Goal: Task Accomplishment & Management: Use online tool/utility

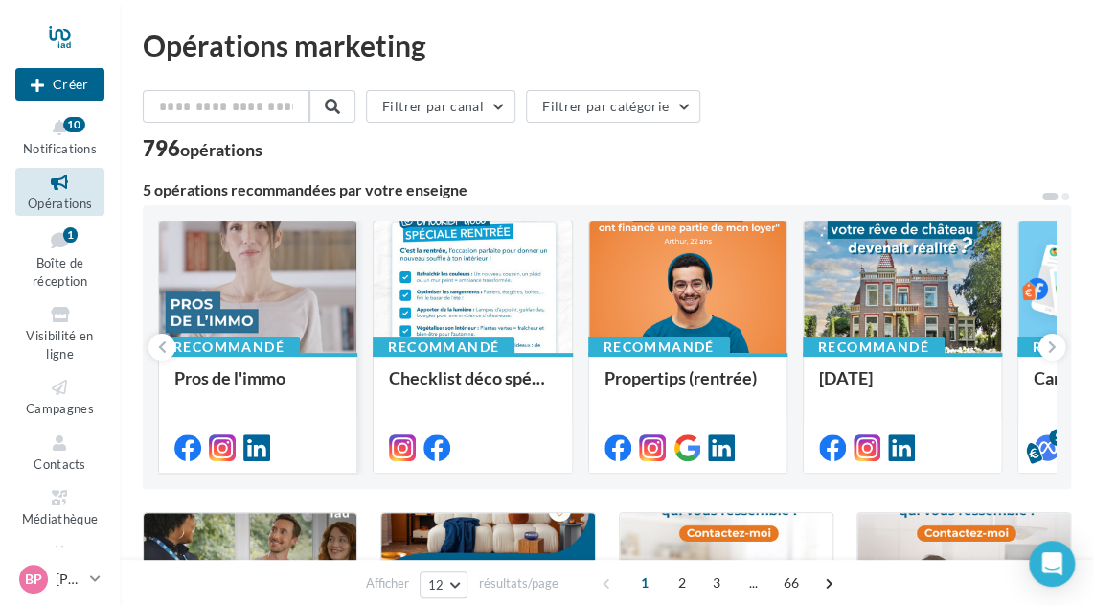
click at [274, 276] on div at bounding box center [257, 287] width 197 height 133
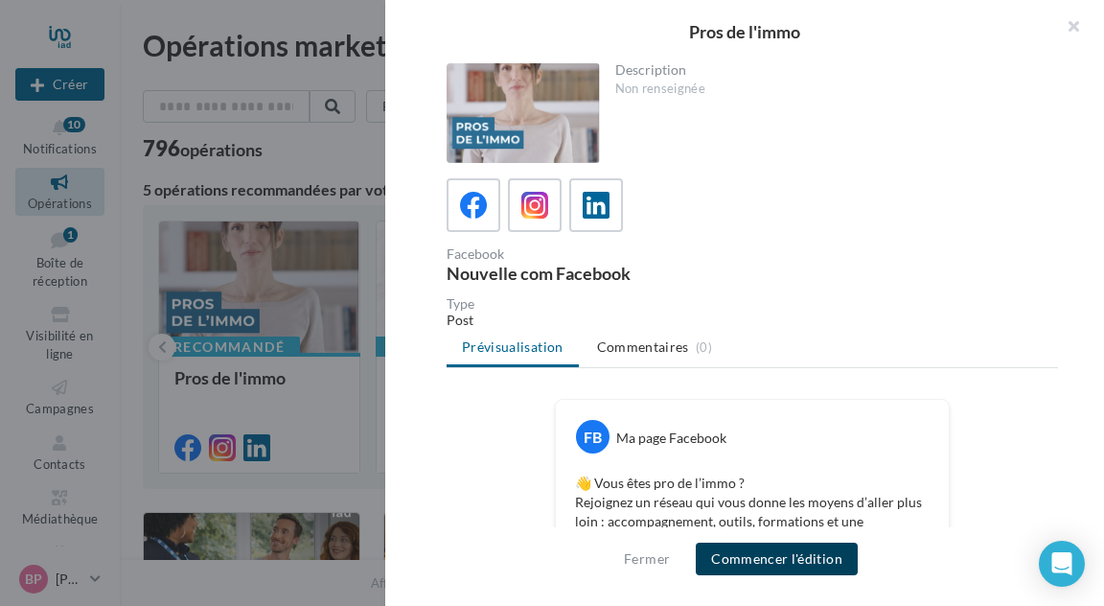
click at [777, 566] on button "Commencer l'édition" at bounding box center [777, 558] width 162 height 33
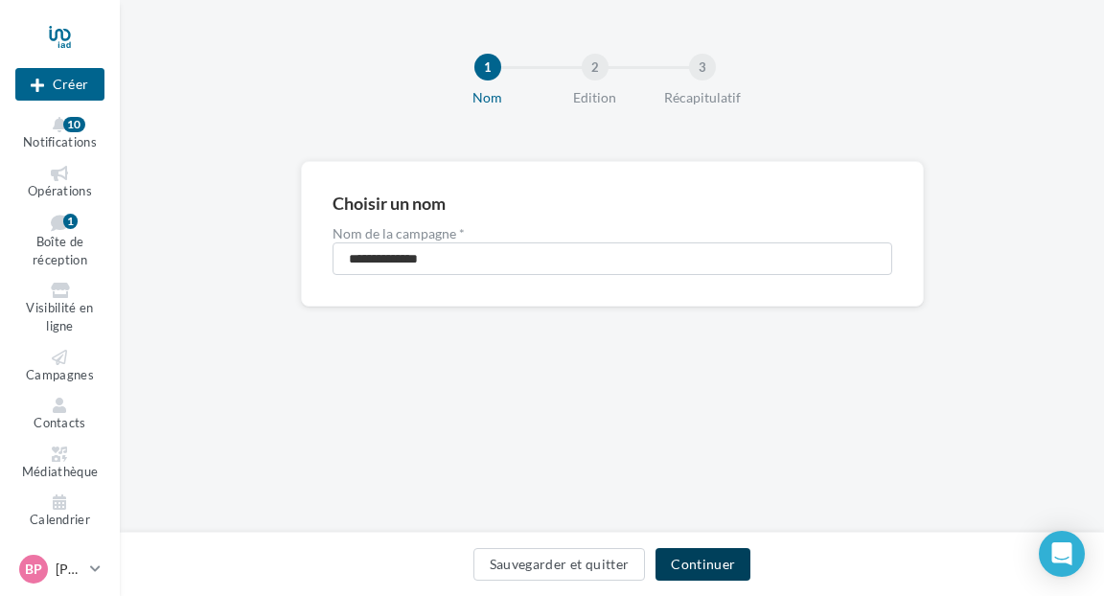
drag, startPoint x: 702, startPoint y: 557, endPoint x: 696, endPoint y: 539, distance: 19.1
click at [702, 555] on button "Continuer" at bounding box center [703, 564] width 95 height 33
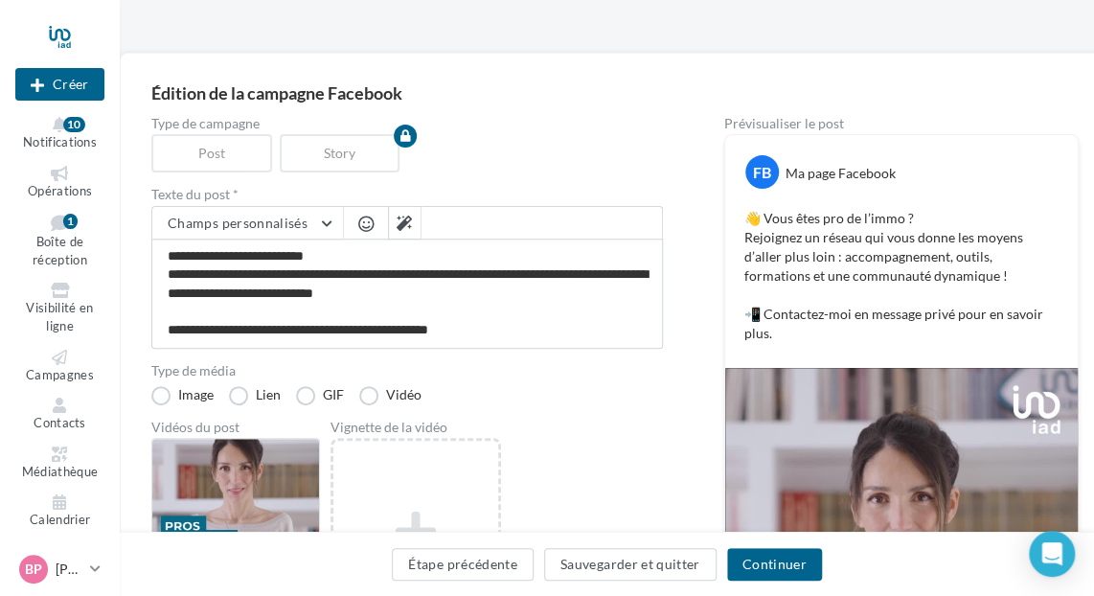
scroll to position [96, 0]
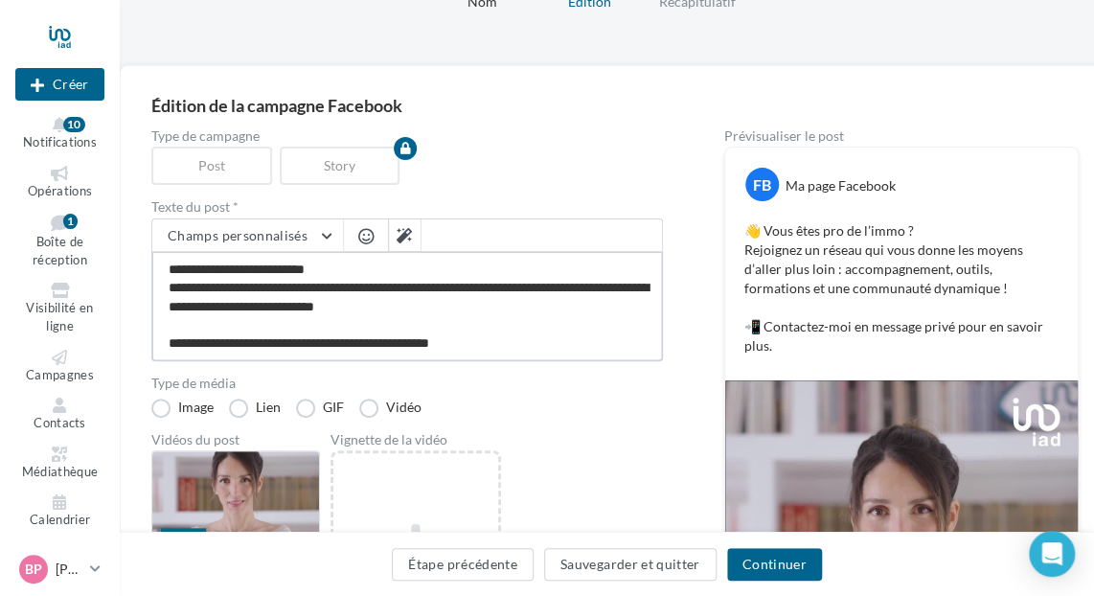
click at [517, 342] on textarea "**********" at bounding box center [407, 306] width 512 height 110
type textarea "**********"
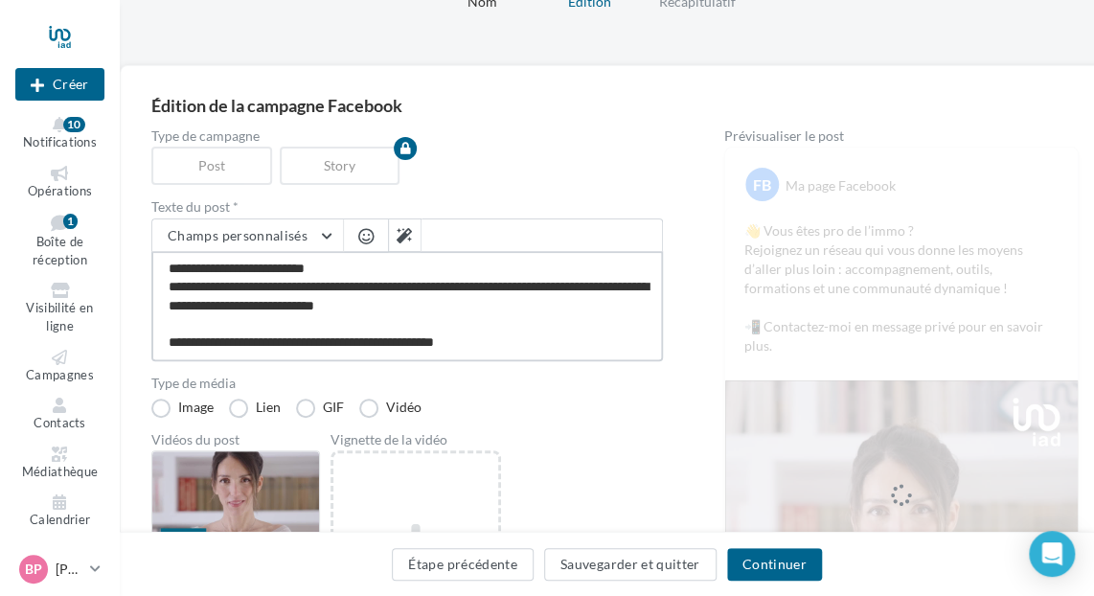
paste textarea "**********"
type textarea "**********"
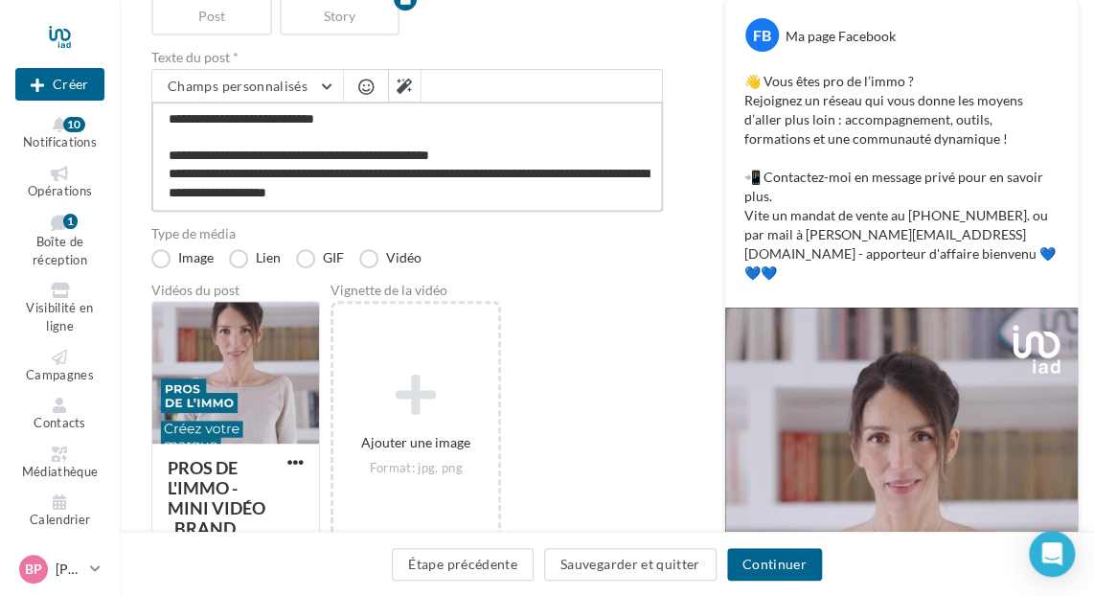
scroll to position [288, 0]
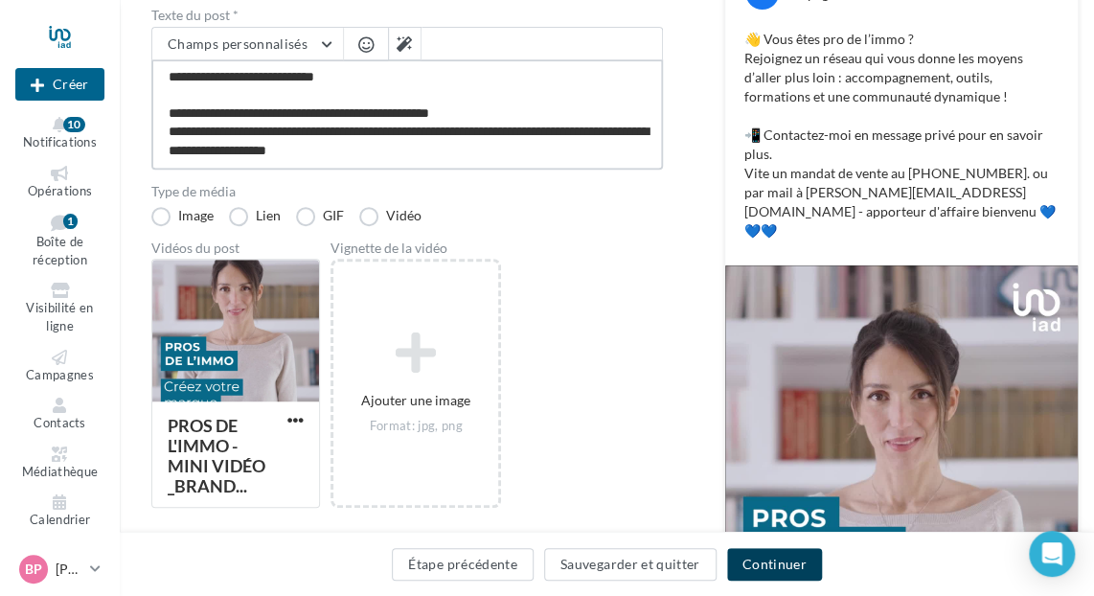
type textarea "**********"
drag, startPoint x: 763, startPoint y: 570, endPoint x: 746, endPoint y: 557, distance: 21.9
click at [762, 570] on button "Continuer" at bounding box center [774, 564] width 95 height 33
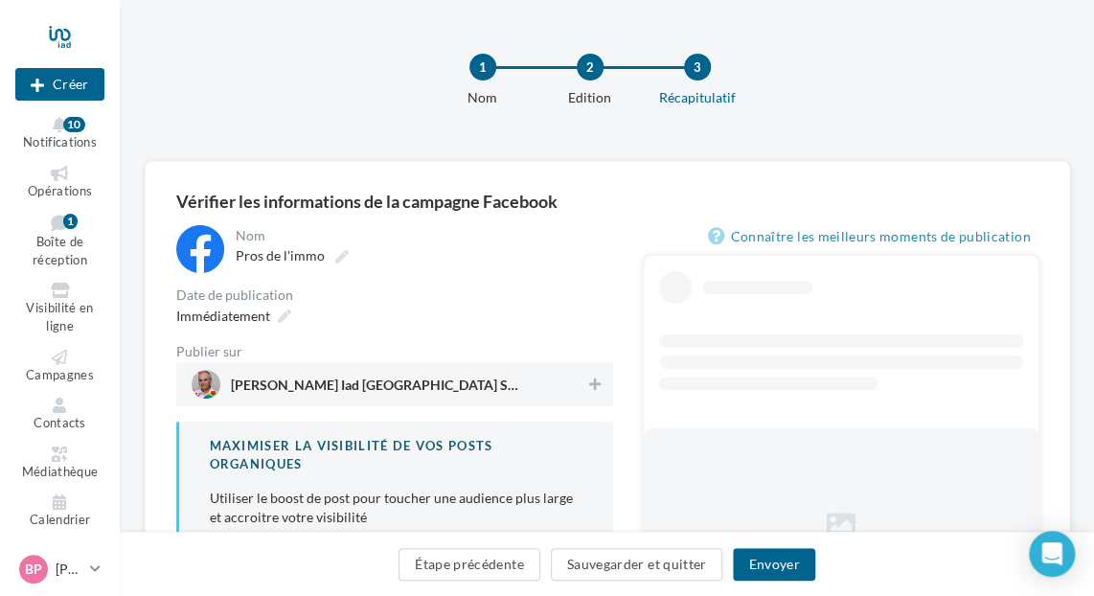
click at [571, 390] on span "[PERSON_NAME] Iad [GEOGRAPHIC_DATA] Saint Ouen et L'[GEOGRAPHIC_DATA]" at bounding box center [389, 384] width 395 height 29
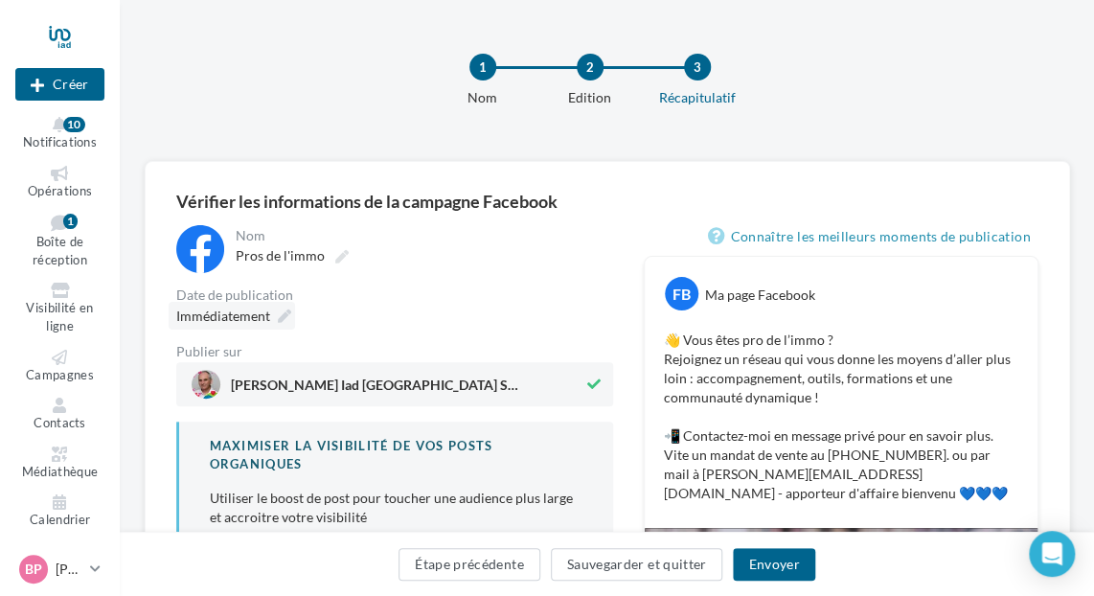
click at [282, 311] on icon at bounding box center [284, 316] width 13 height 13
click at [339, 254] on icon at bounding box center [341, 256] width 13 height 13
click at [339, 254] on input "**********" at bounding box center [320, 258] width 169 height 33
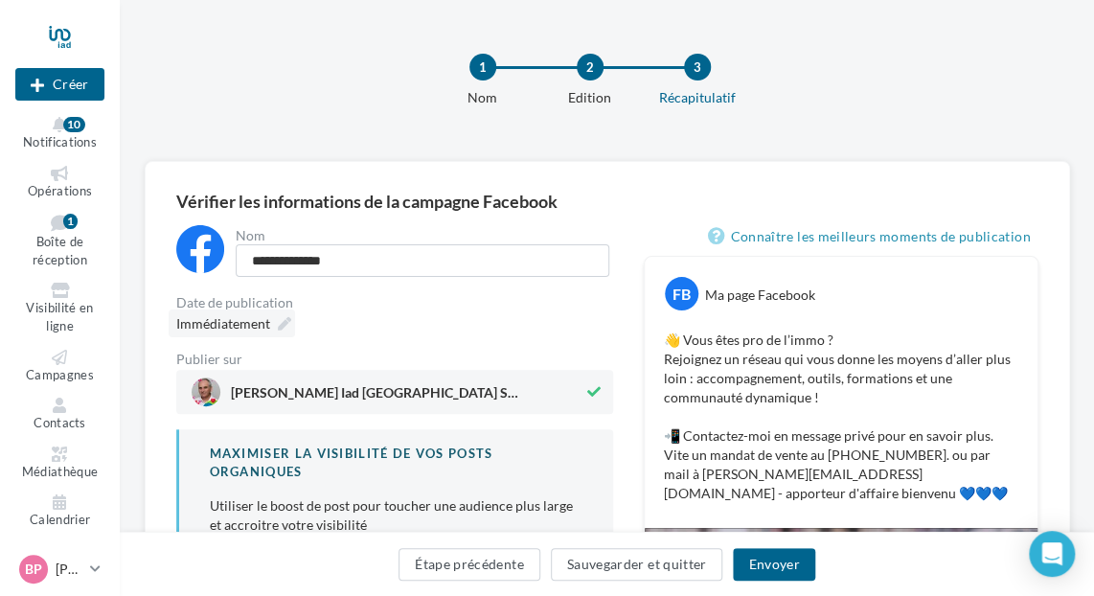
click at [284, 315] on div "Immédiatement" at bounding box center [232, 324] width 127 height 28
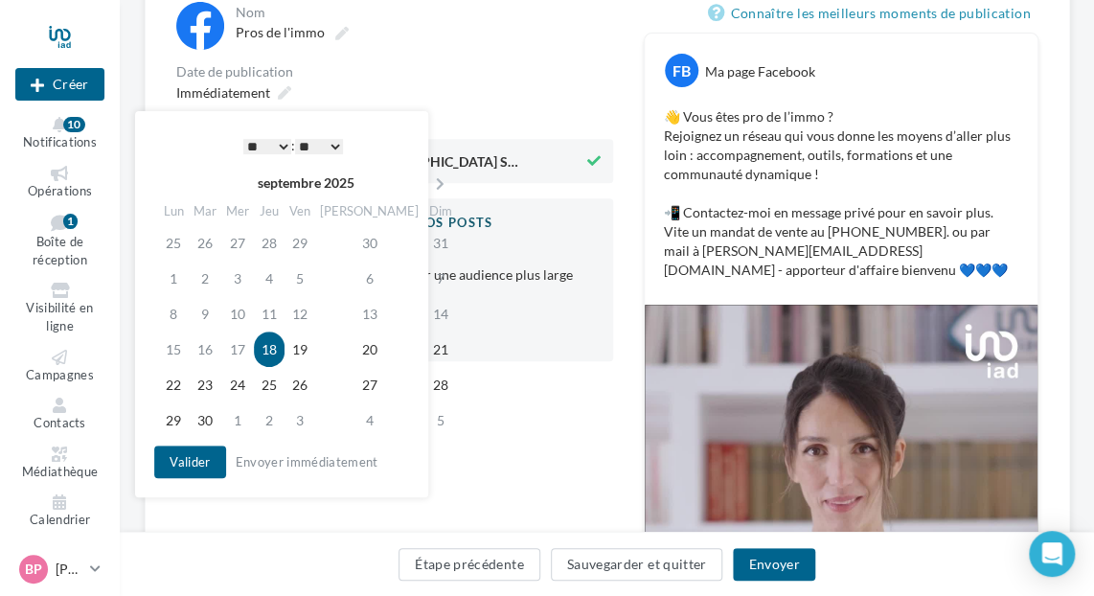
scroll to position [288, 0]
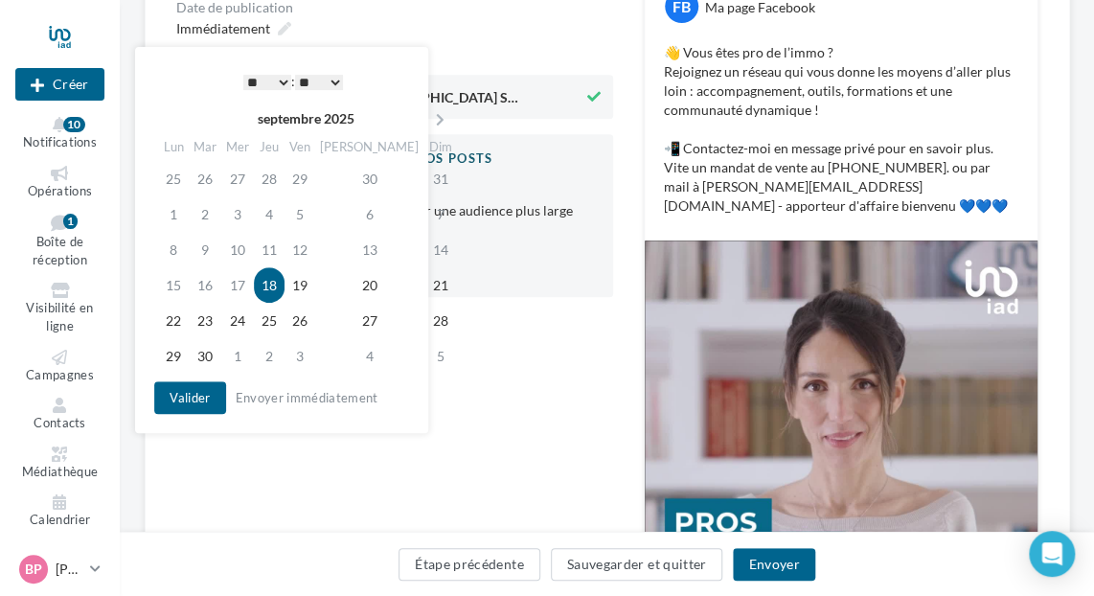
click at [282, 288] on td "18" at bounding box center [269, 284] width 31 height 35
click at [199, 391] on button "Valider" at bounding box center [189, 397] width 71 height 33
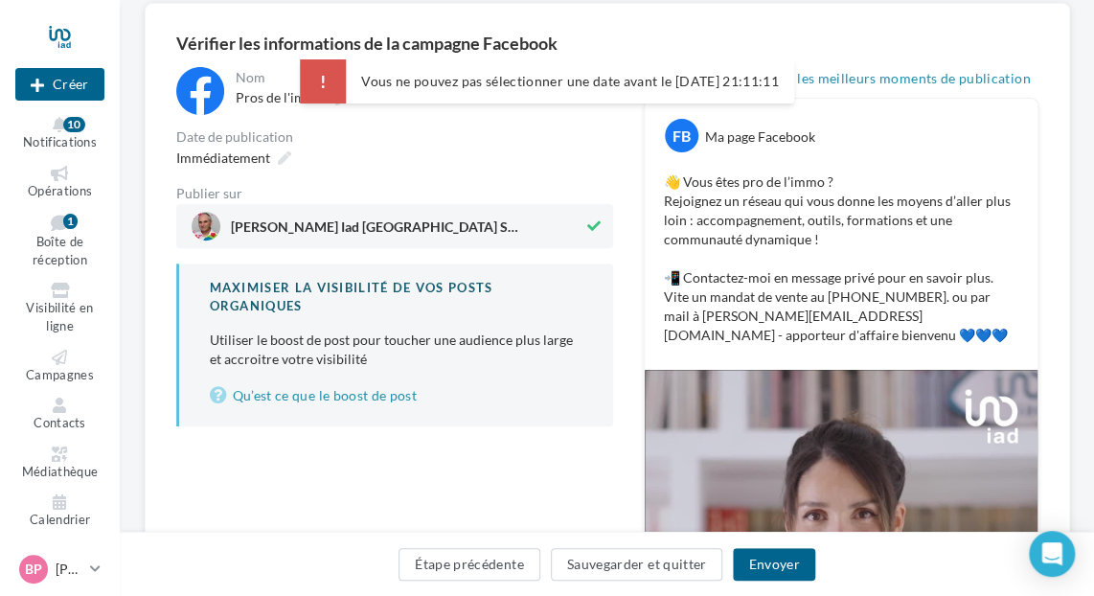
scroll to position [0, 0]
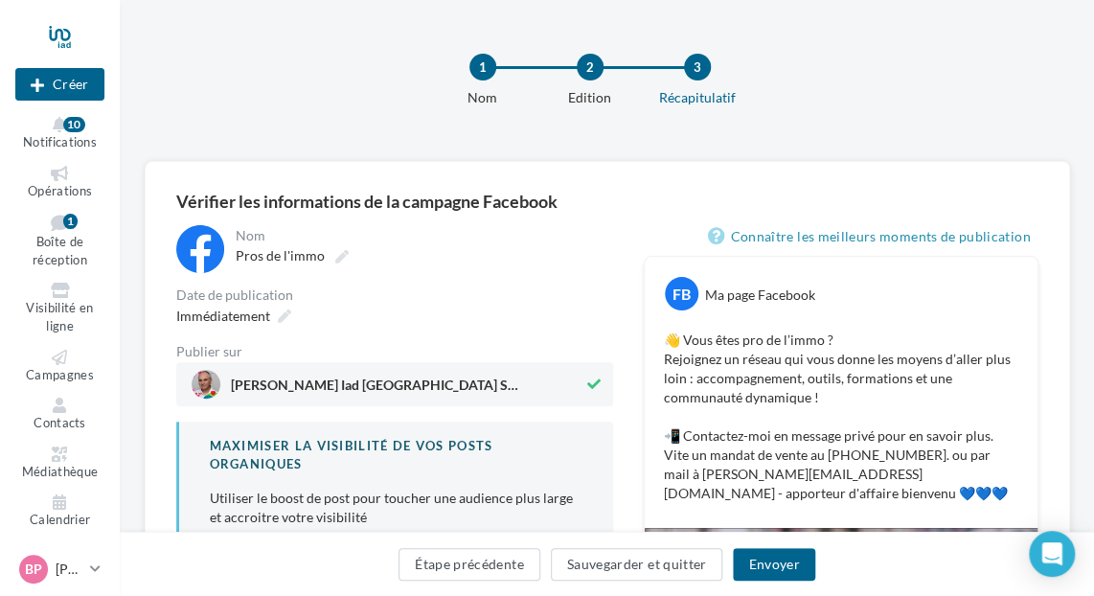
click at [587, 380] on icon at bounding box center [593, 384] width 13 height 13
click at [590, 379] on icon at bounding box center [595, 384] width 12 height 13
click at [288, 315] on icon at bounding box center [284, 316] width 13 height 13
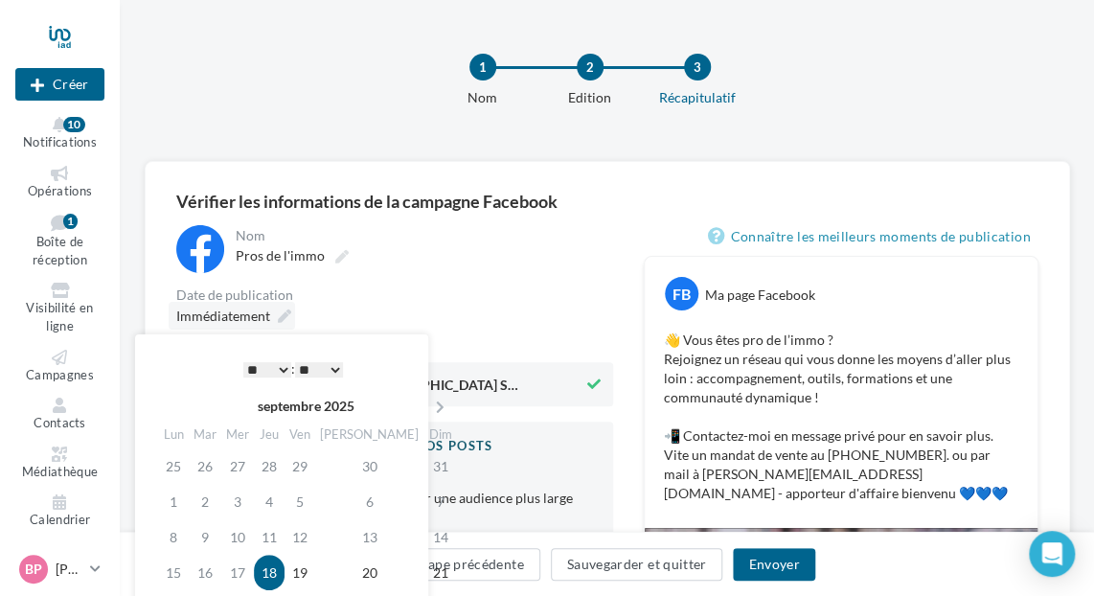
click at [288, 315] on icon at bounding box center [284, 316] width 13 height 13
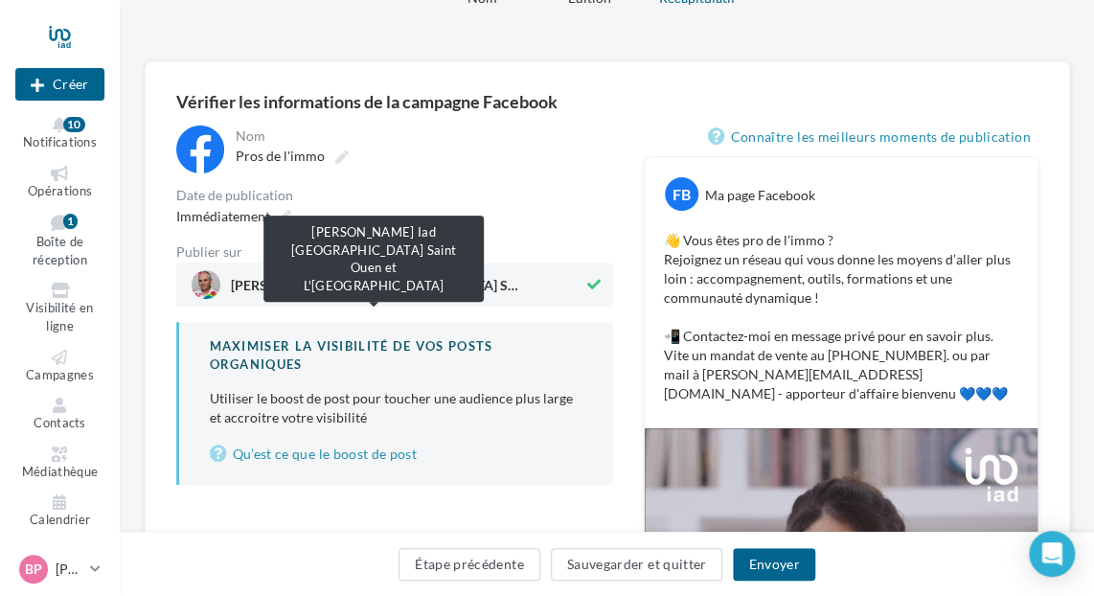
scroll to position [96, 0]
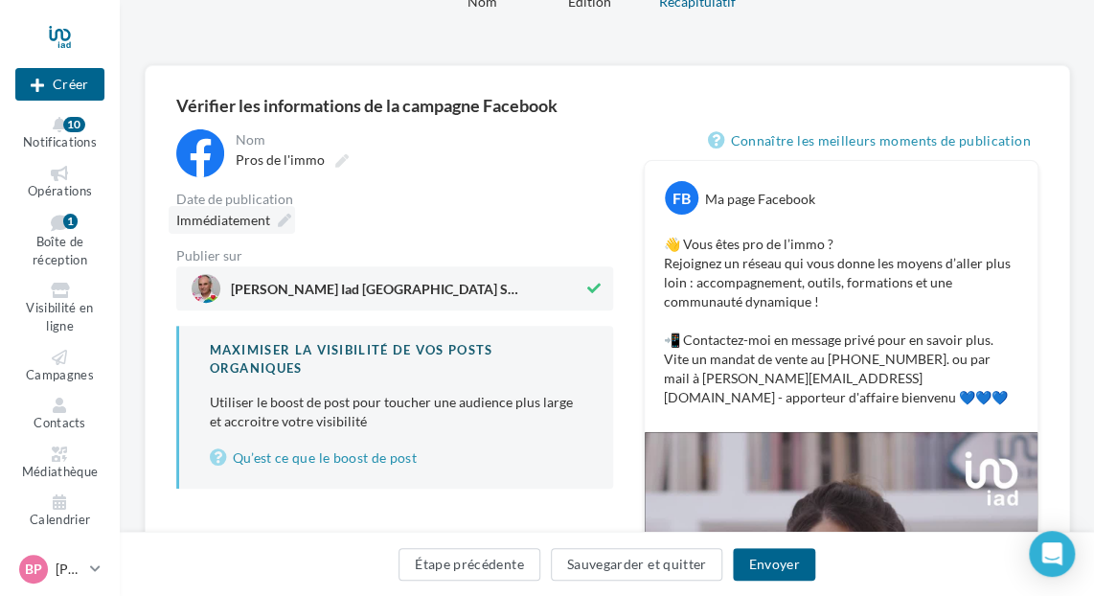
click at [279, 217] on icon at bounding box center [284, 220] width 13 height 13
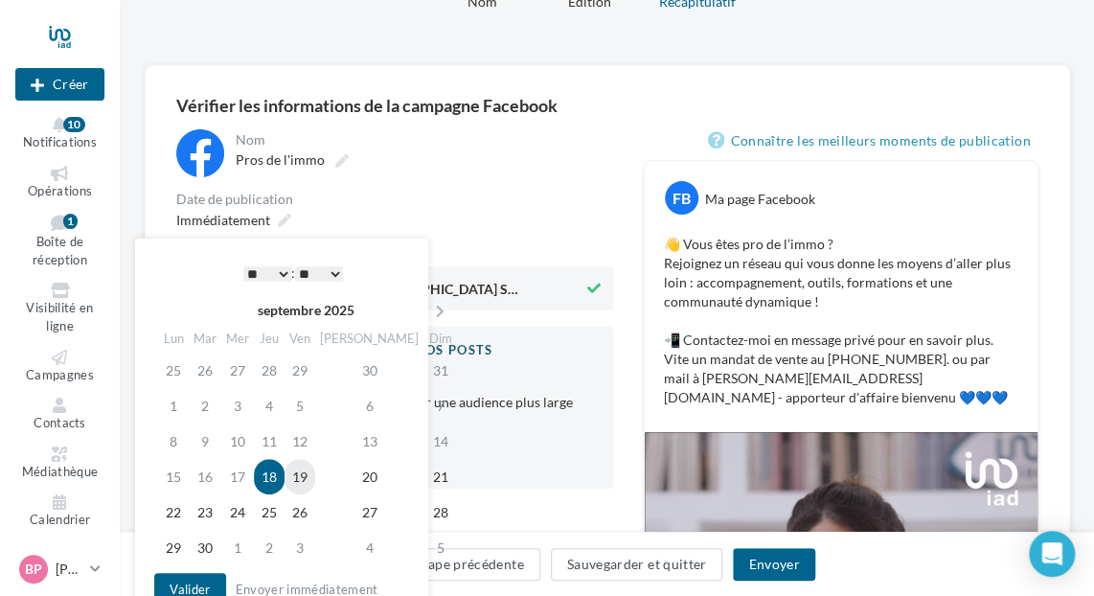
click at [315, 475] on td "19" at bounding box center [300, 476] width 31 height 35
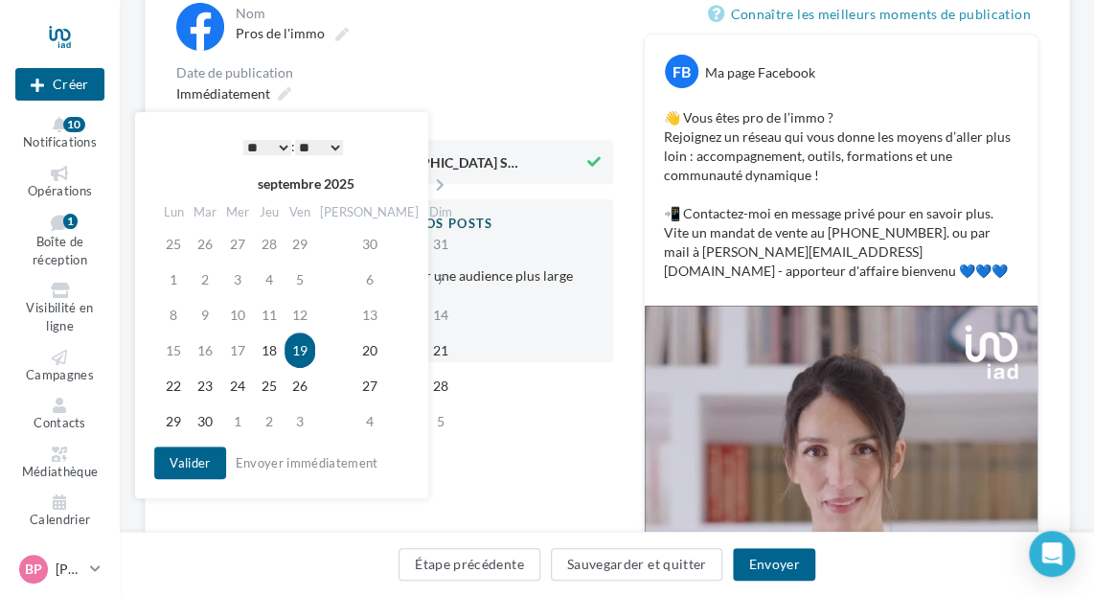
scroll to position [288, 0]
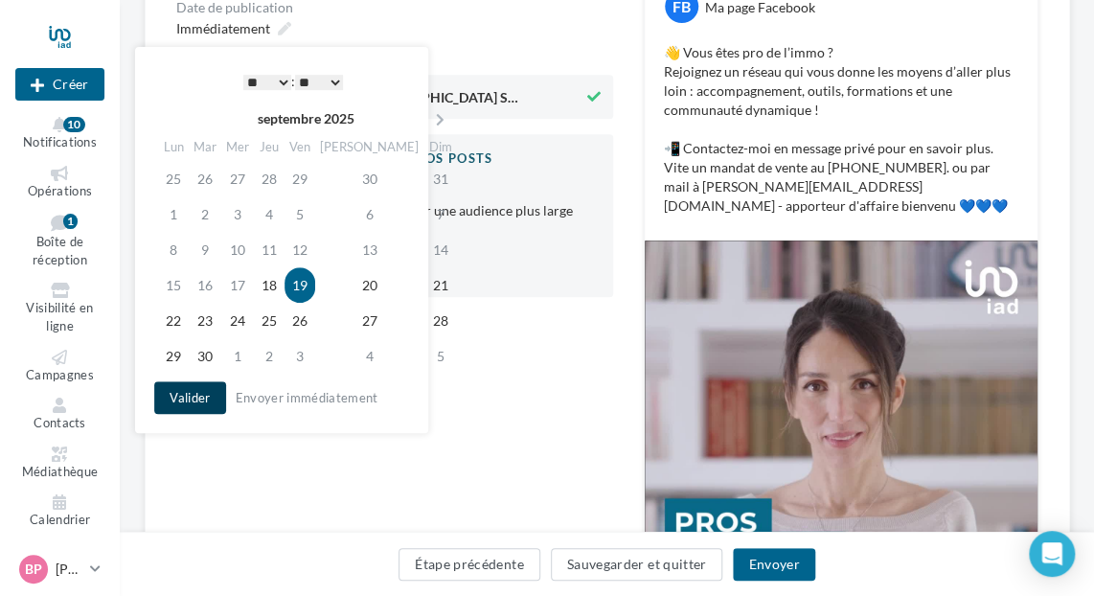
click at [207, 403] on button "Valider" at bounding box center [189, 397] width 71 height 33
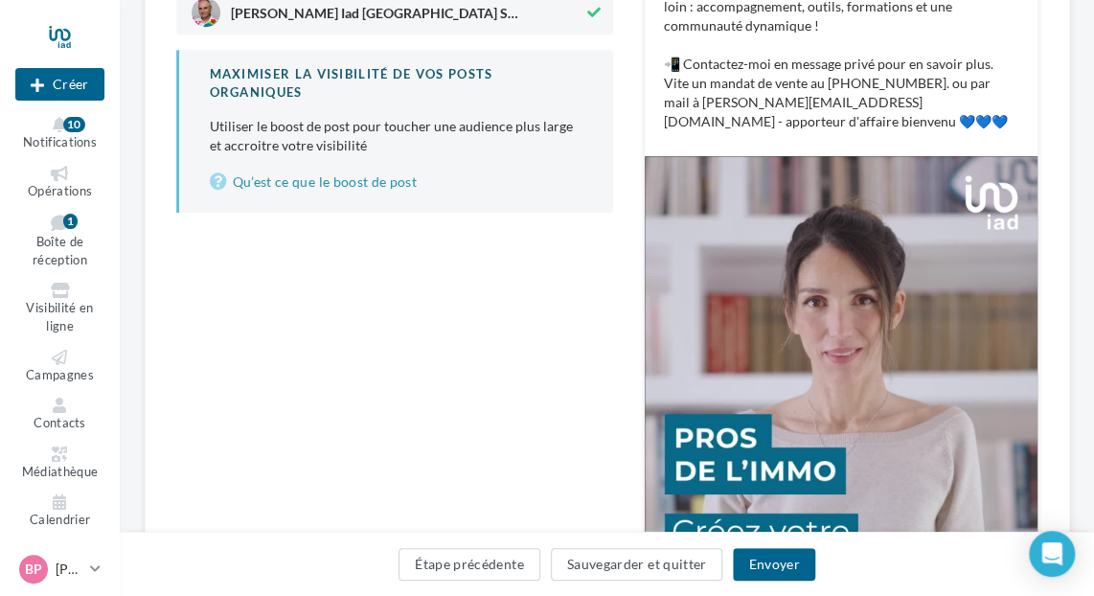
scroll to position [383, 0]
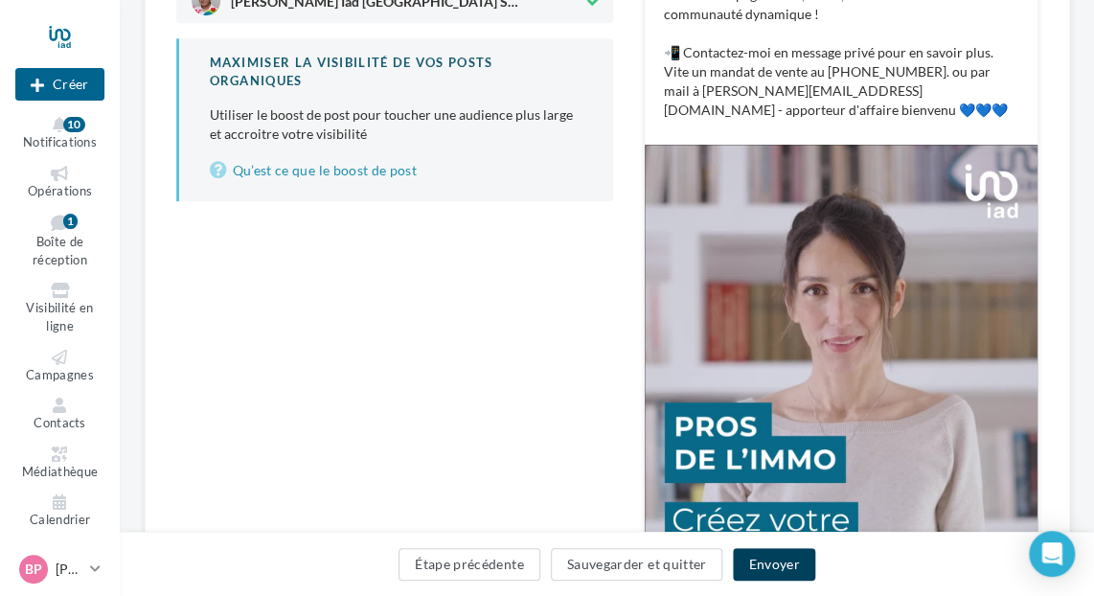
click at [751, 553] on button "Envoyer" at bounding box center [773, 564] width 81 height 33
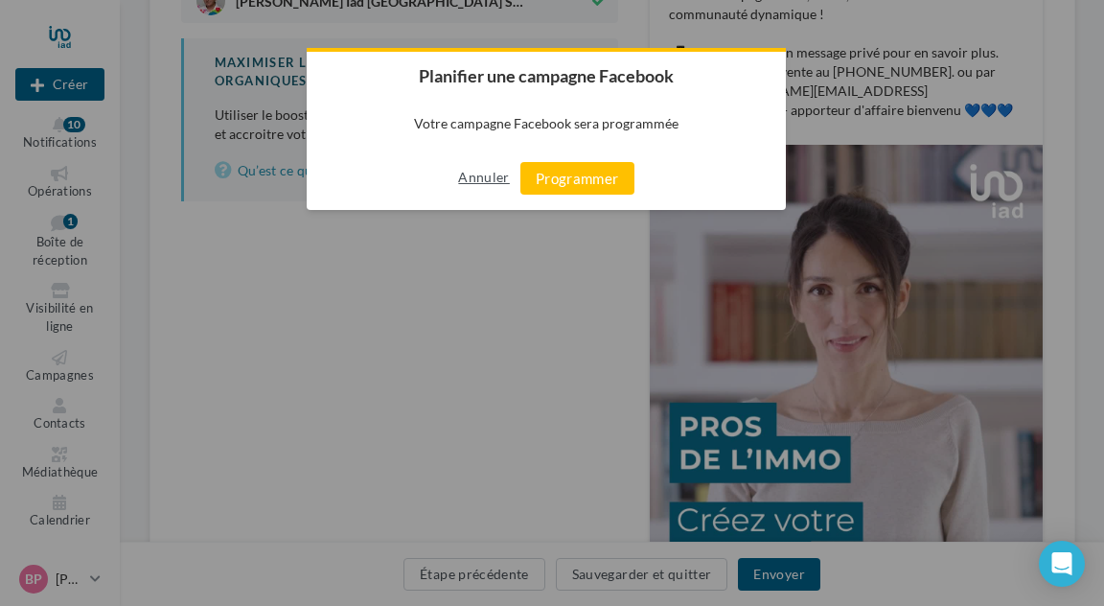
click at [484, 181] on button "Annuler" at bounding box center [483, 177] width 51 height 31
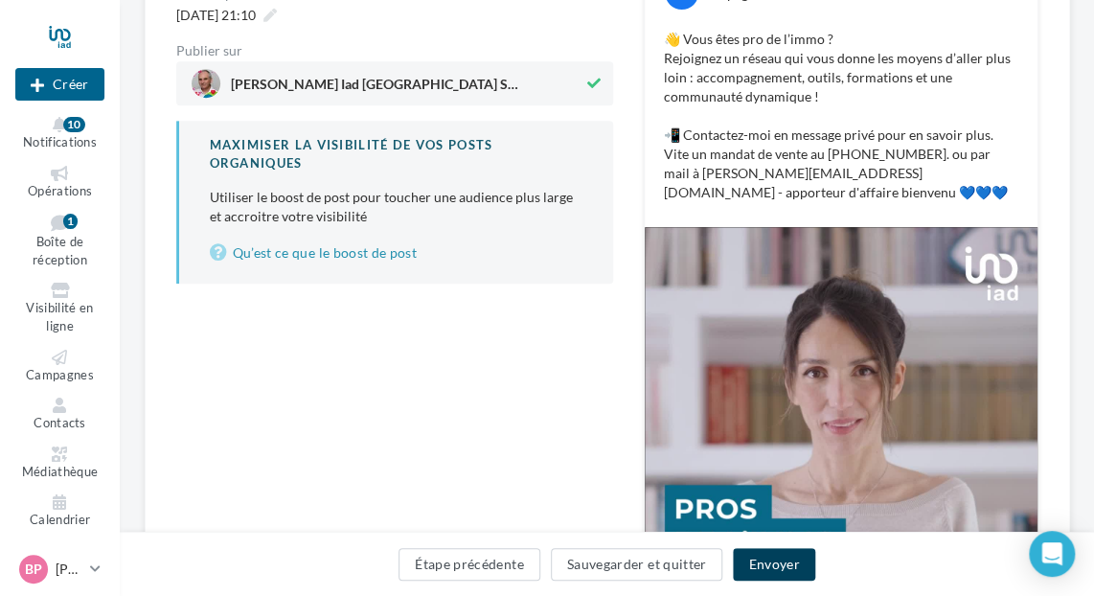
scroll to position [96, 0]
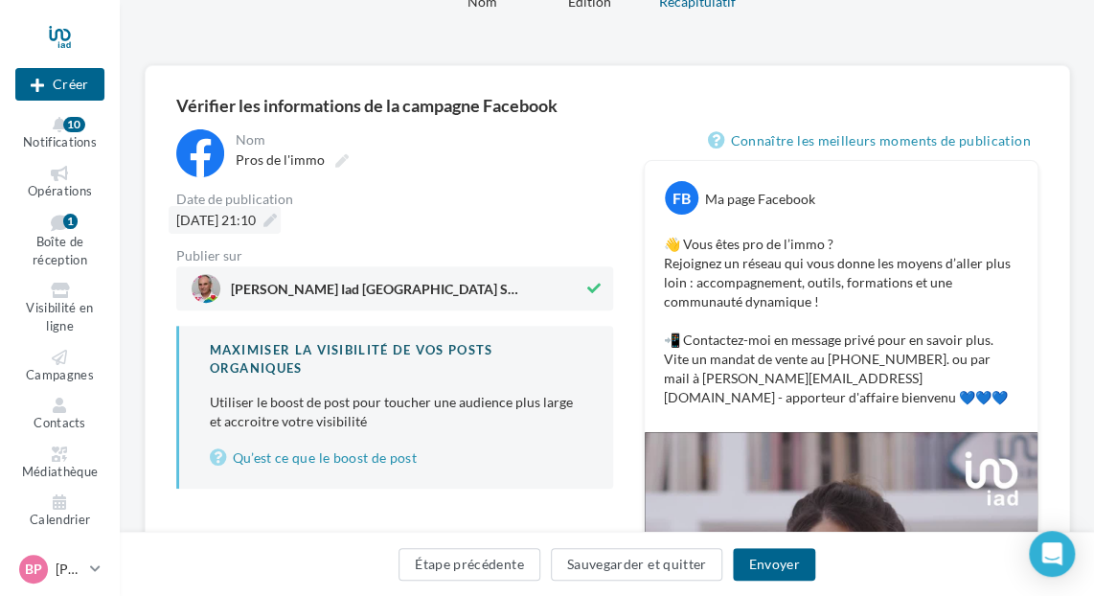
click at [277, 216] on icon at bounding box center [270, 220] width 13 height 13
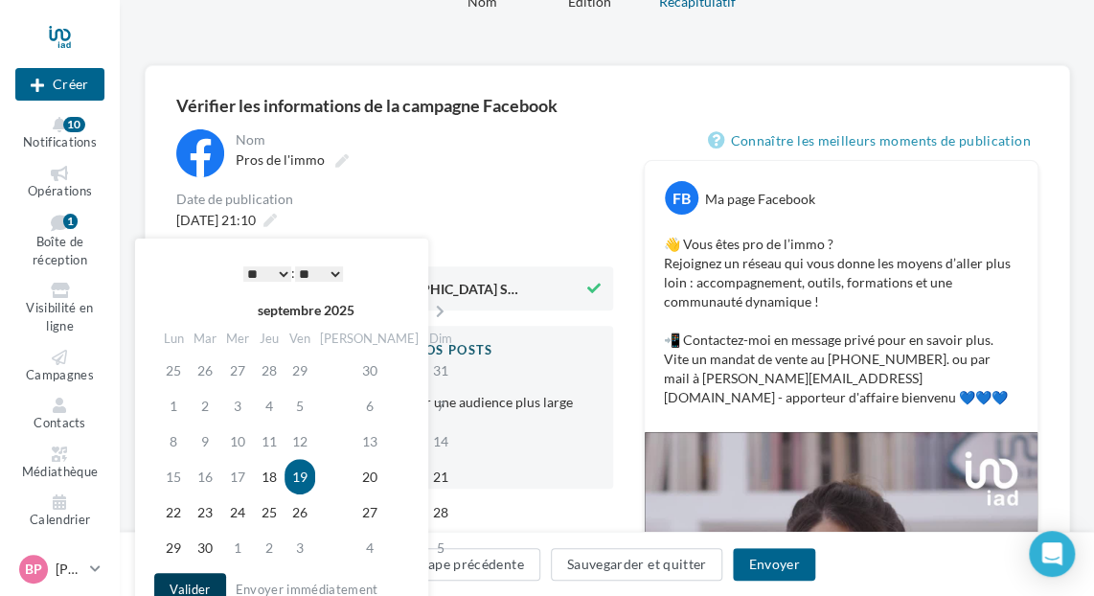
click at [196, 580] on button "Valider" at bounding box center [189, 589] width 71 height 33
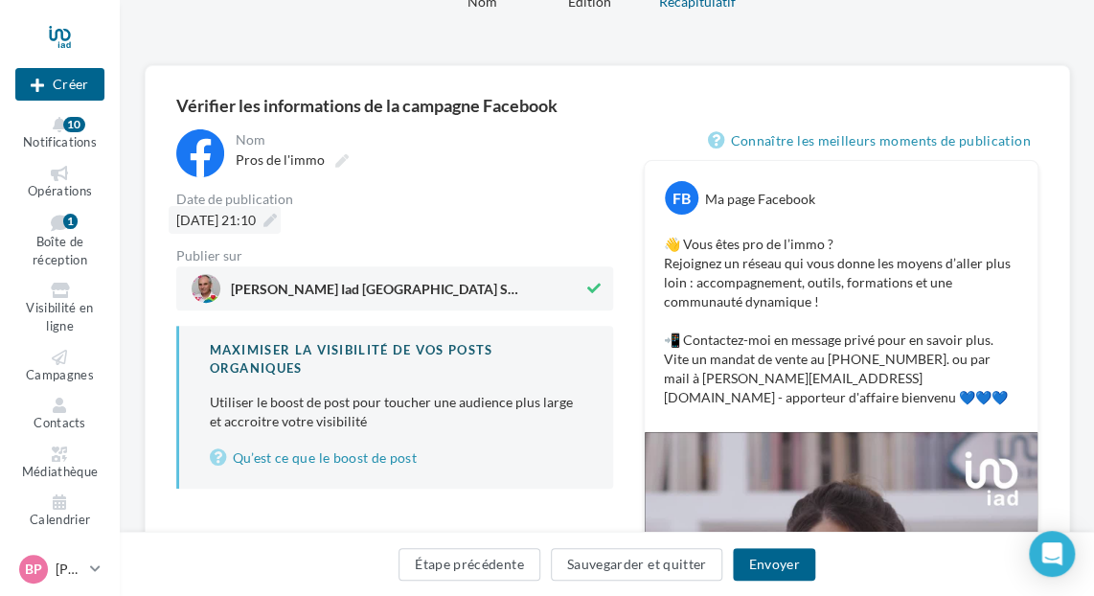
click at [277, 214] on icon at bounding box center [270, 220] width 13 height 13
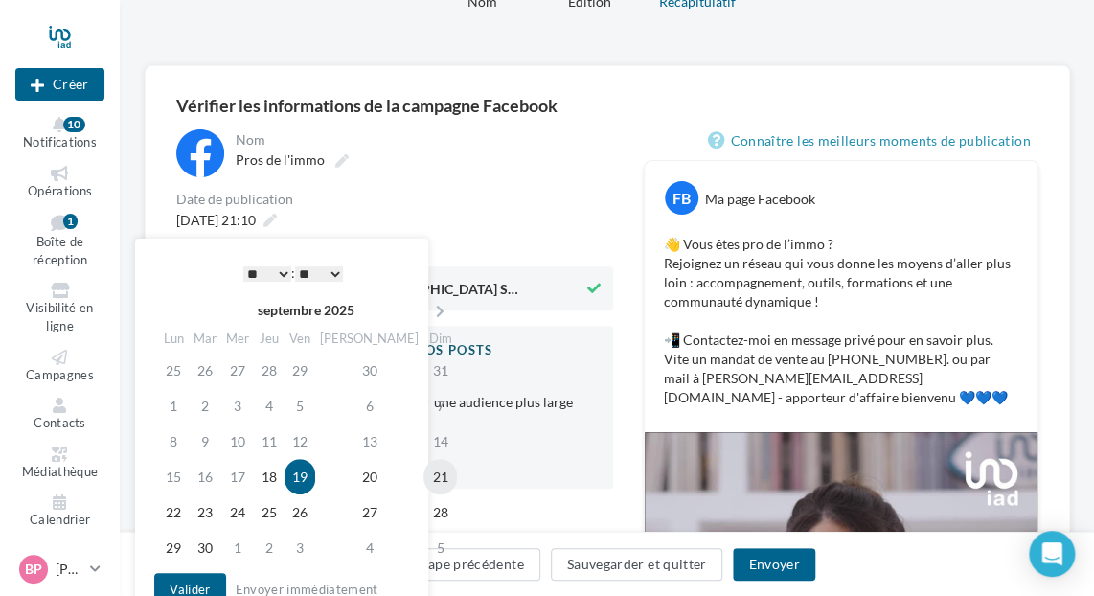
click at [424, 475] on td "21" at bounding box center [441, 476] width 34 height 35
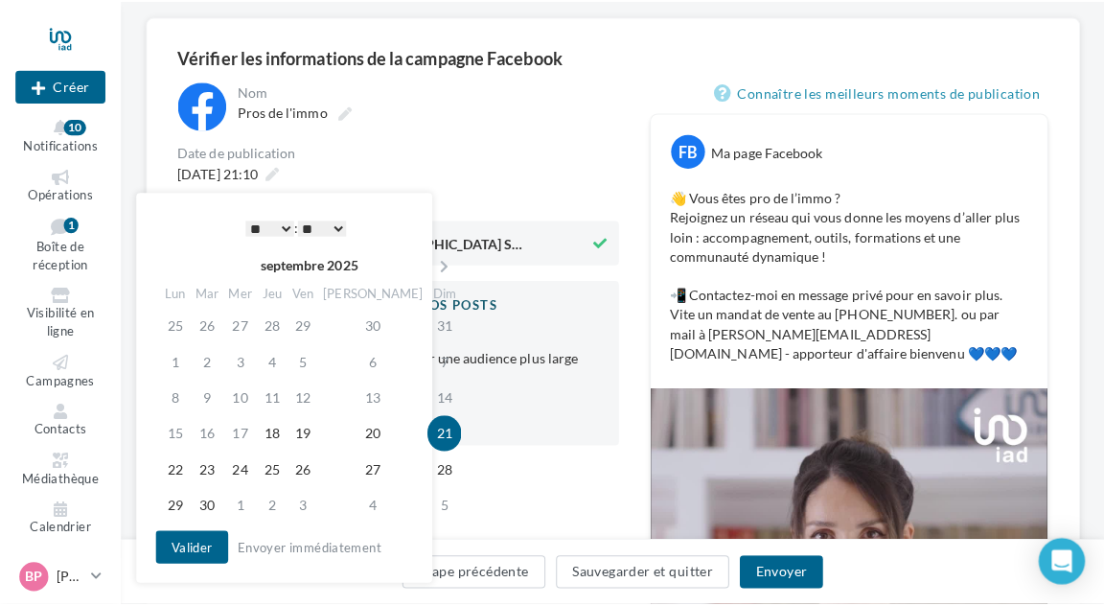
scroll to position [192, 0]
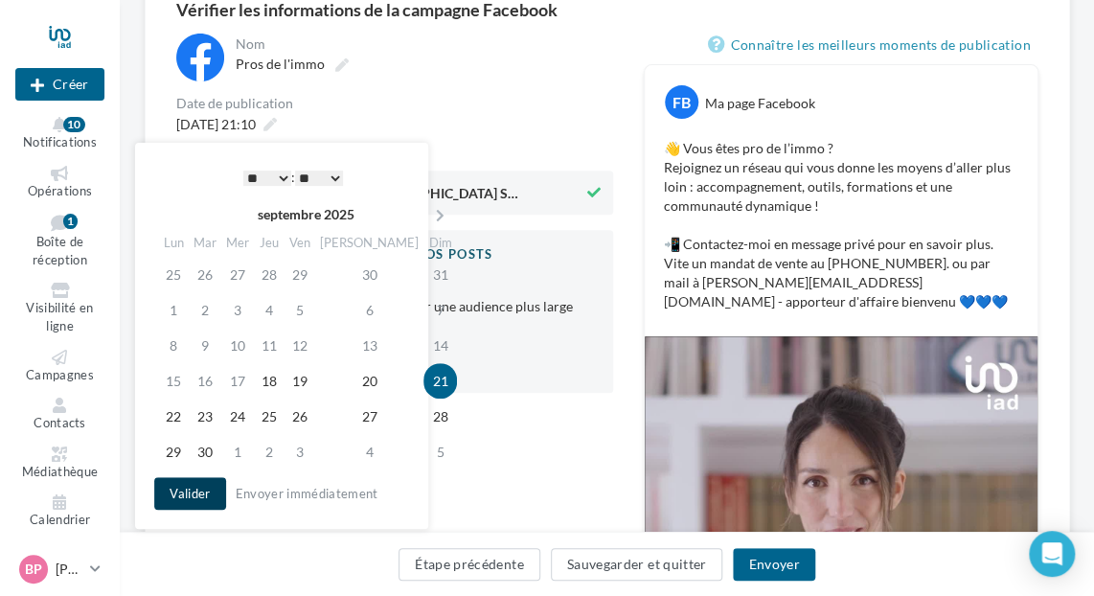
click at [196, 495] on button "Valider" at bounding box center [189, 493] width 71 height 33
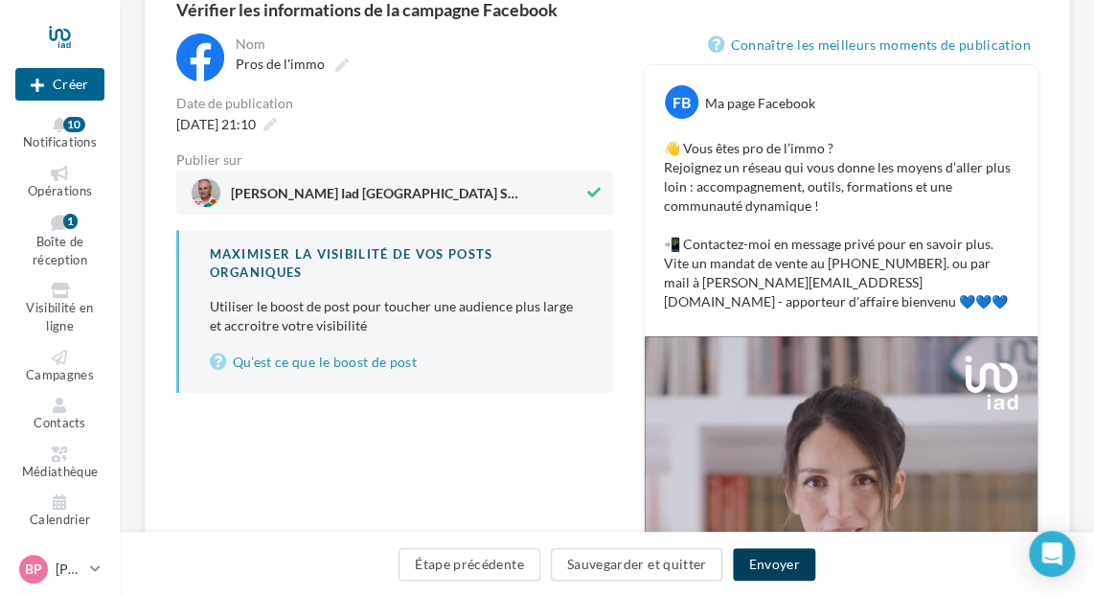
click at [765, 560] on button "Envoyer" at bounding box center [773, 564] width 81 height 33
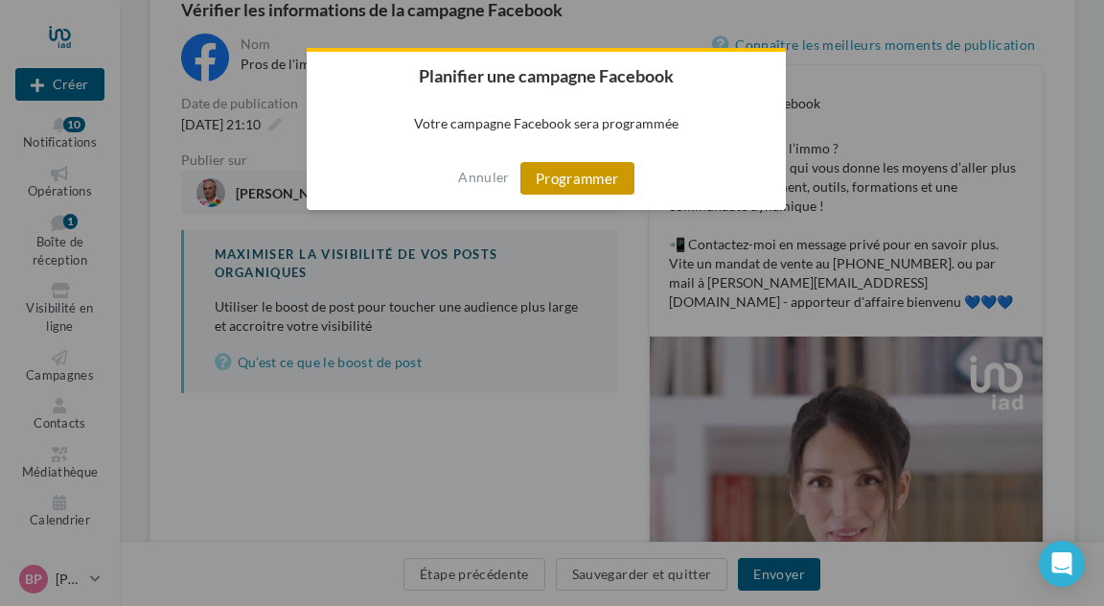
click at [555, 182] on button "Programmer" at bounding box center [577, 178] width 114 height 33
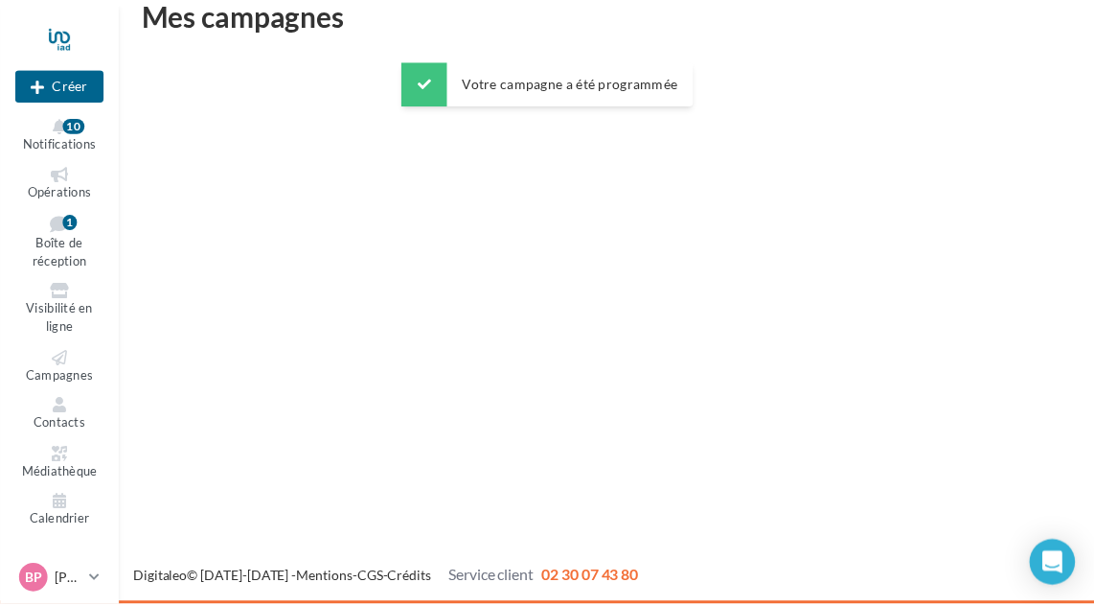
scroll to position [31, 0]
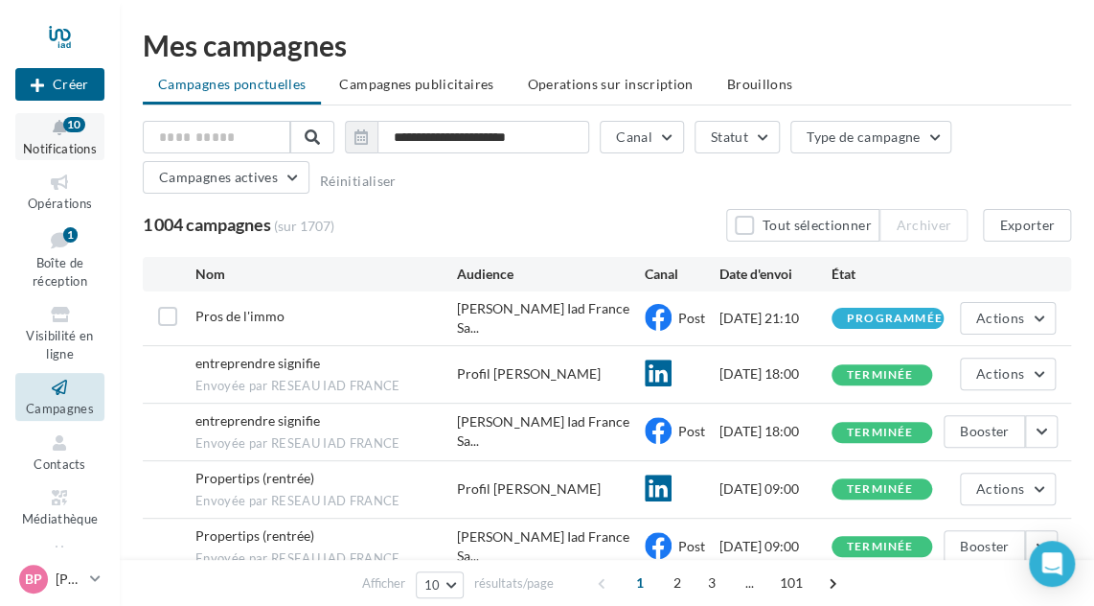
click at [65, 138] on button "Notifications 10" at bounding box center [59, 136] width 89 height 47
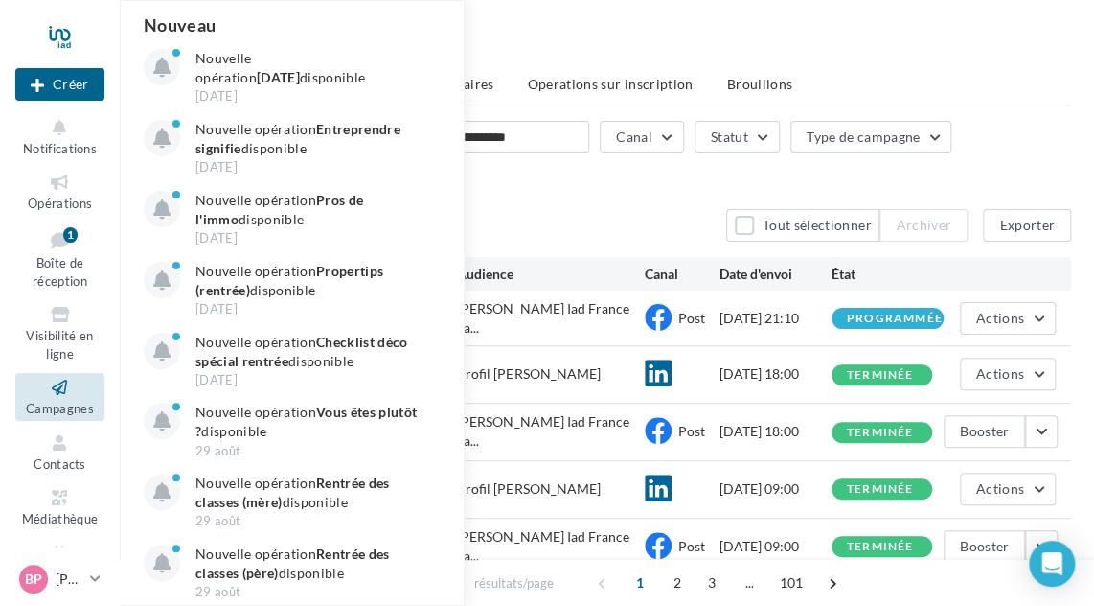
click at [520, 177] on div "**********" at bounding box center [607, 161] width 929 height 81
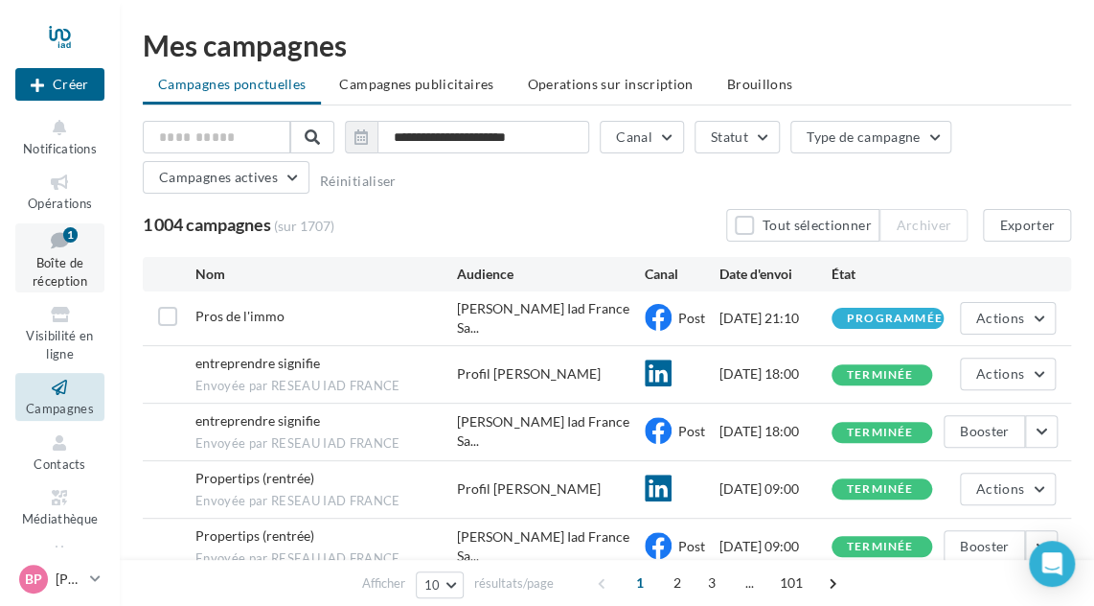
click at [60, 265] on span "Boîte de réception" at bounding box center [60, 272] width 55 height 34
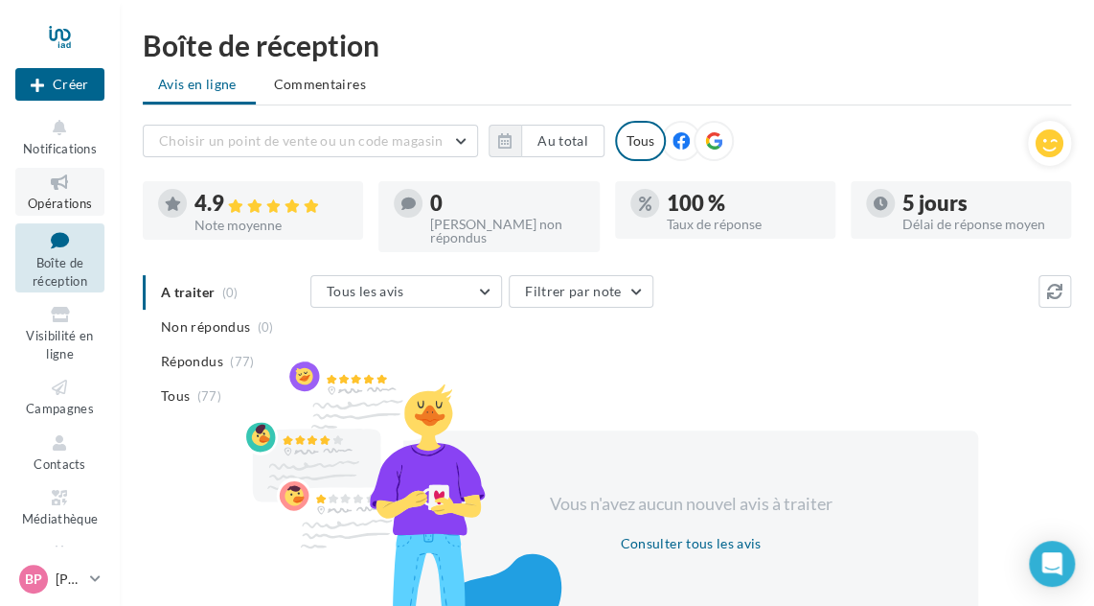
click at [62, 199] on span "Opérations" at bounding box center [60, 203] width 64 height 15
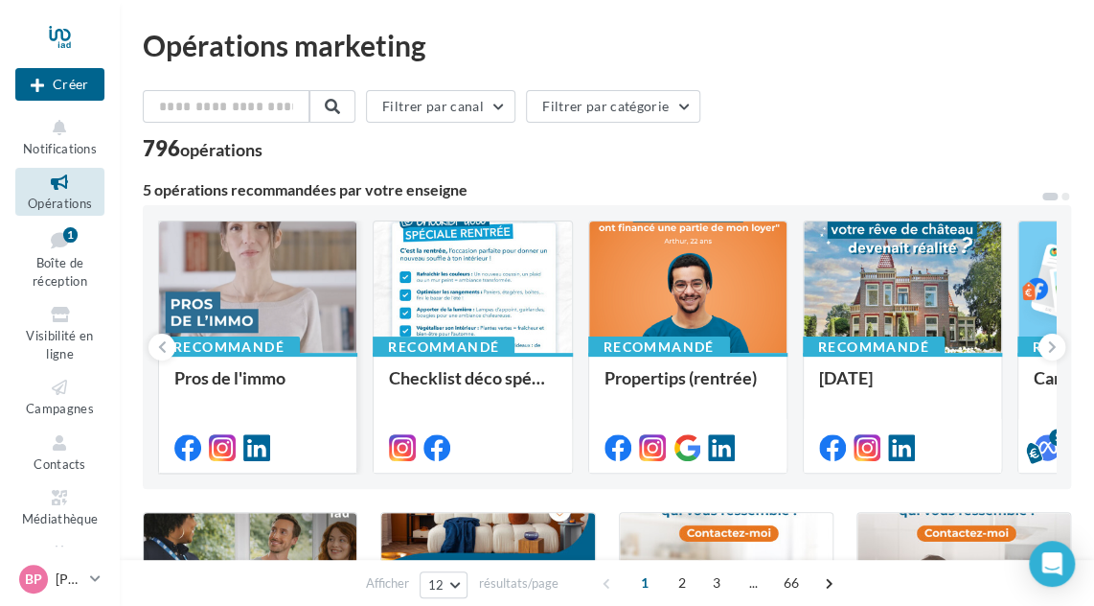
click at [286, 288] on div at bounding box center [257, 287] width 197 height 133
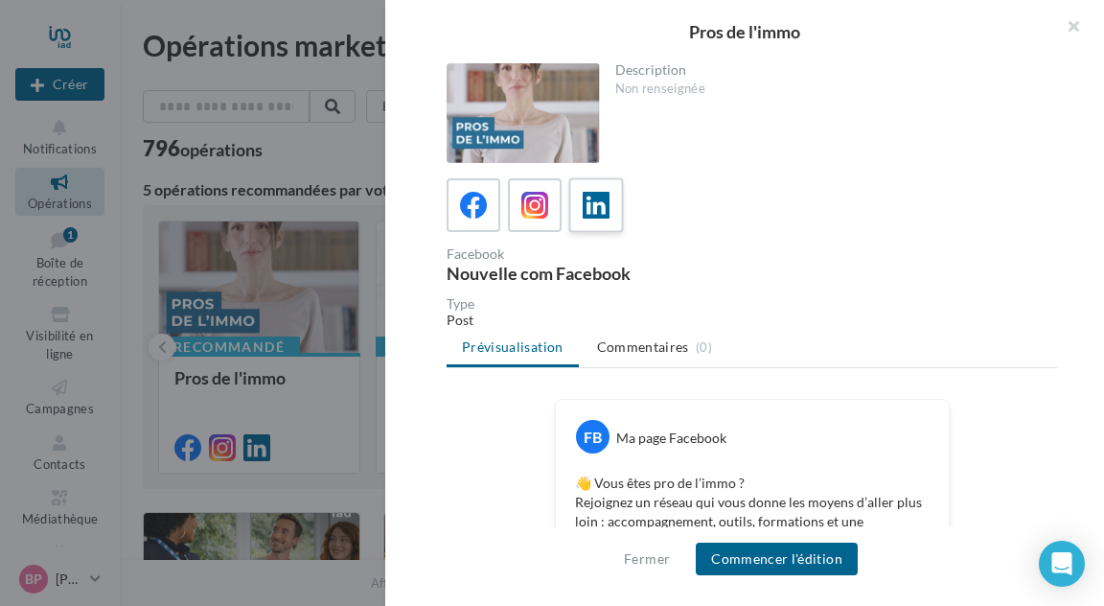
click at [592, 206] on icon at bounding box center [597, 206] width 28 height 28
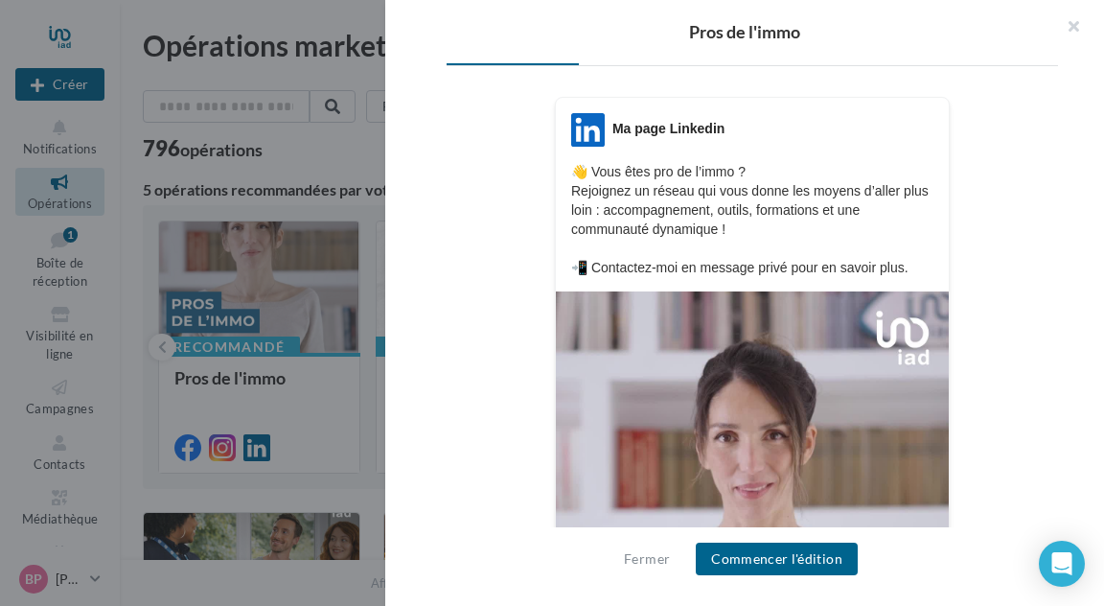
scroll to position [288, 0]
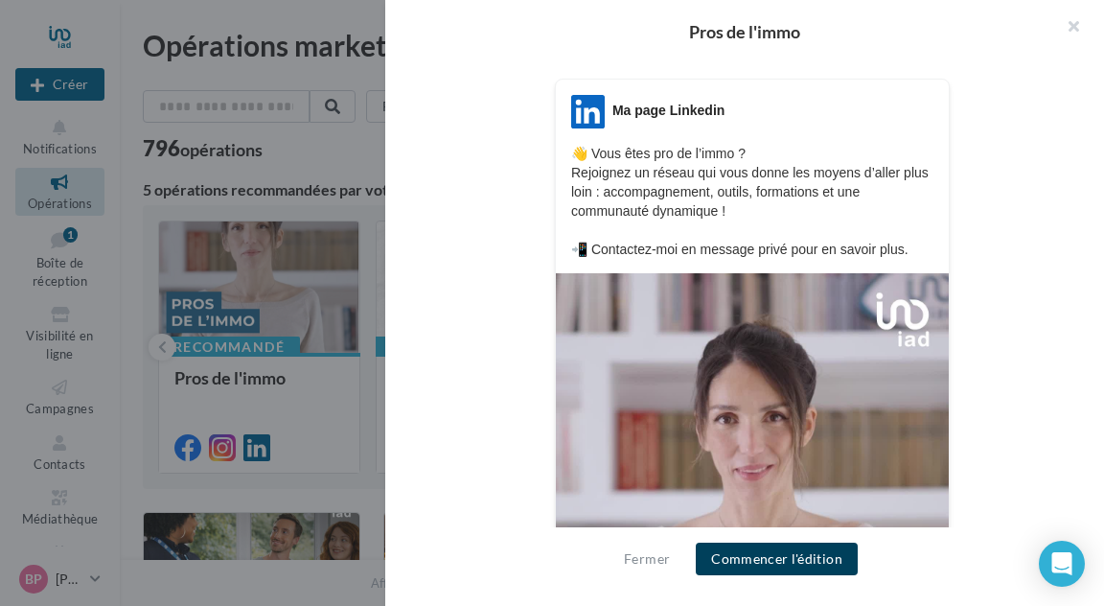
click at [775, 558] on button "Commencer l'édition" at bounding box center [777, 558] width 162 height 33
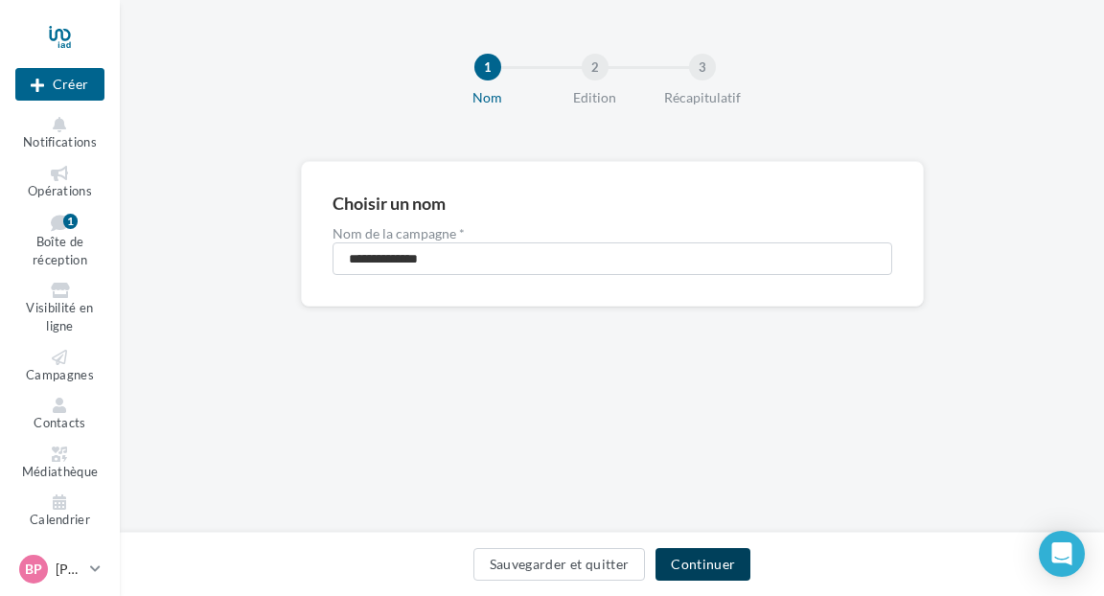
click at [701, 557] on button "Continuer" at bounding box center [703, 564] width 95 height 33
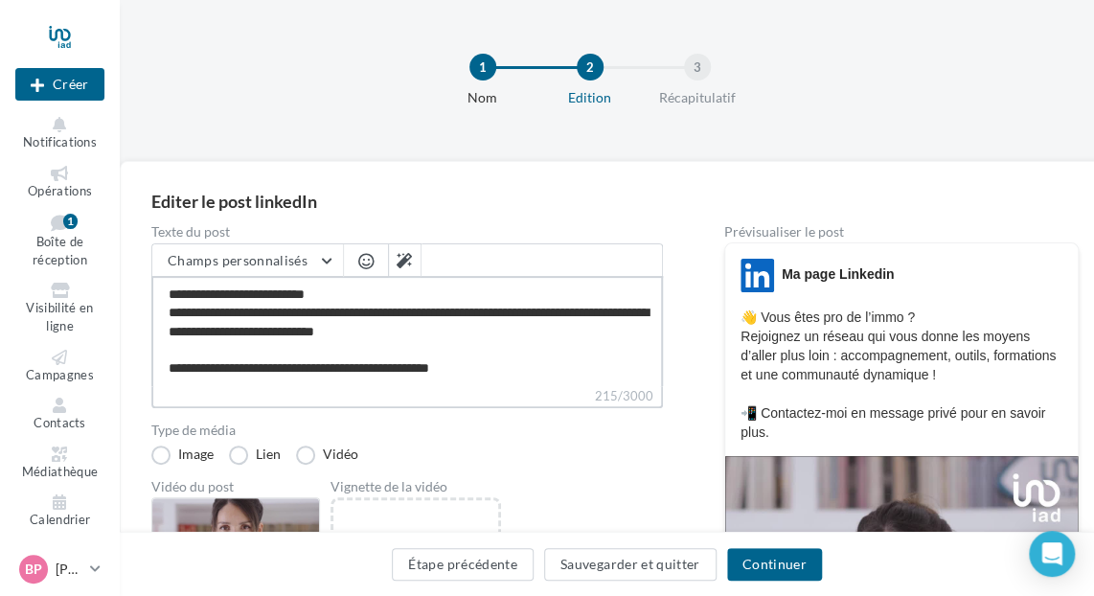
click at [516, 369] on textarea "**********" at bounding box center [407, 331] width 512 height 110
type textarea "**********"
paste textarea "**********"
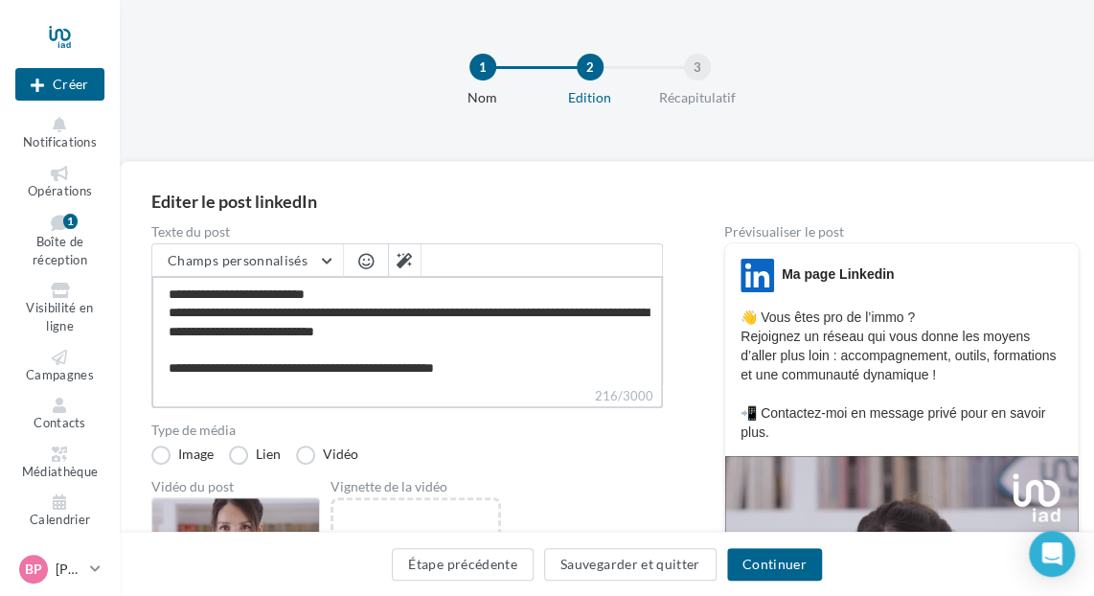
type textarea "**********"
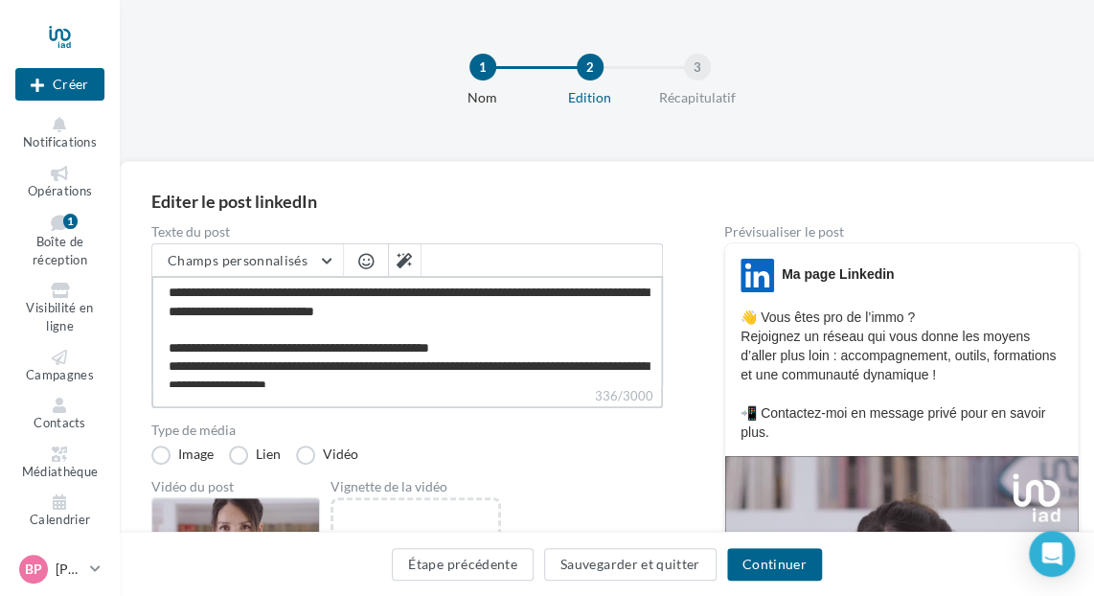
scroll to position [0, 0]
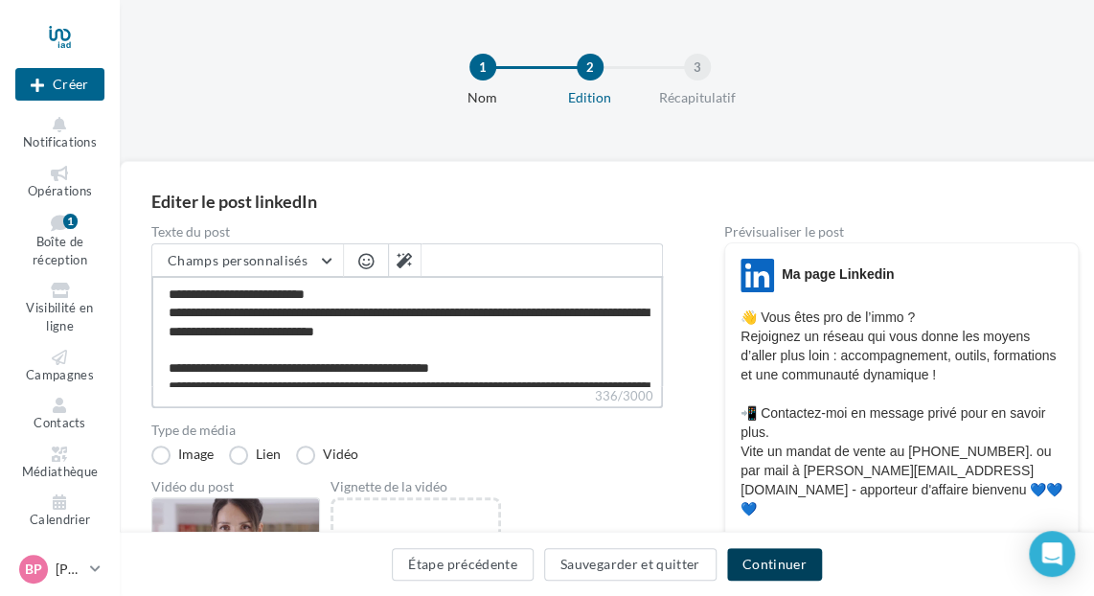
type textarea "**********"
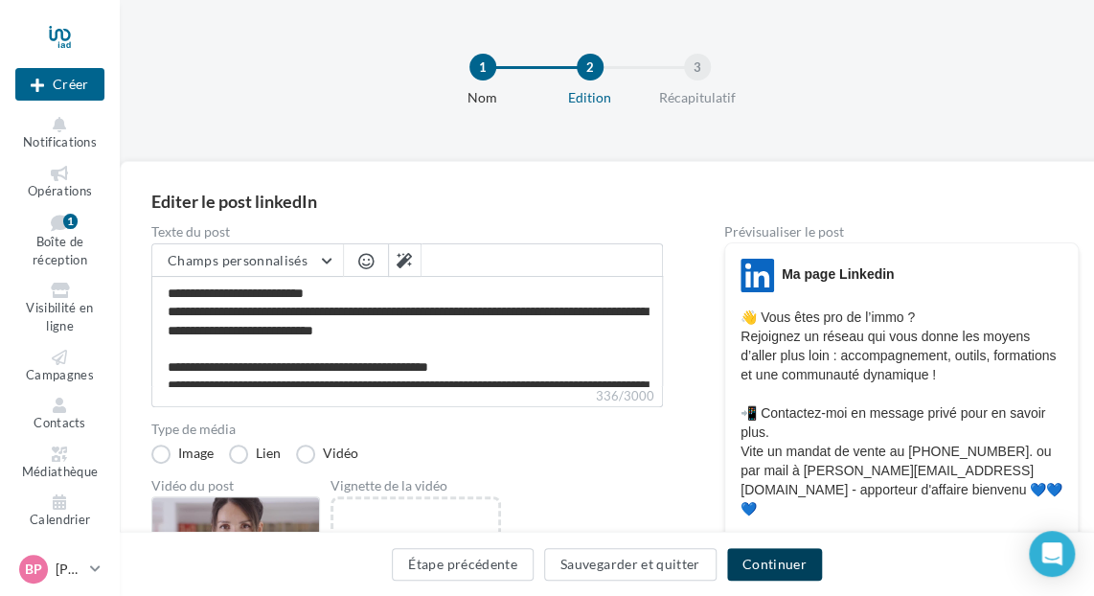
click at [765, 556] on button "Continuer" at bounding box center [774, 564] width 95 height 33
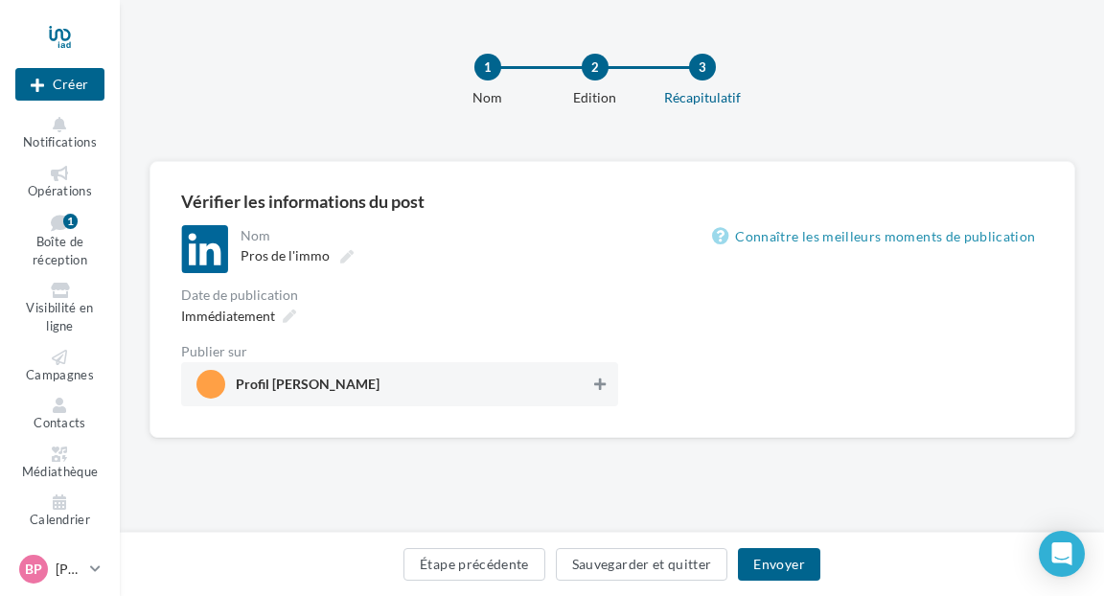
click at [598, 384] on icon at bounding box center [600, 384] width 12 height 13
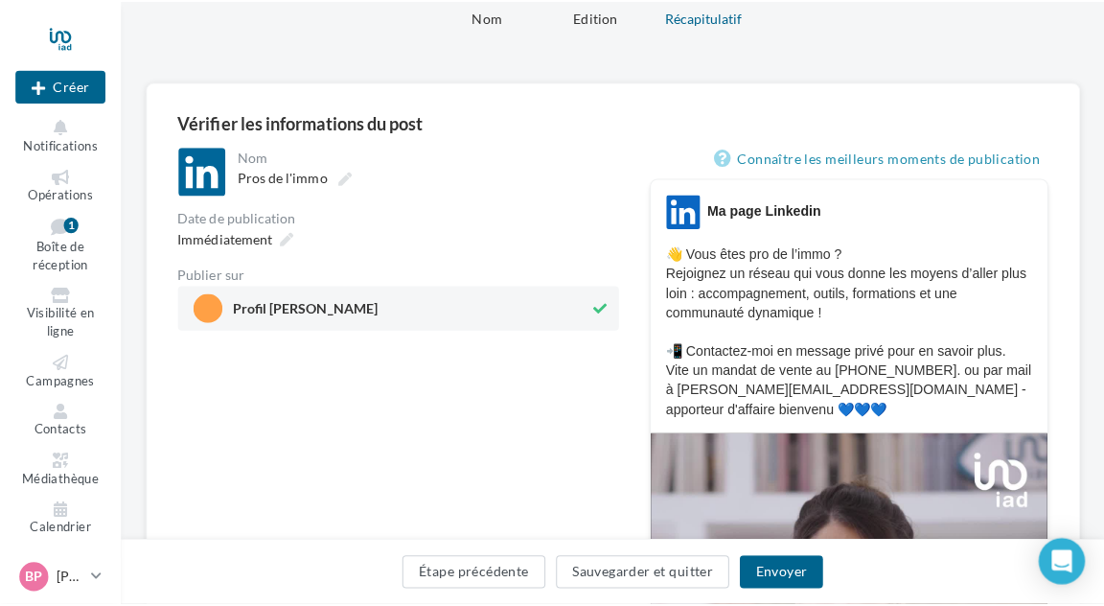
scroll to position [192, 0]
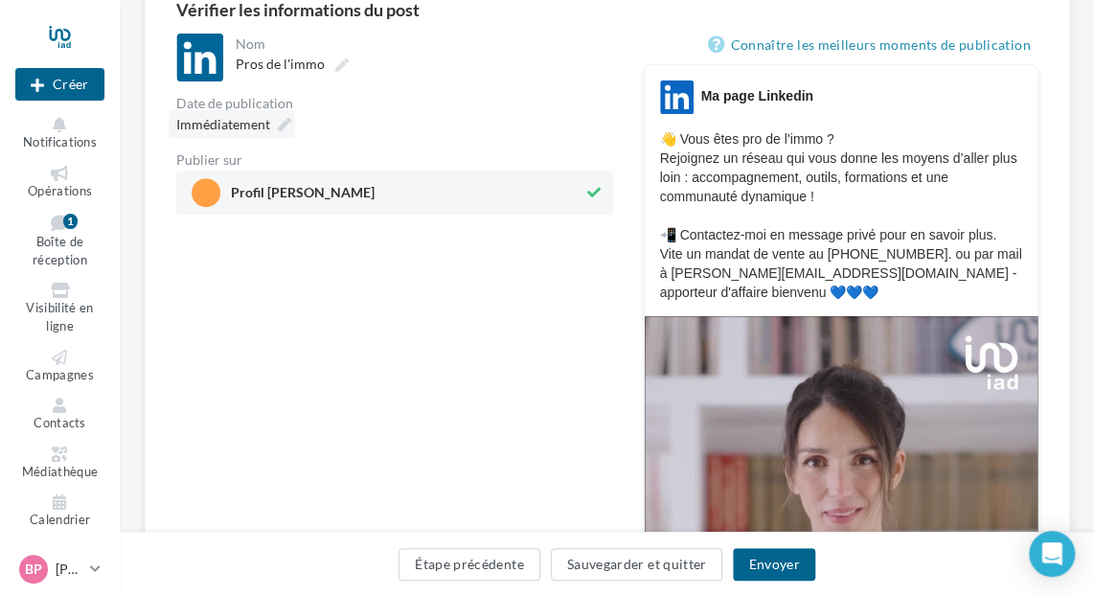
click at [282, 123] on icon at bounding box center [284, 124] width 13 height 13
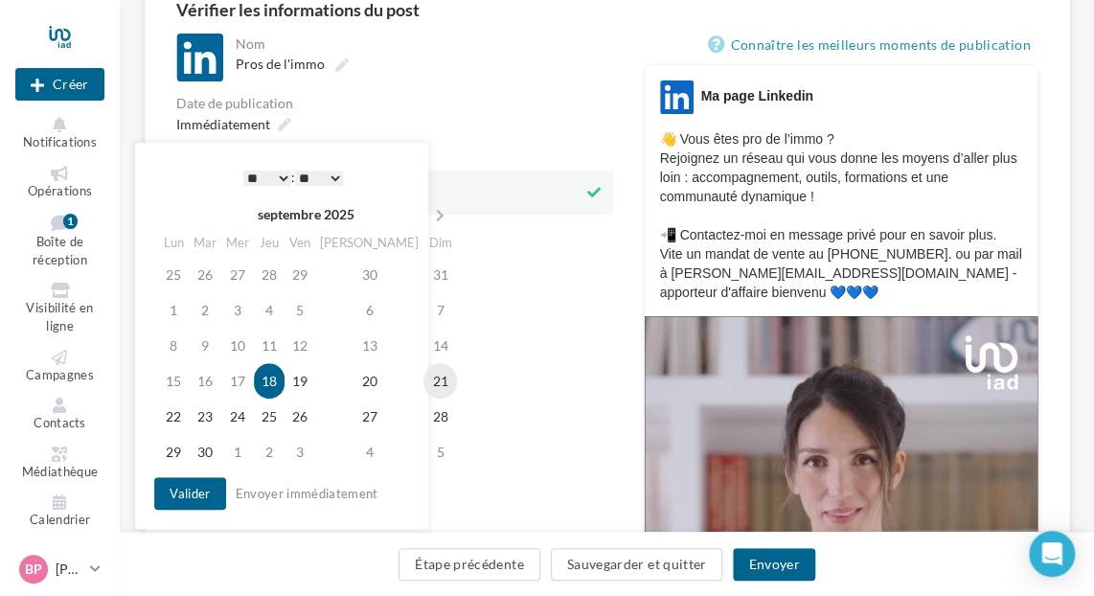
click at [424, 383] on td "21" at bounding box center [441, 380] width 34 height 35
click at [201, 494] on button "Valider" at bounding box center [189, 493] width 71 height 33
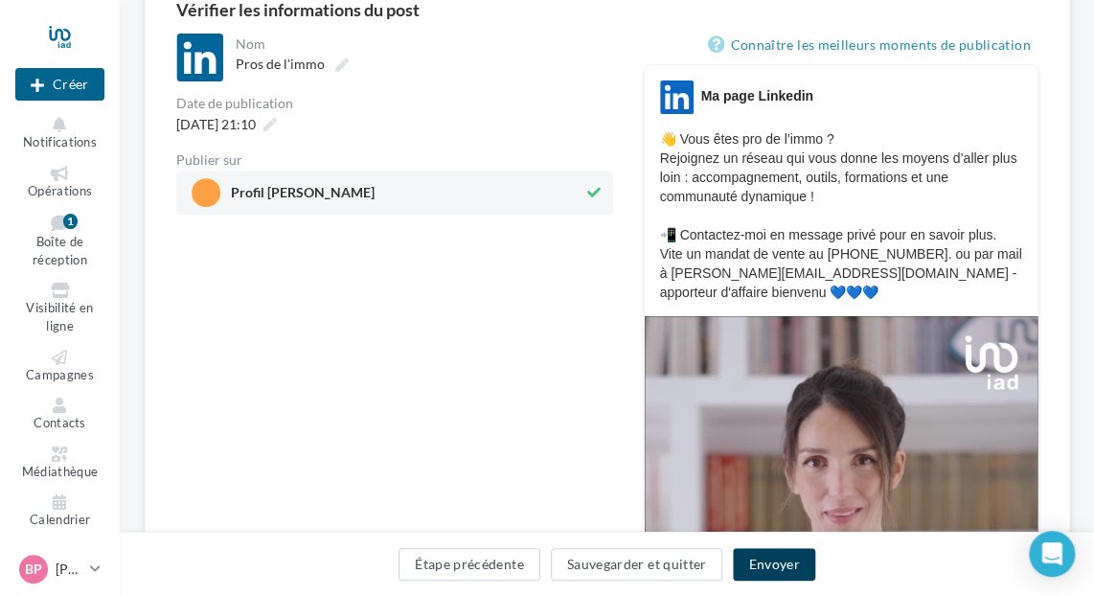
drag, startPoint x: 760, startPoint y: 558, endPoint x: 741, endPoint y: 535, distance: 29.9
click at [759, 558] on button "Envoyer" at bounding box center [773, 564] width 81 height 33
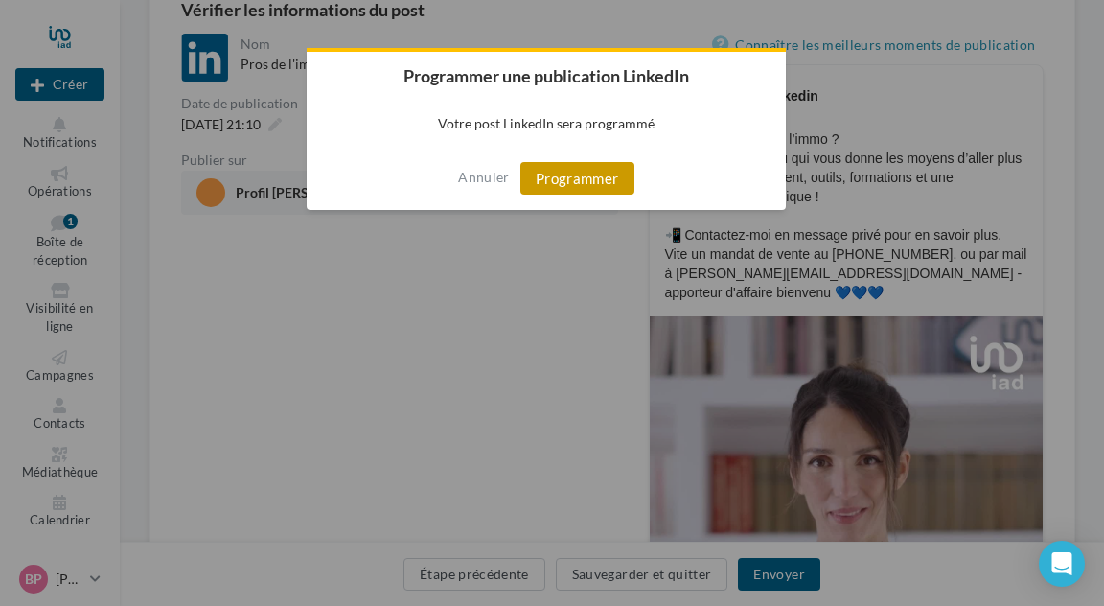
click at [554, 182] on button "Programmer" at bounding box center [577, 178] width 114 height 33
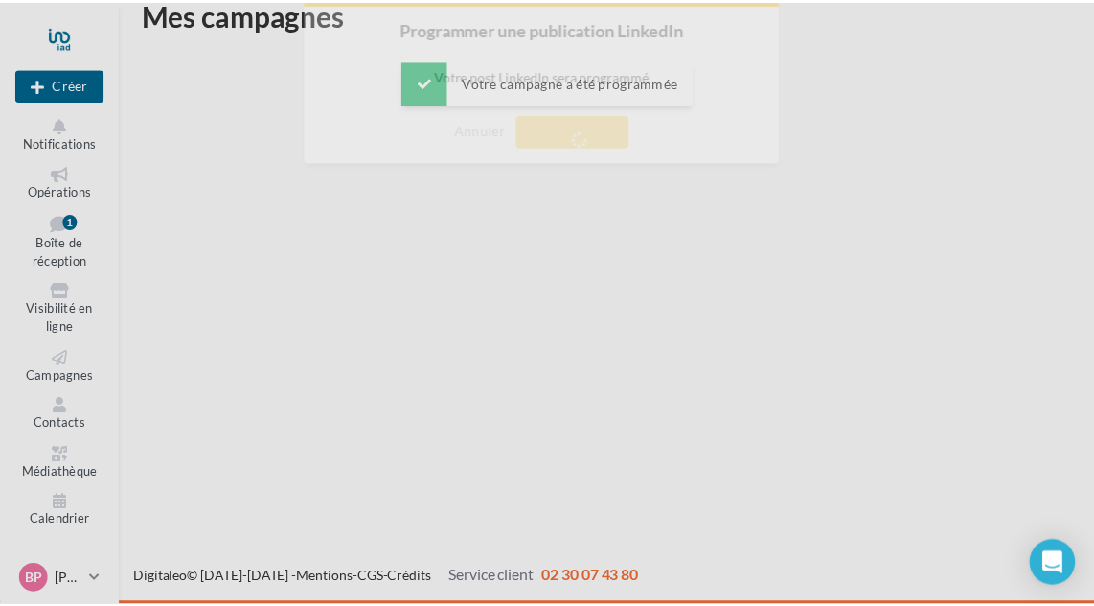
scroll to position [31, 0]
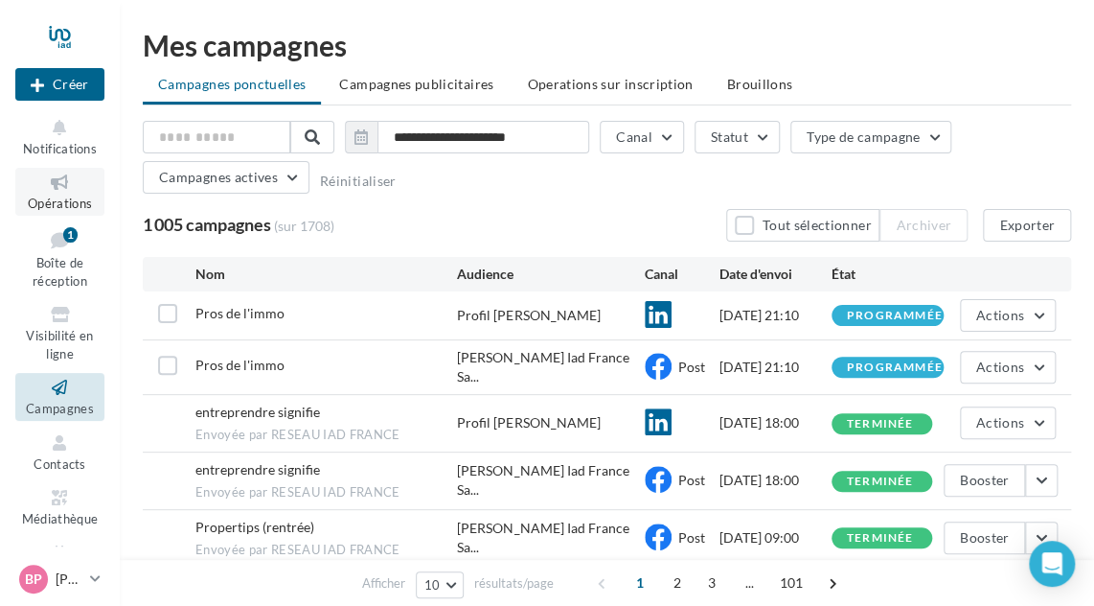
click at [50, 185] on icon at bounding box center [60, 183] width 78 height 22
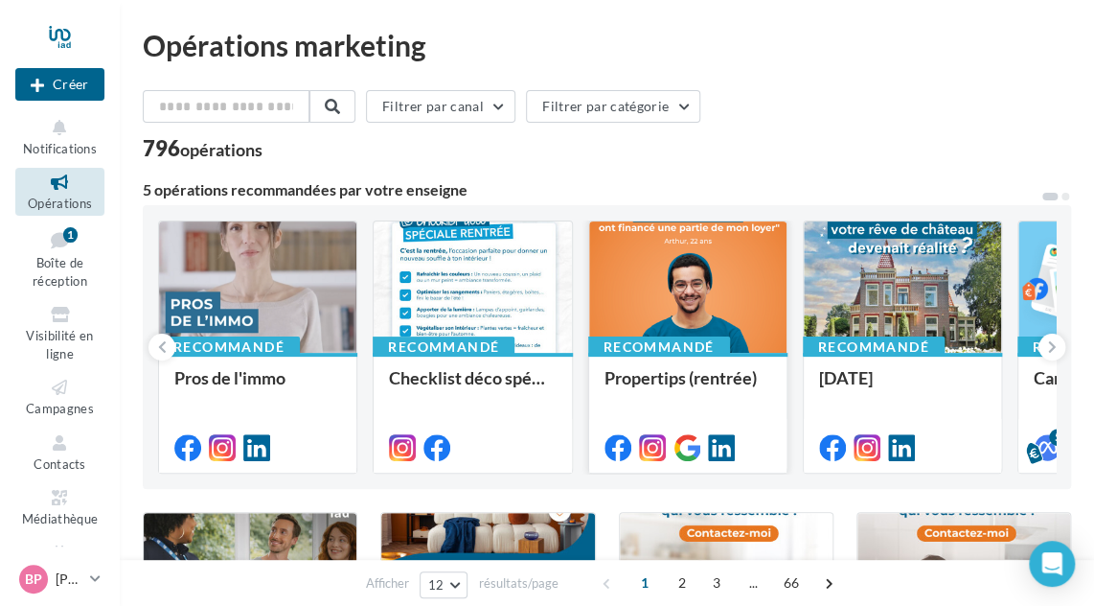
click at [677, 273] on div at bounding box center [687, 287] width 197 height 133
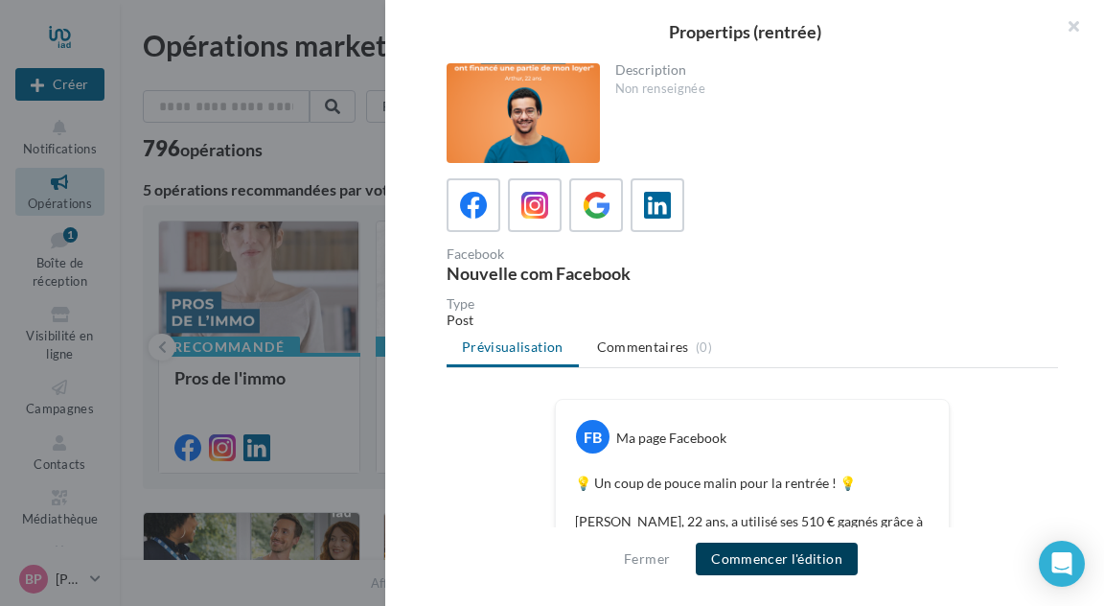
click at [755, 564] on button "Commencer l'édition" at bounding box center [777, 558] width 162 height 33
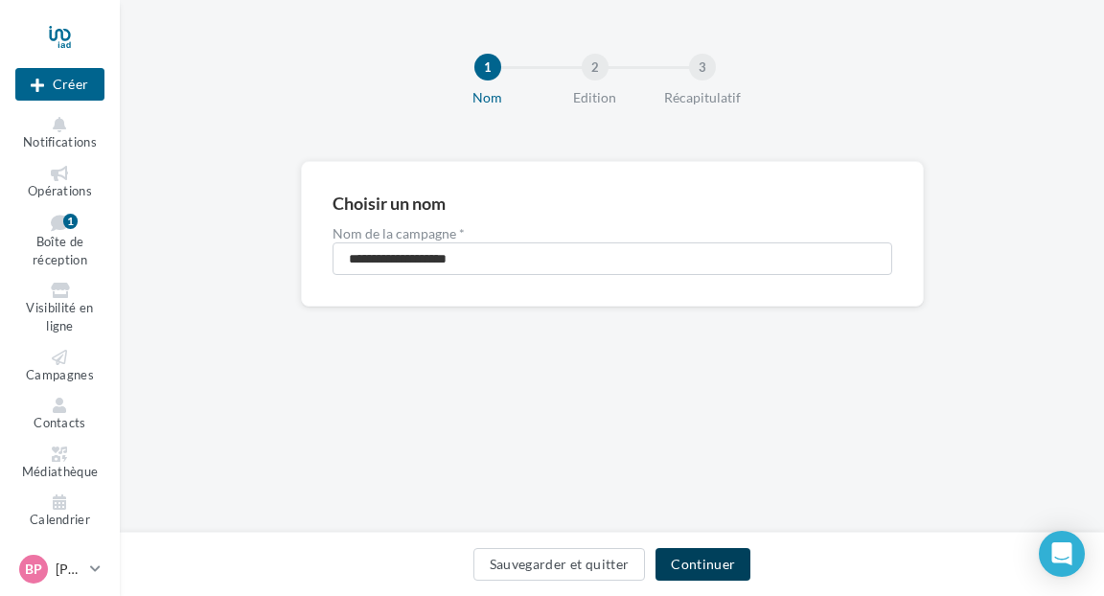
click at [691, 563] on button "Continuer" at bounding box center [703, 564] width 95 height 33
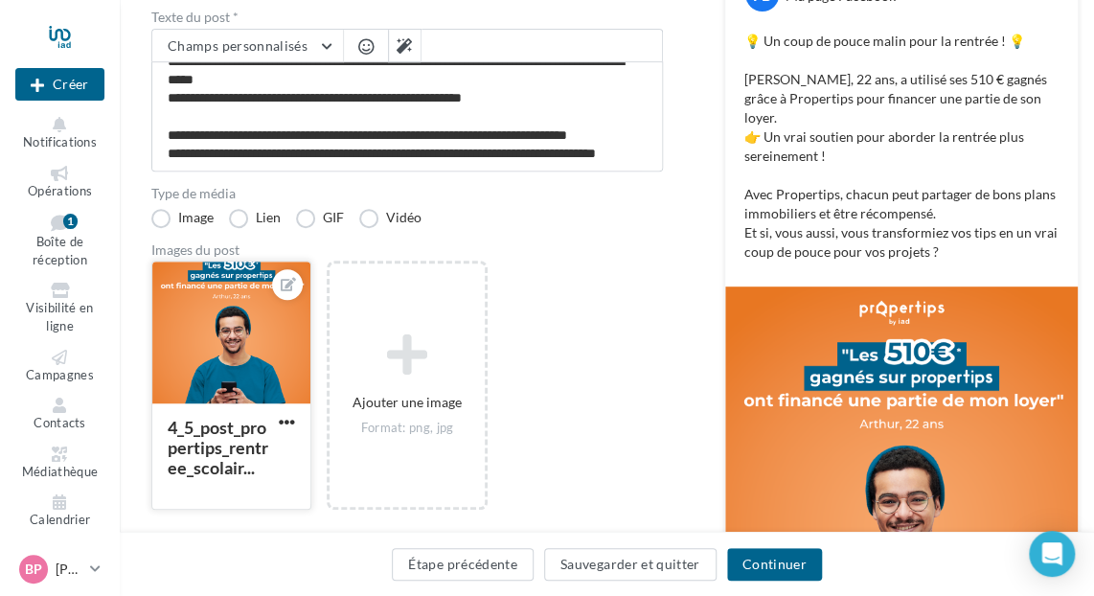
scroll to position [288, 0]
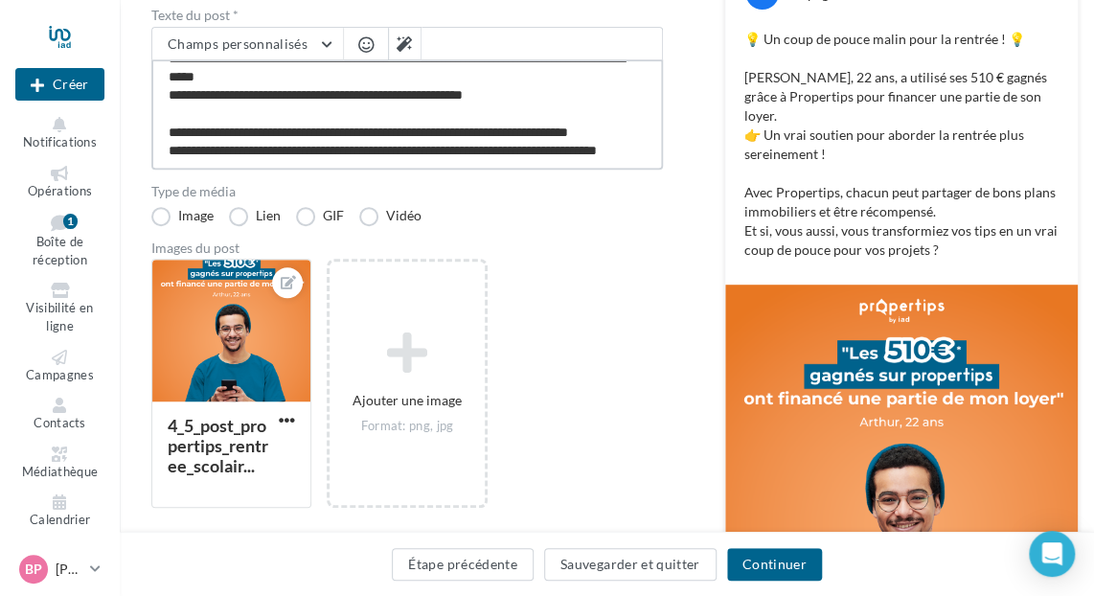
click at [247, 151] on textarea "**********" at bounding box center [407, 114] width 512 height 110
paste textarea "**********"
type textarea "**********"
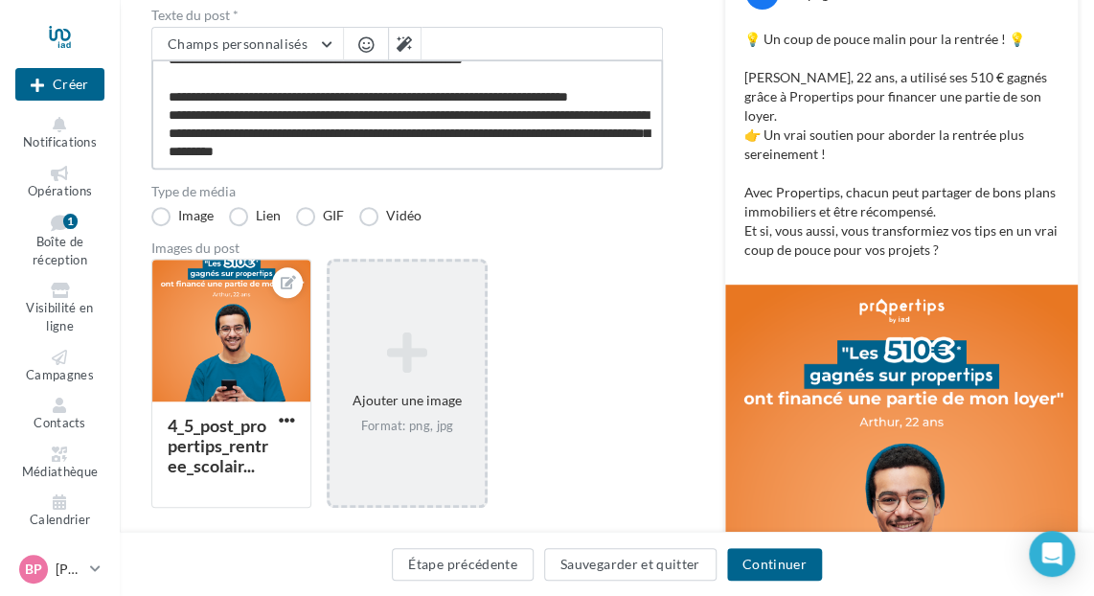
scroll to position [120, 0]
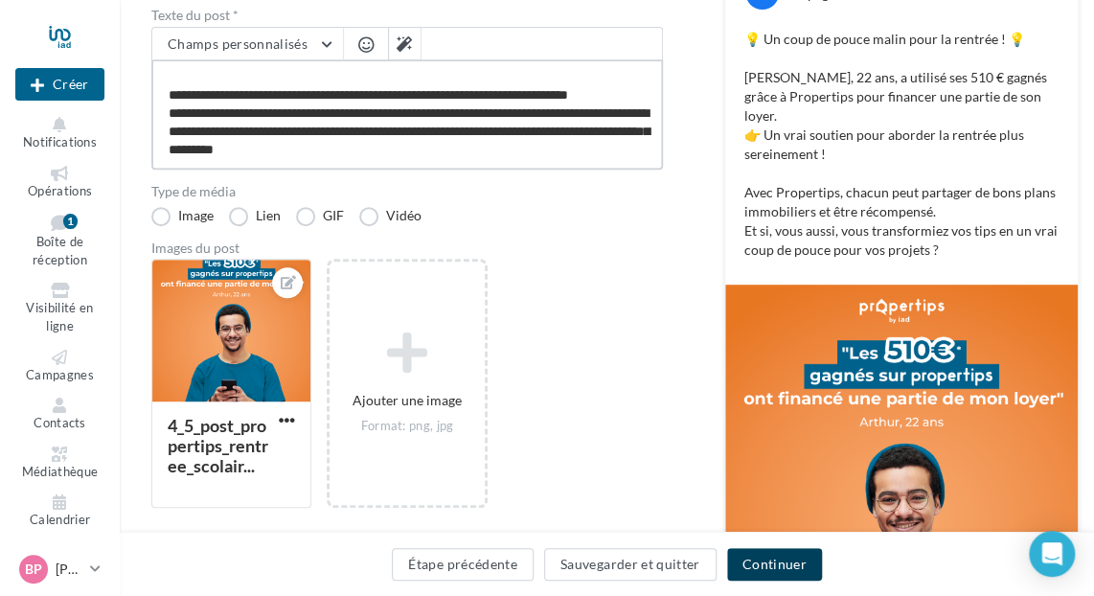
type textarea "**********"
click at [773, 562] on button "Continuer" at bounding box center [774, 564] width 95 height 33
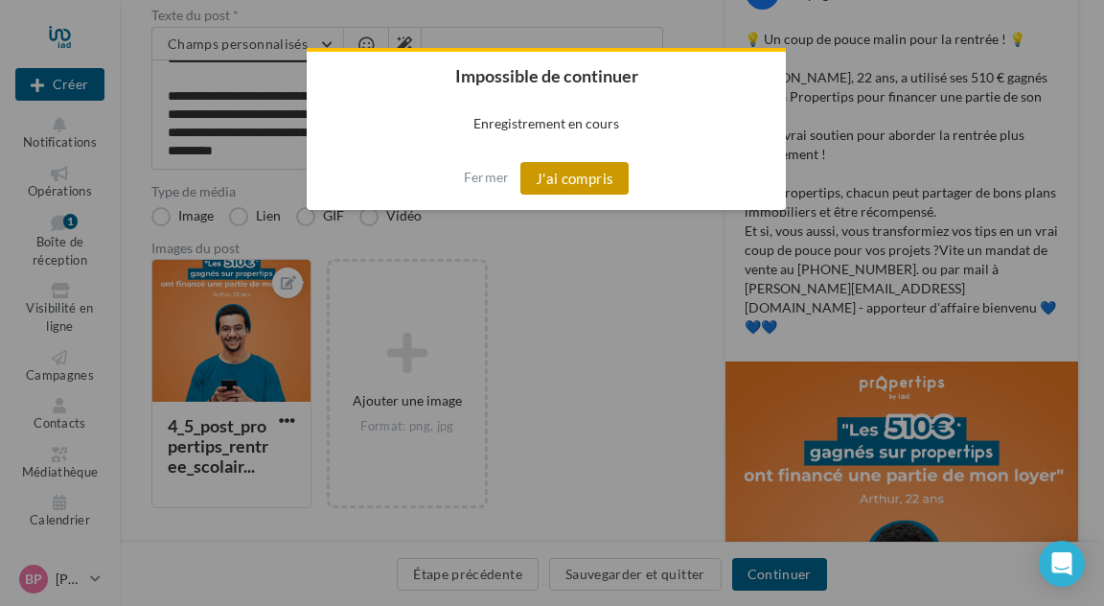
click at [562, 183] on button "J'ai compris" at bounding box center [574, 178] width 109 height 33
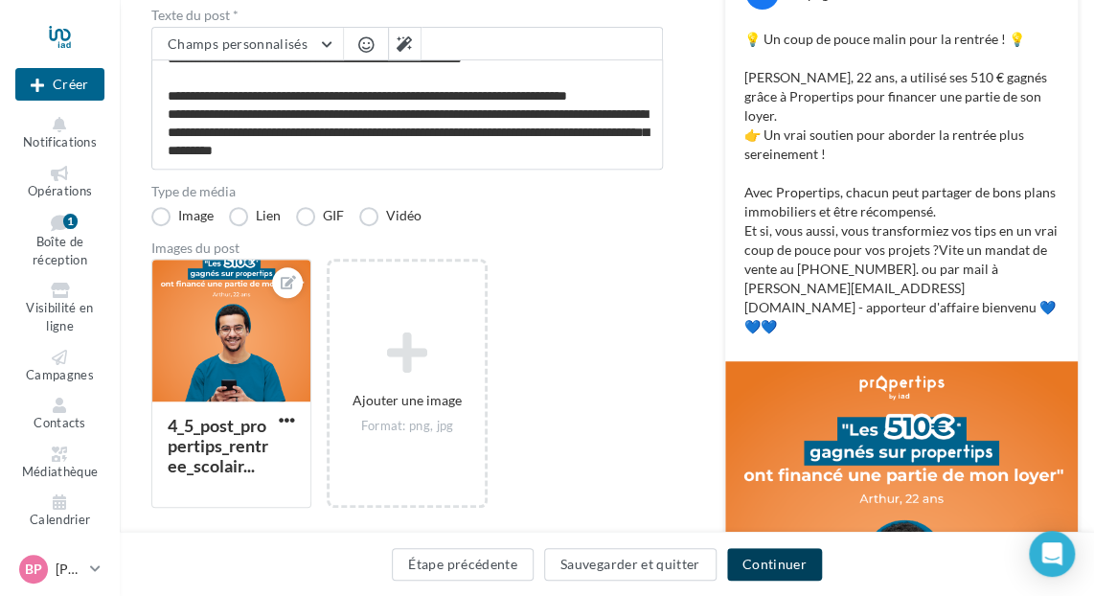
click at [749, 553] on button "Continuer" at bounding box center [774, 564] width 95 height 33
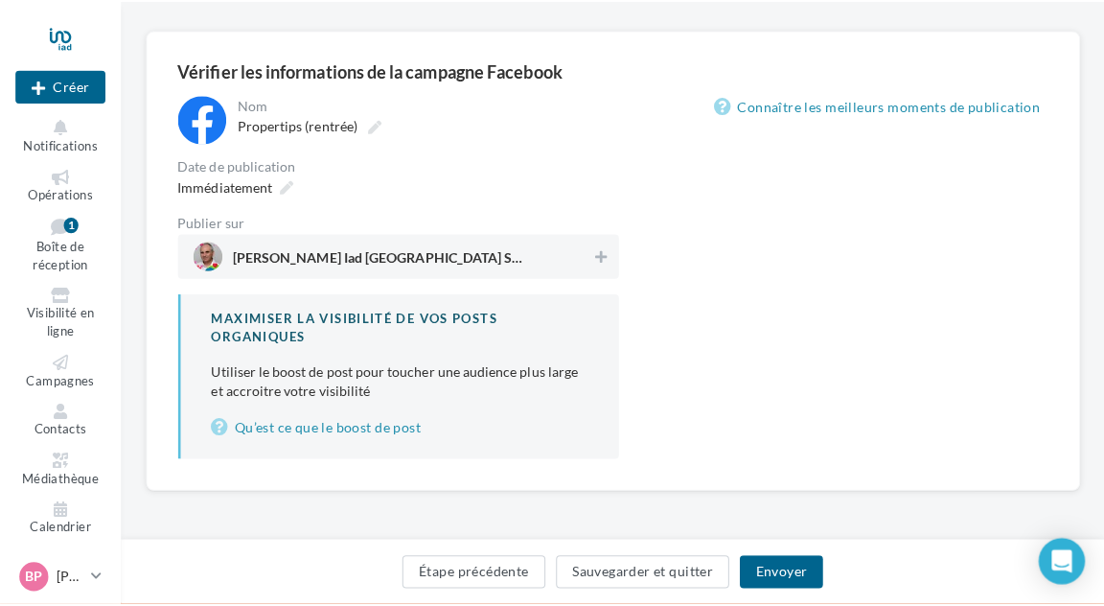
scroll to position [184, 0]
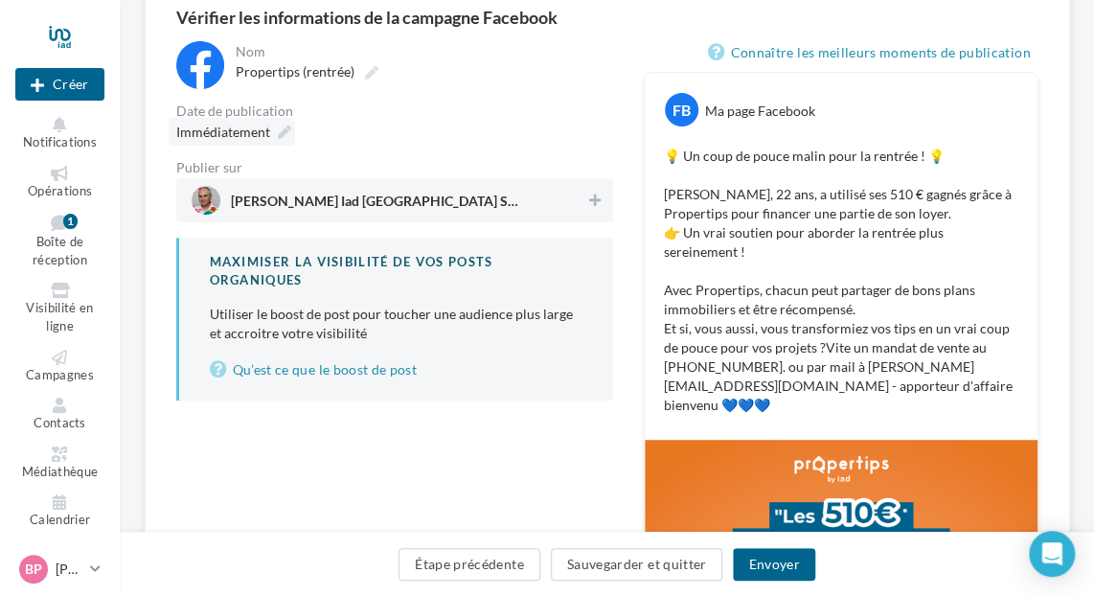
click at [284, 135] on icon at bounding box center [284, 132] width 13 height 13
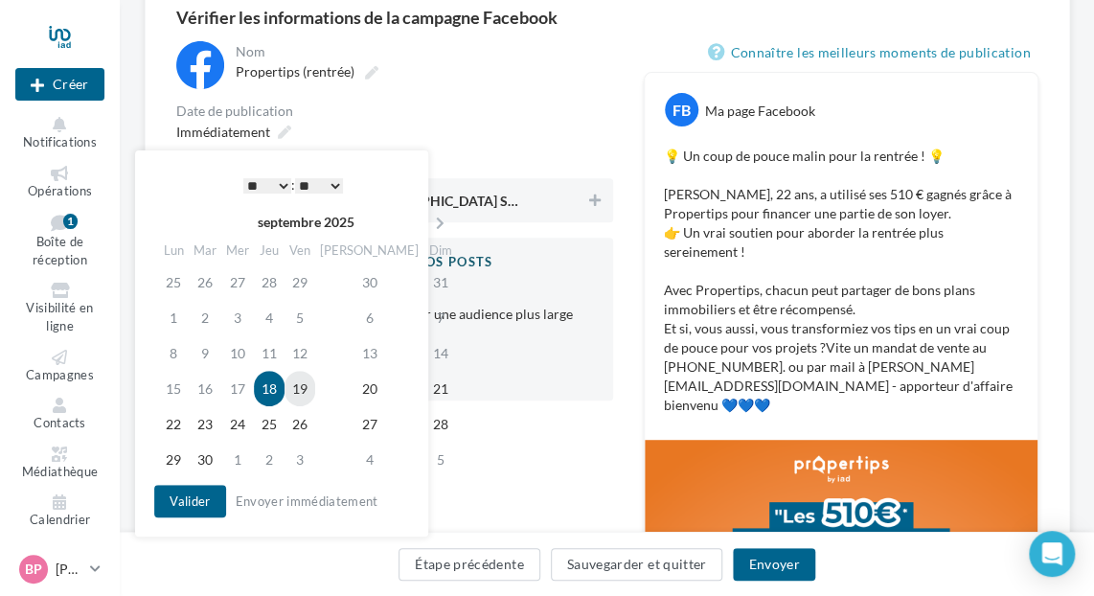
click at [315, 393] on td "19" at bounding box center [300, 388] width 31 height 35
drag, startPoint x: 196, startPoint y: 492, endPoint x: 326, endPoint y: 412, distance: 151.9
click at [201, 490] on button "Valider" at bounding box center [189, 501] width 71 height 33
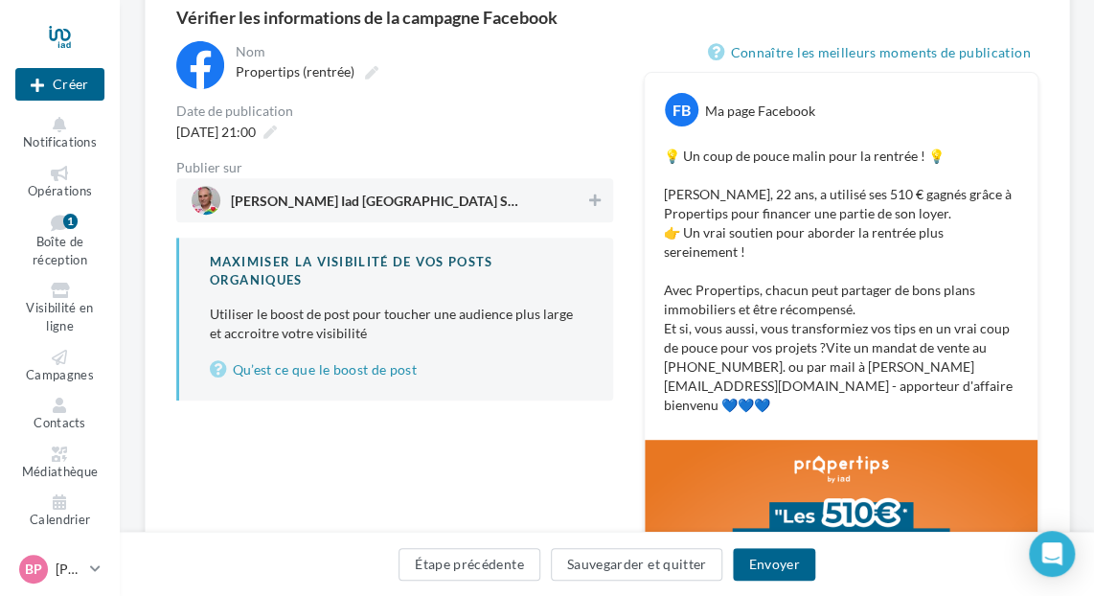
click at [578, 202] on span "Bruno PAPIN Iad France Saint Ouen et L'Ile Saint Denis" at bounding box center [389, 200] width 395 height 29
click at [775, 564] on button "Envoyer" at bounding box center [773, 564] width 81 height 33
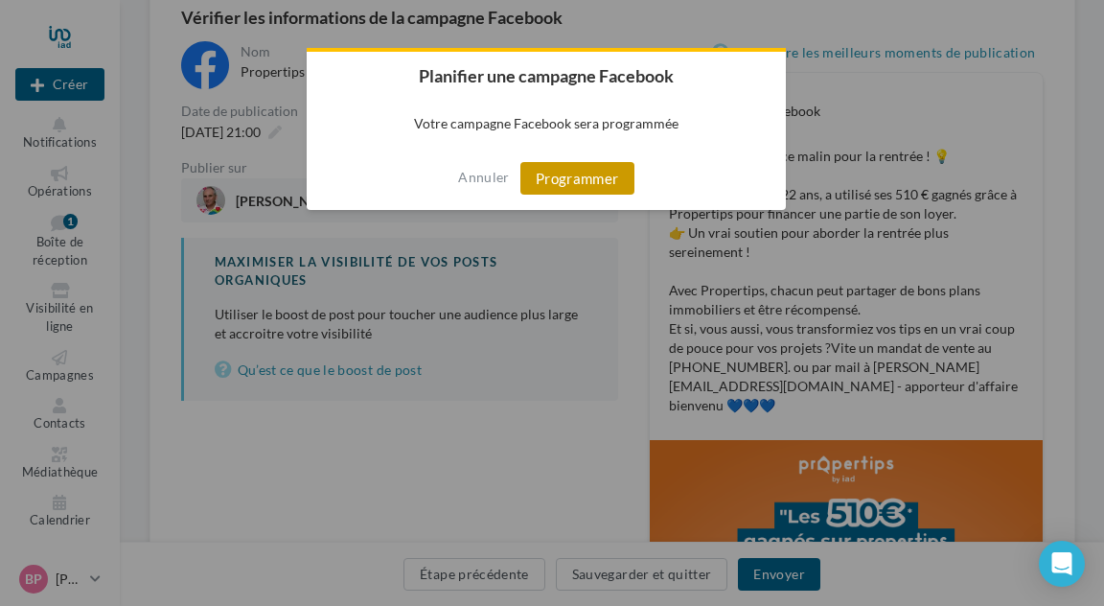
click at [561, 174] on button "Programmer" at bounding box center [577, 178] width 114 height 33
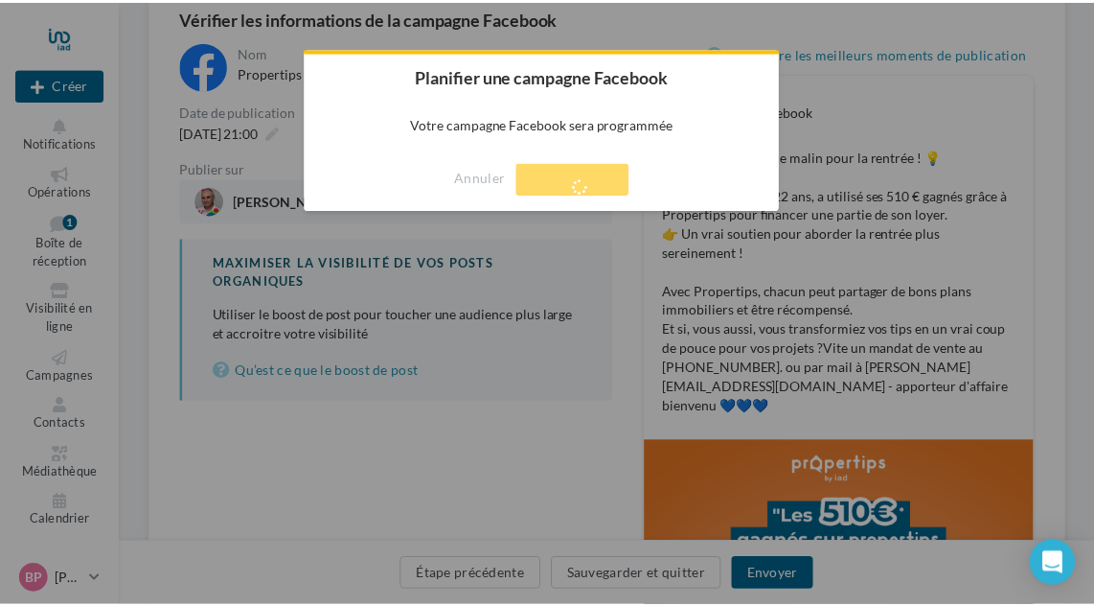
scroll to position [31, 0]
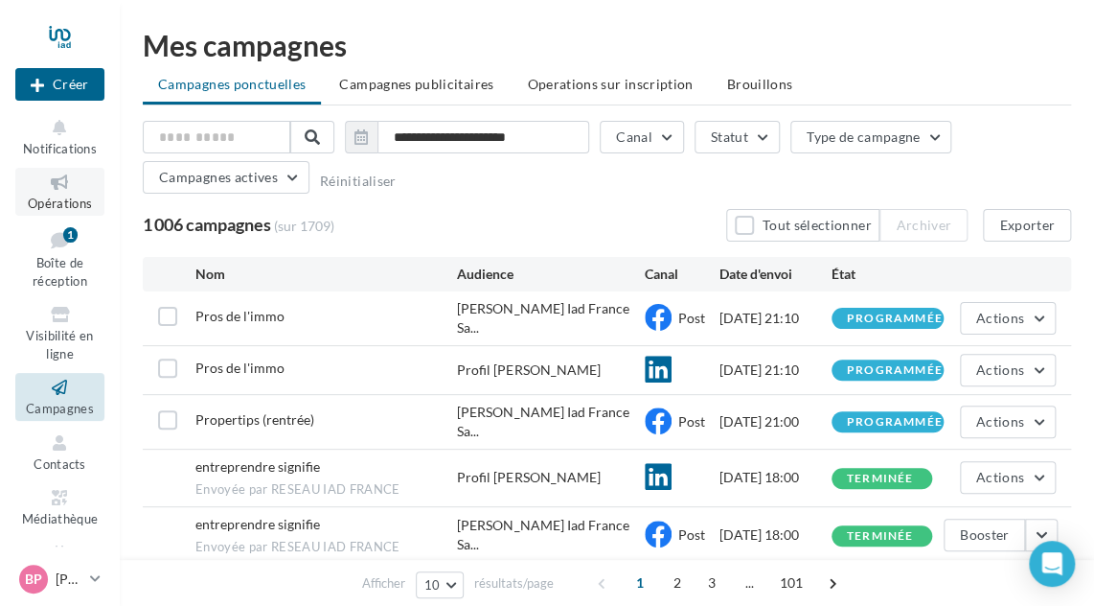
drag, startPoint x: 49, startPoint y: 193, endPoint x: 74, endPoint y: 189, distance: 25.2
click at [49, 193] on icon at bounding box center [60, 183] width 78 height 22
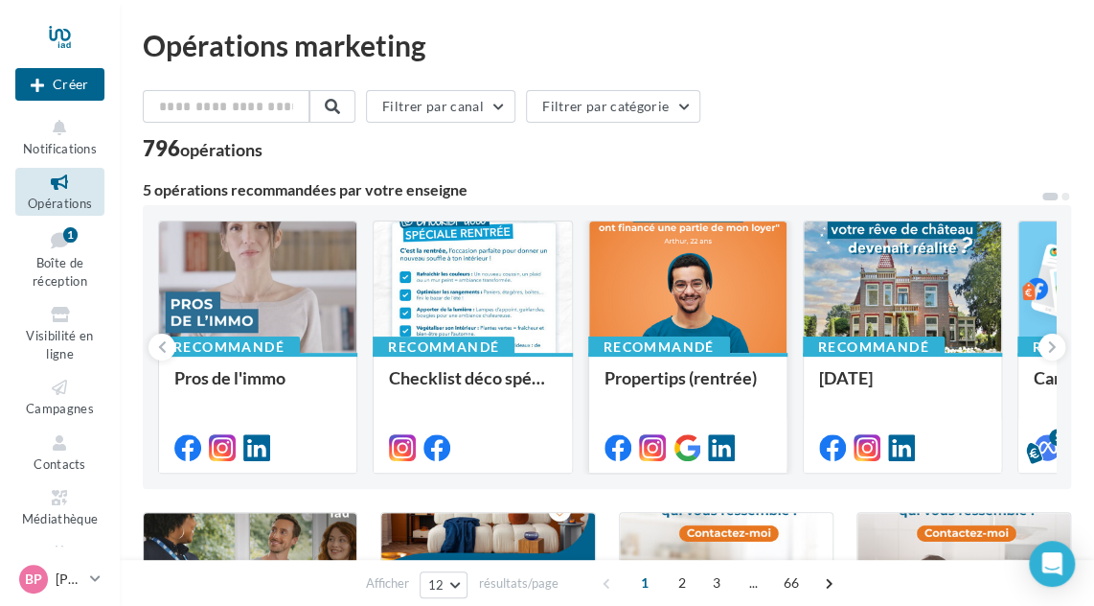
click at [722, 289] on div at bounding box center [687, 287] width 197 height 133
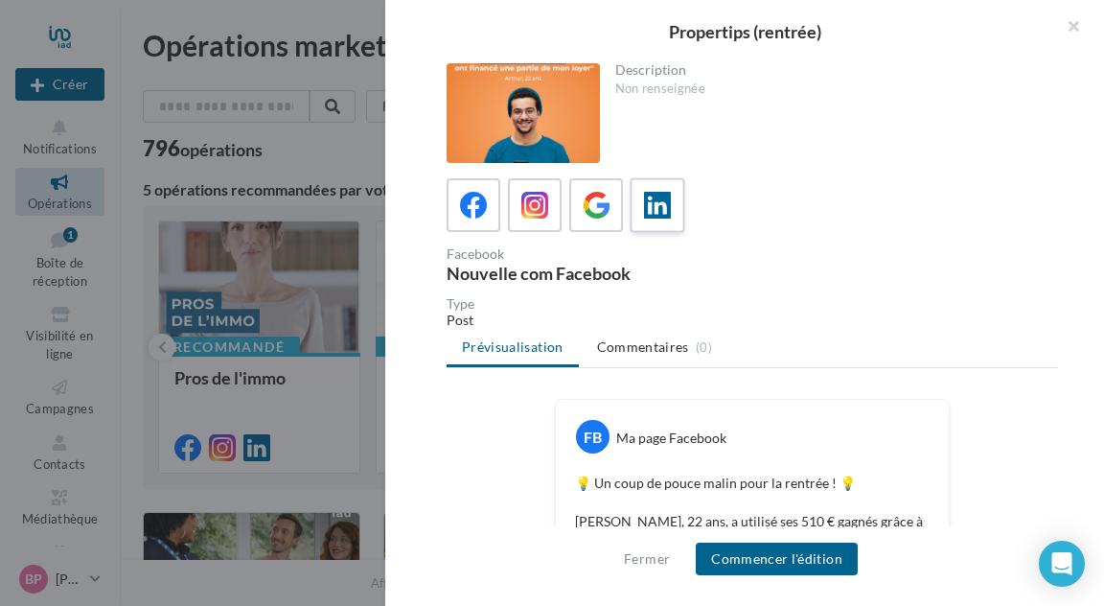
click at [658, 196] on icon at bounding box center [658, 206] width 28 height 28
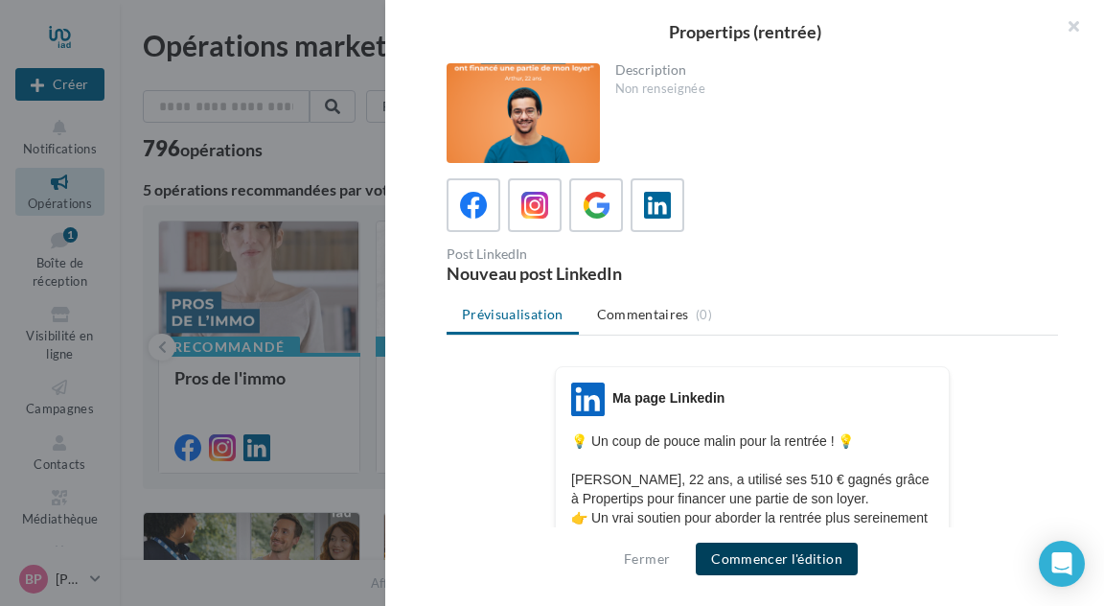
click at [813, 559] on button "Commencer l'édition" at bounding box center [777, 558] width 162 height 33
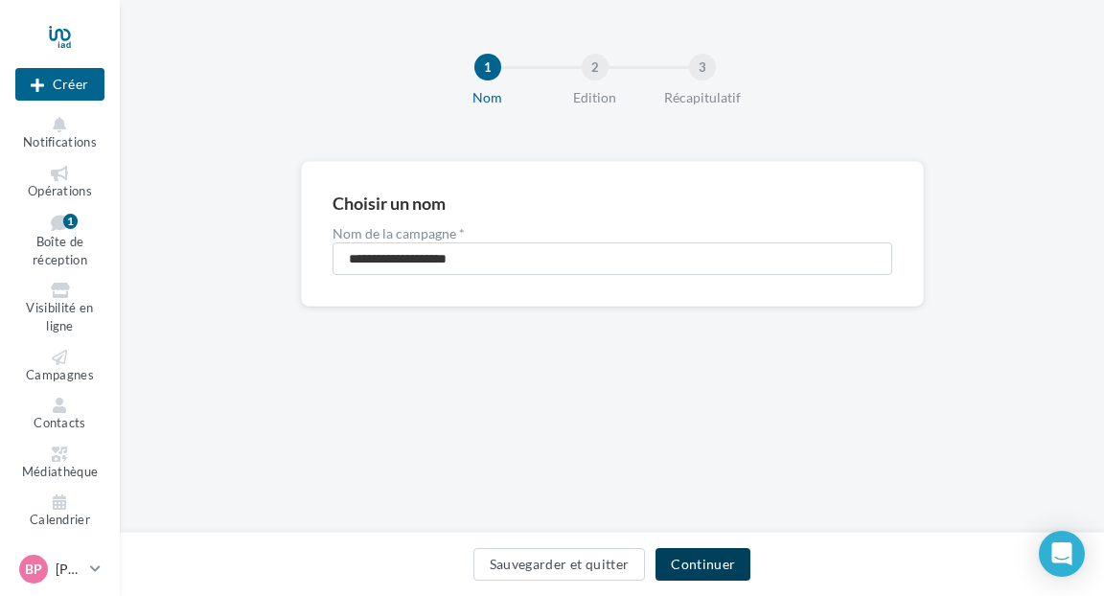
click at [730, 557] on button "Continuer" at bounding box center [703, 564] width 95 height 33
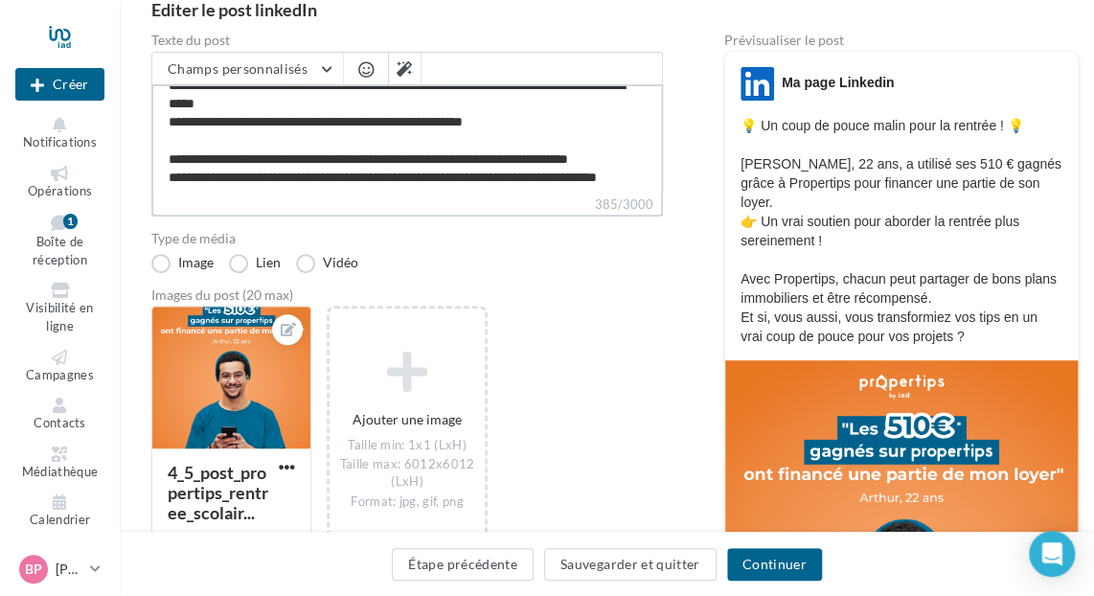
scroll to position [90, 0]
click at [261, 185] on textarea "**********" at bounding box center [407, 139] width 512 height 110
paste textarea "**********"
type textarea "**********"
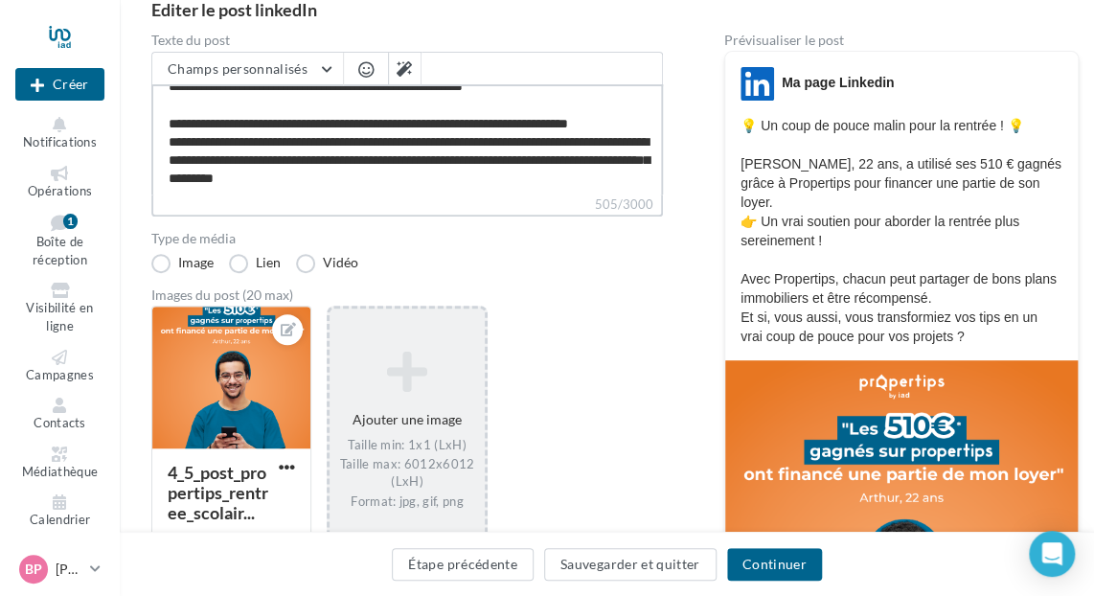
scroll to position [119, 0]
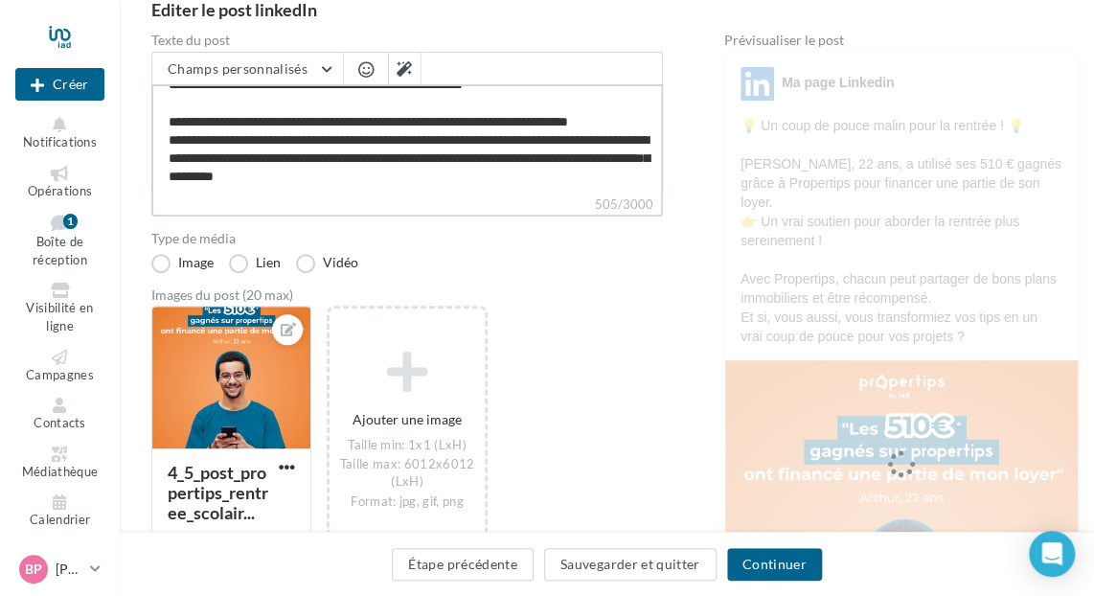
type textarea "**********"
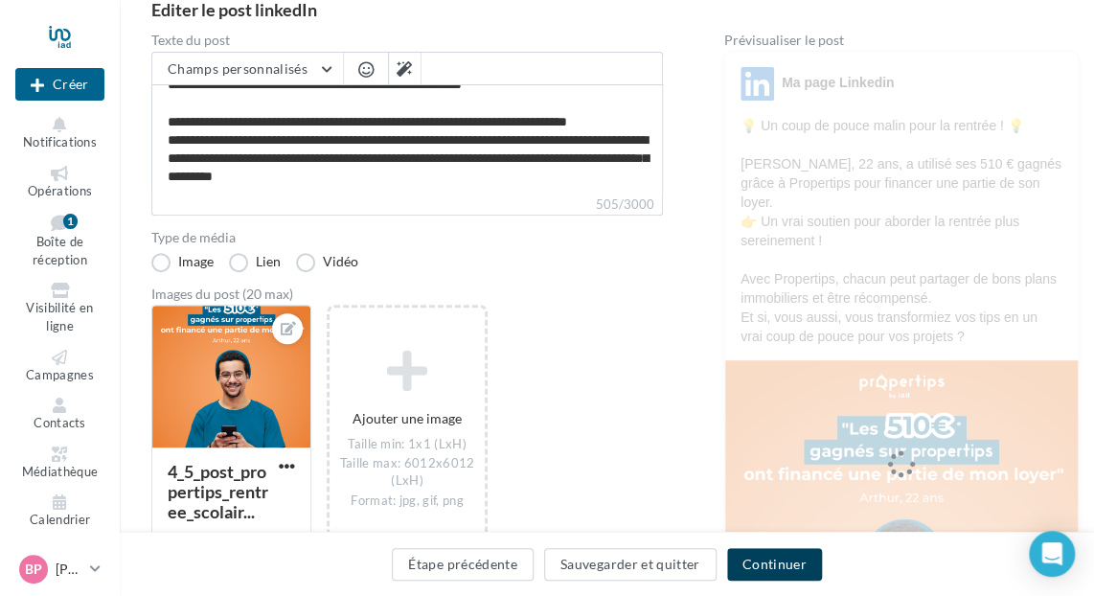
click at [763, 565] on button "Continuer" at bounding box center [774, 564] width 95 height 33
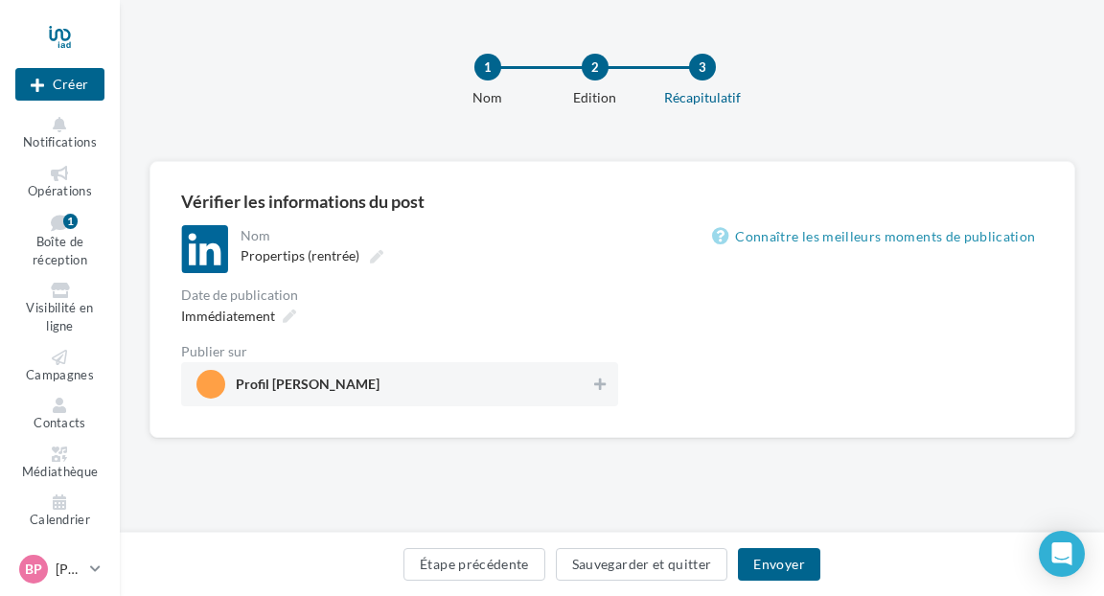
click at [426, 381] on span "Profil [PERSON_NAME]" at bounding box center [393, 384] width 395 height 29
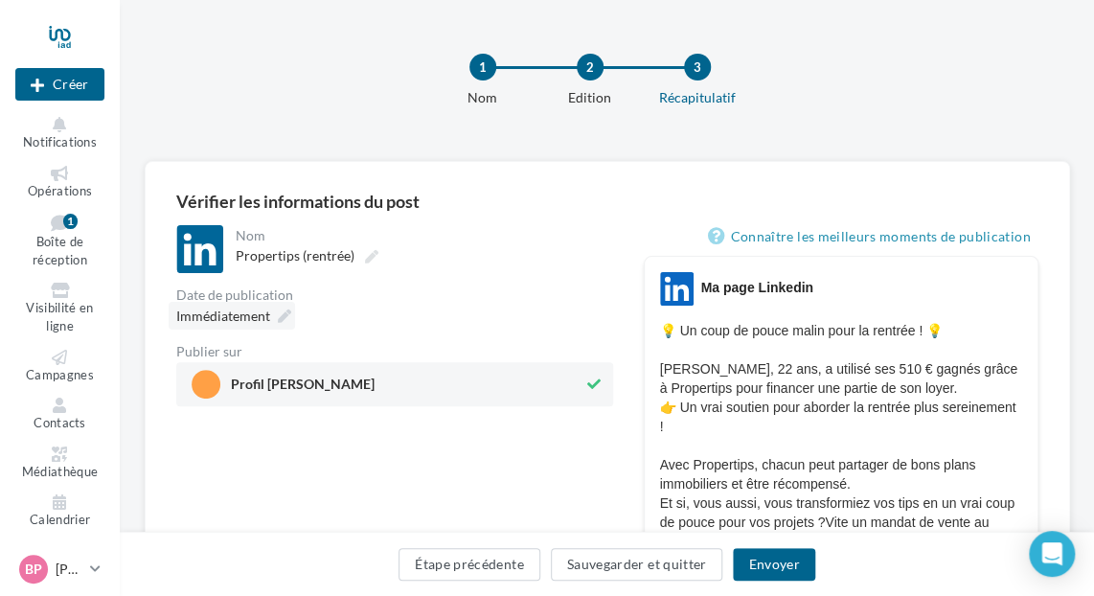
click at [285, 315] on icon at bounding box center [284, 316] width 13 height 13
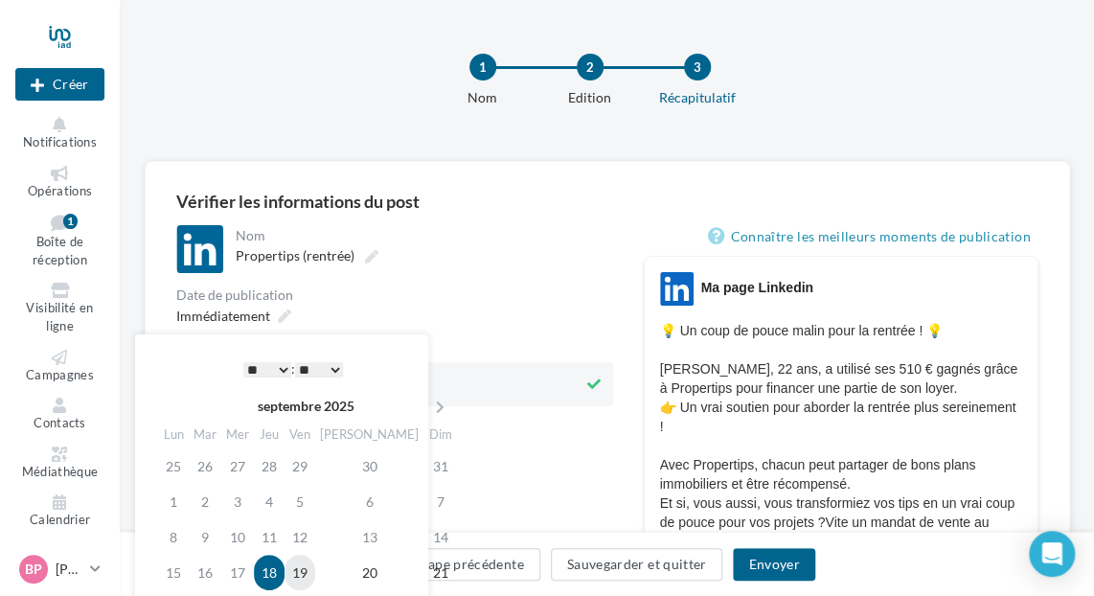
click at [315, 574] on td "19" at bounding box center [300, 572] width 31 height 35
click at [758, 564] on button "Envoyer" at bounding box center [773, 564] width 81 height 33
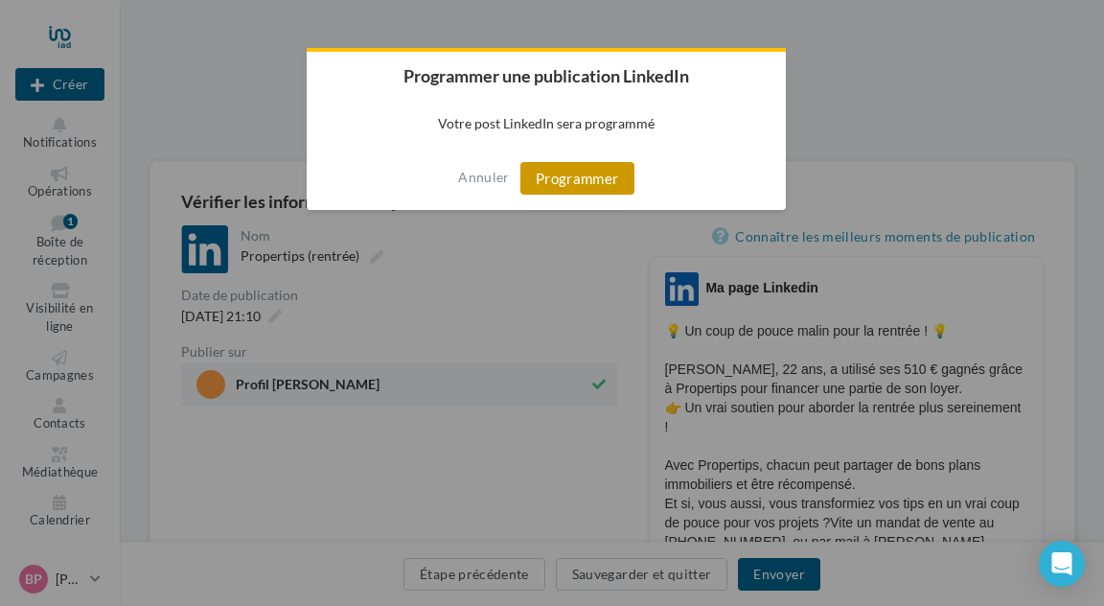
click at [549, 183] on button "Programmer" at bounding box center [577, 178] width 114 height 33
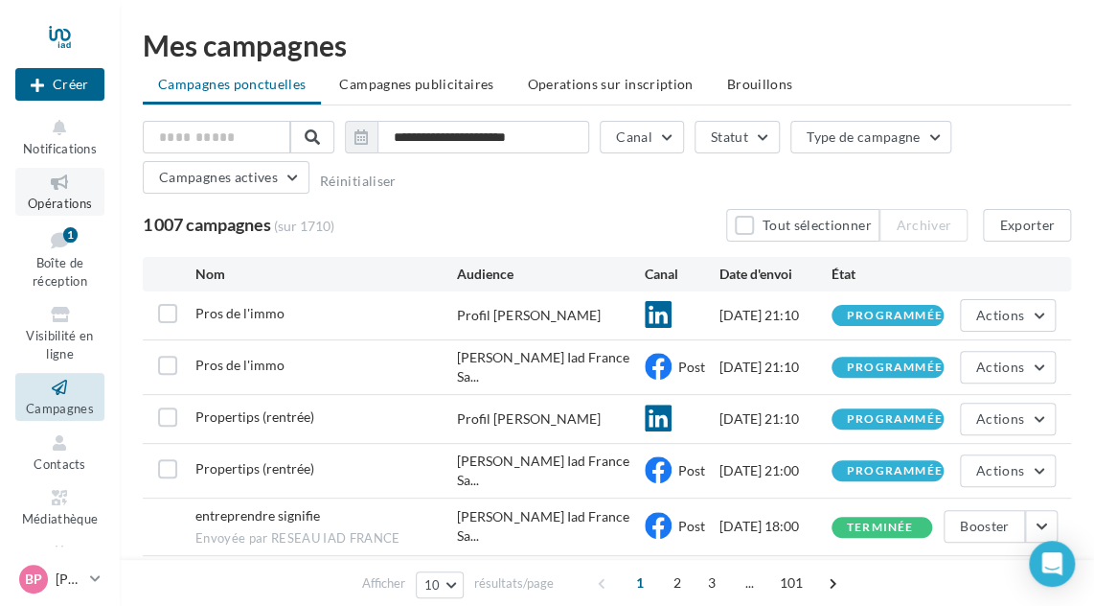
click at [61, 193] on link "Opérations" at bounding box center [59, 191] width 89 height 47
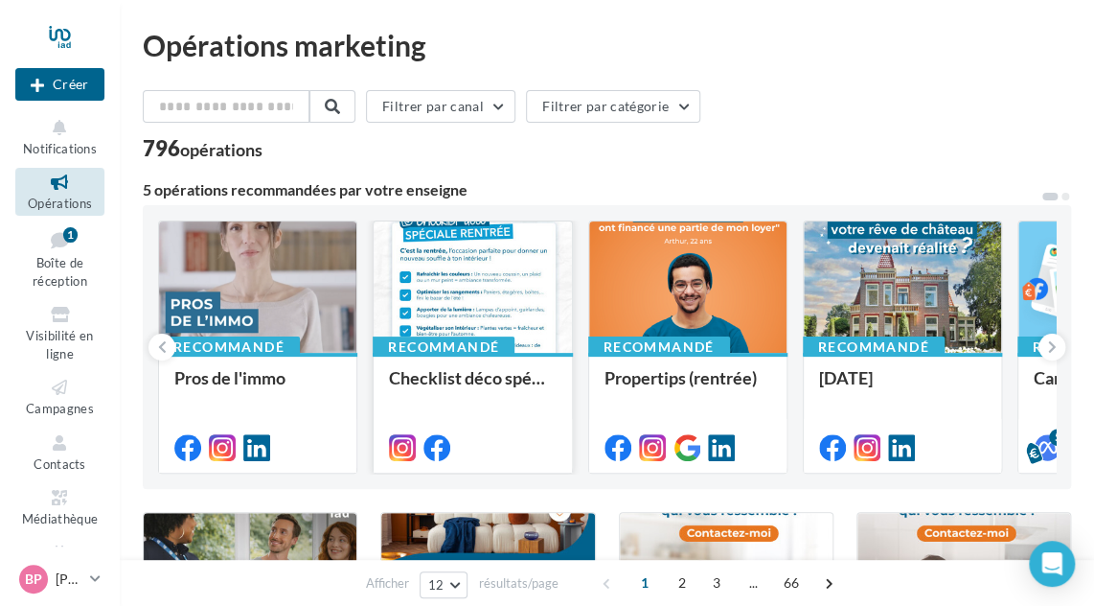
click at [463, 270] on div at bounding box center [472, 287] width 197 height 133
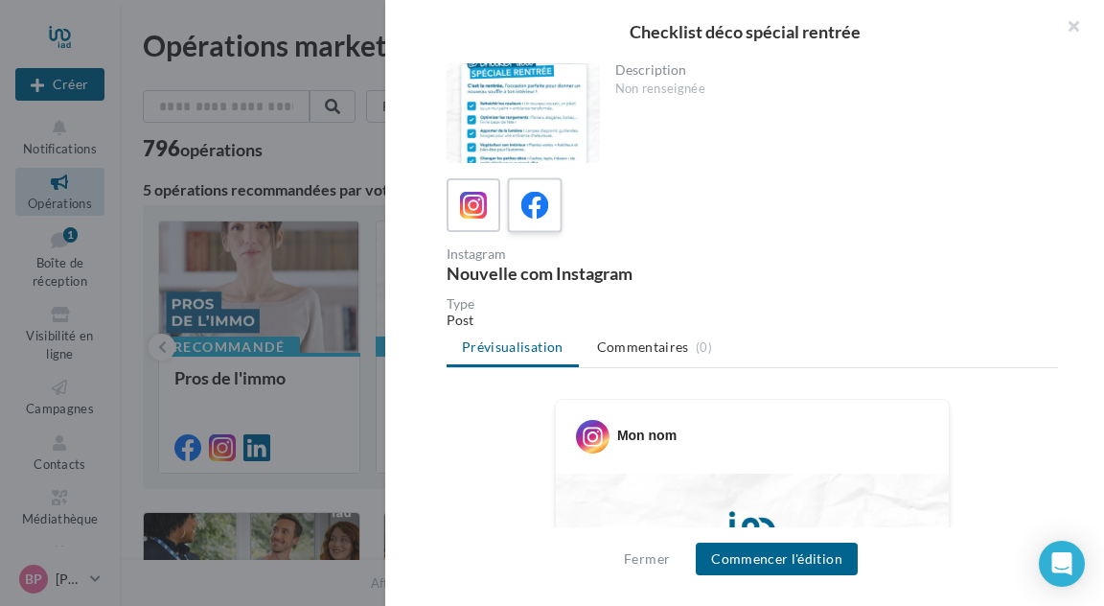
click at [521, 220] on div at bounding box center [535, 205] width 35 height 35
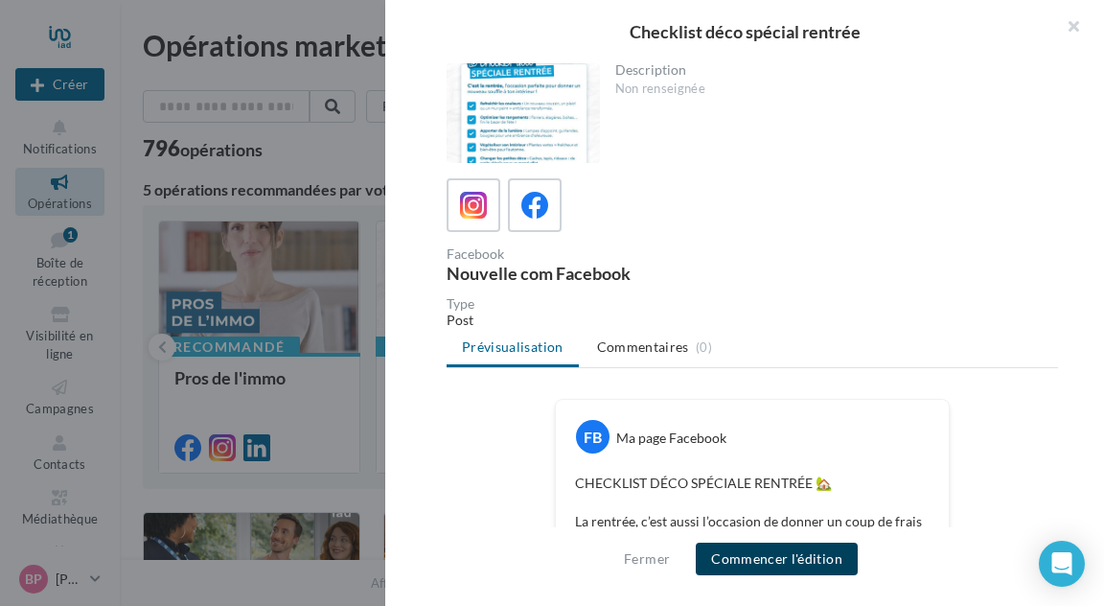
click at [771, 560] on button "Commencer l'édition" at bounding box center [777, 558] width 162 height 33
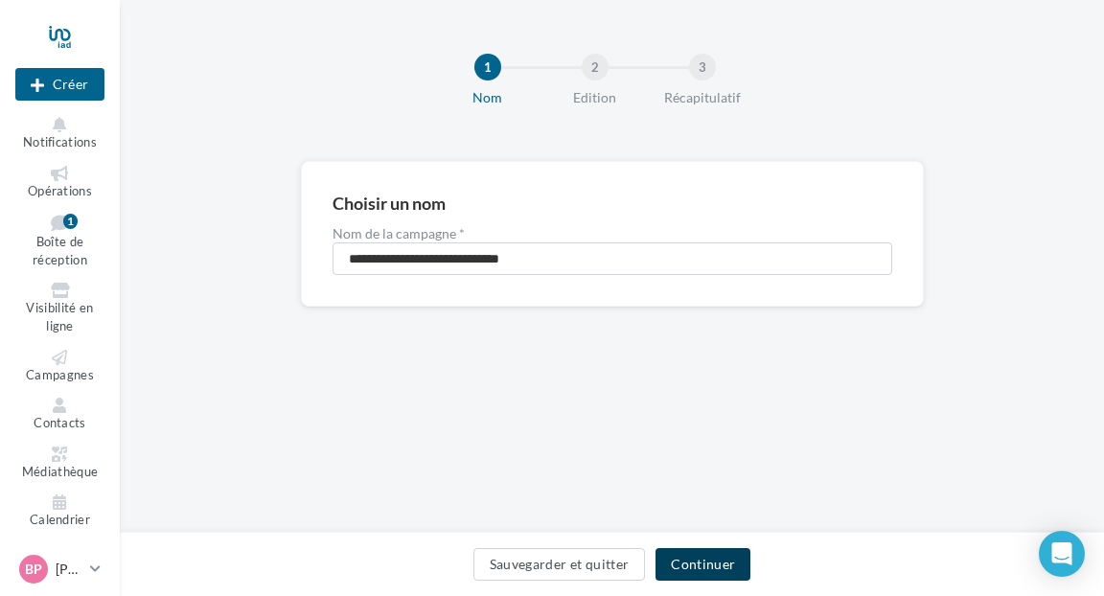
click at [702, 553] on button "Continuer" at bounding box center [703, 564] width 95 height 33
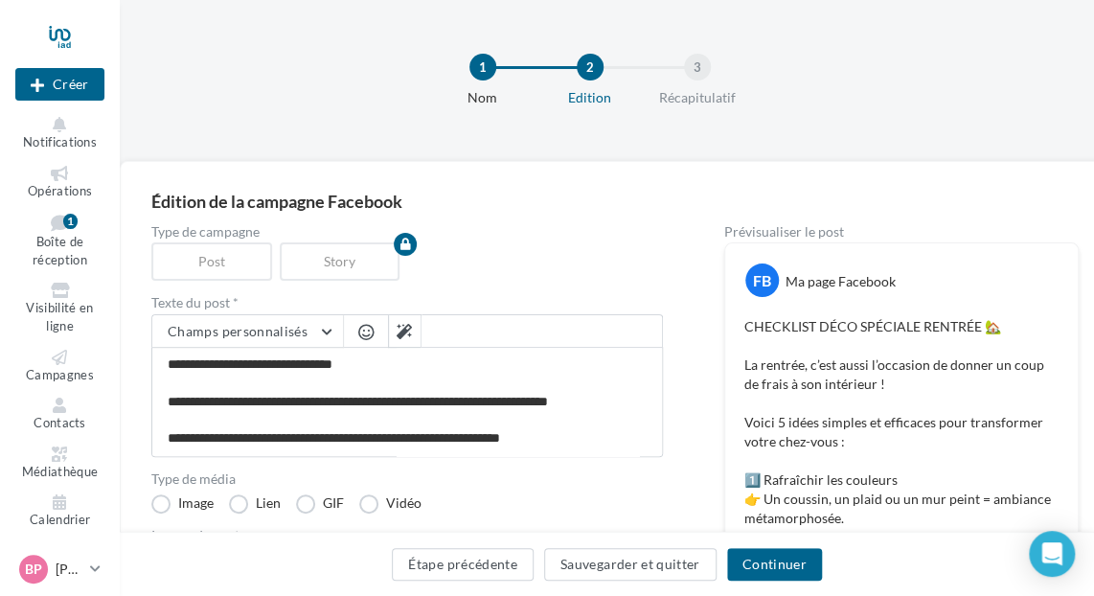
scroll to position [288, 0]
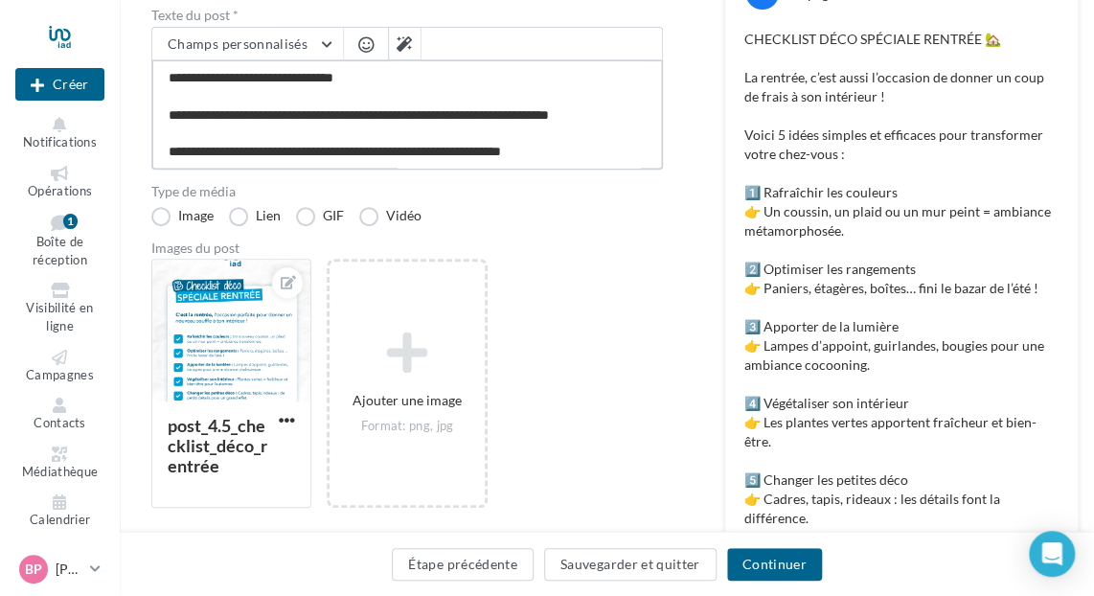
click at [568, 148] on textarea "**********" at bounding box center [407, 114] width 512 height 110
paste textarea "**********"
type textarea "**********"
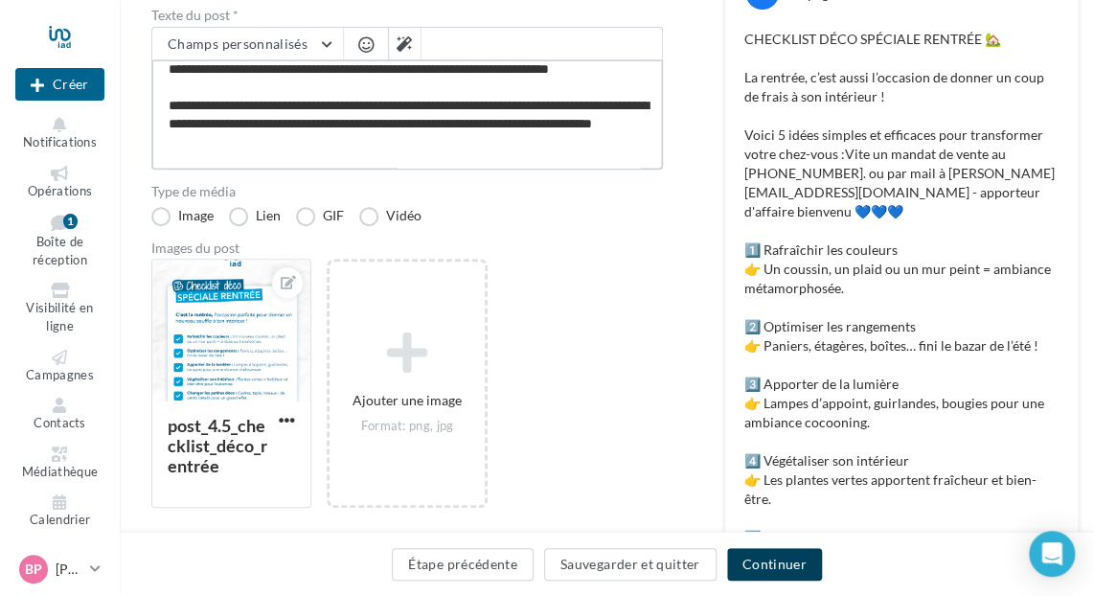
type textarea "**********"
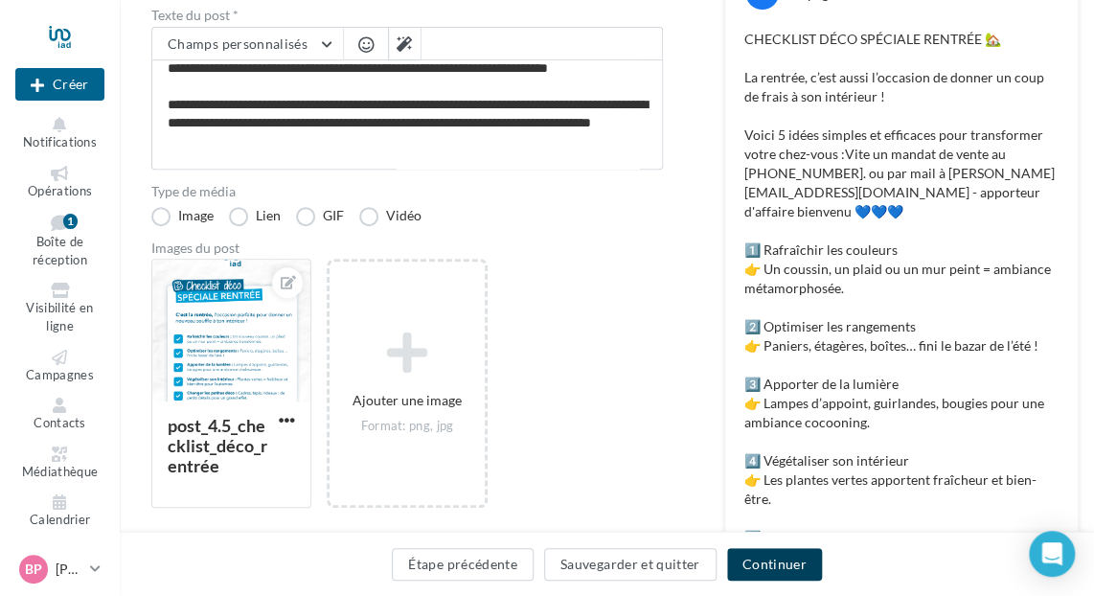
scroll to position [46, 0]
click at [778, 562] on button "Continuer" at bounding box center [774, 564] width 95 height 33
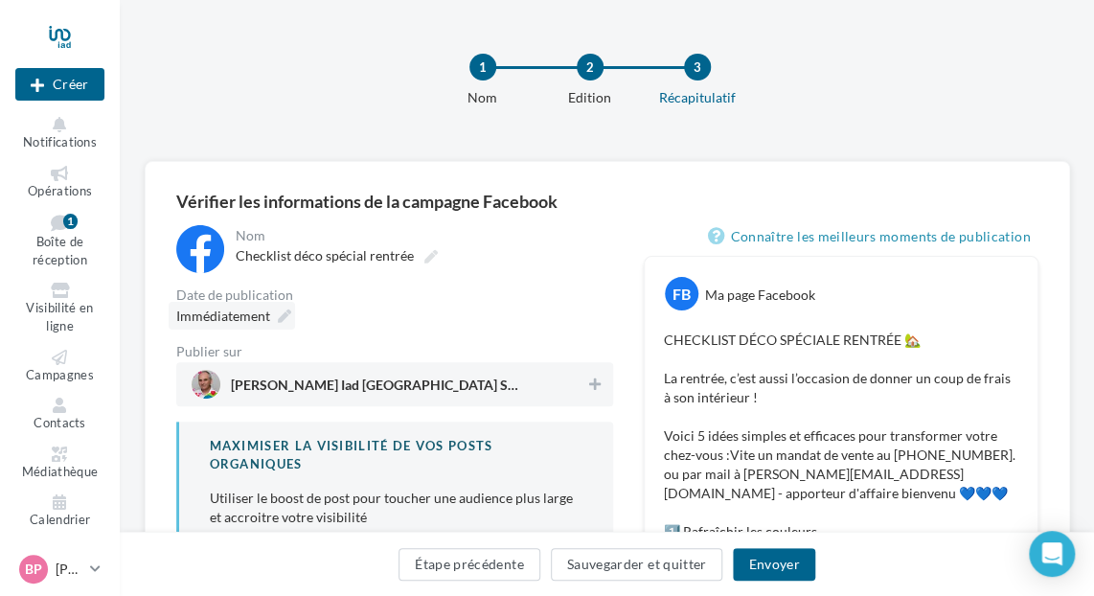
click at [278, 311] on icon at bounding box center [284, 316] width 13 height 13
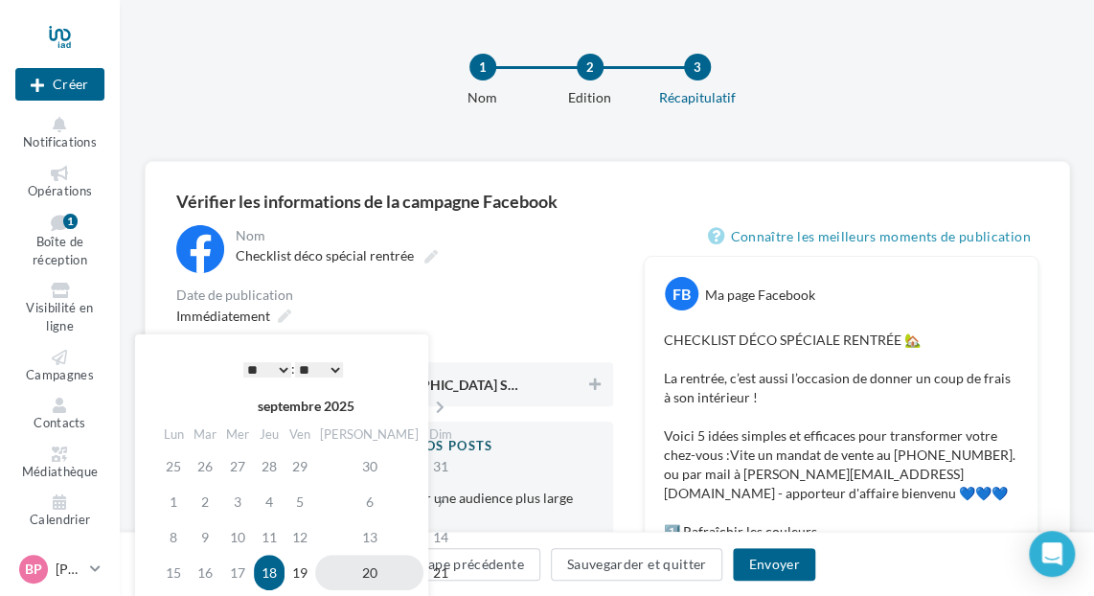
click at [356, 564] on td "20" at bounding box center [369, 572] width 108 height 35
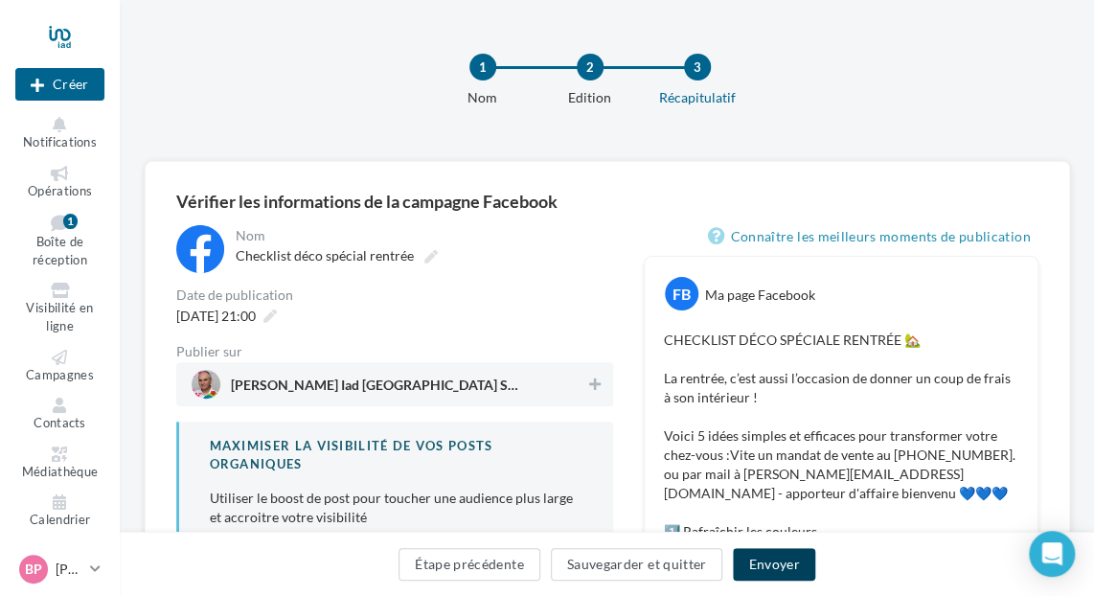
click at [765, 564] on button "Envoyer" at bounding box center [773, 564] width 81 height 33
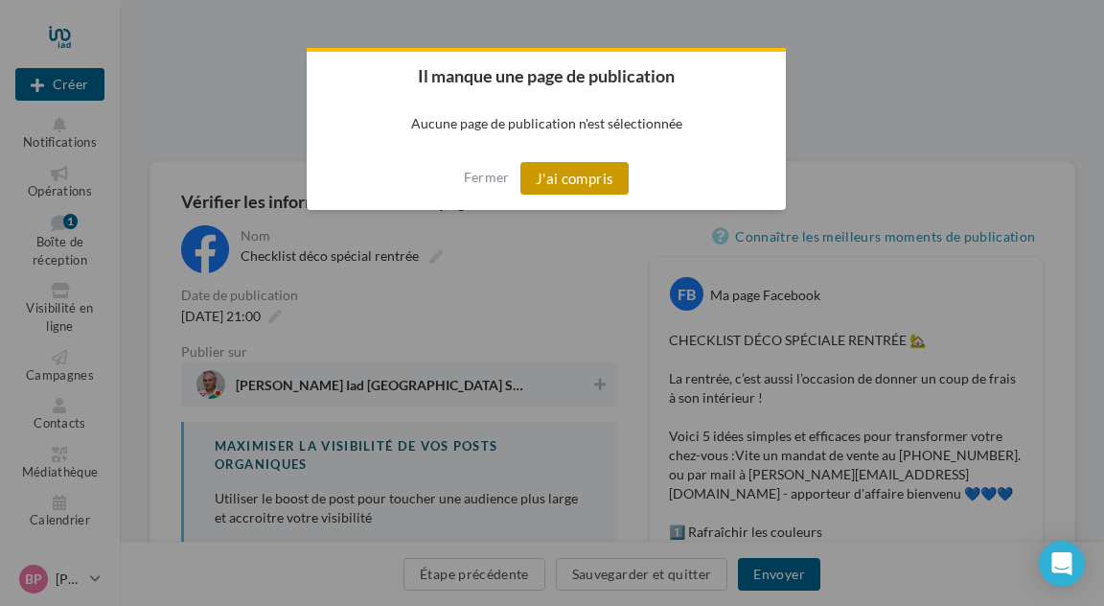
click at [562, 182] on button "J'ai compris" at bounding box center [574, 178] width 109 height 33
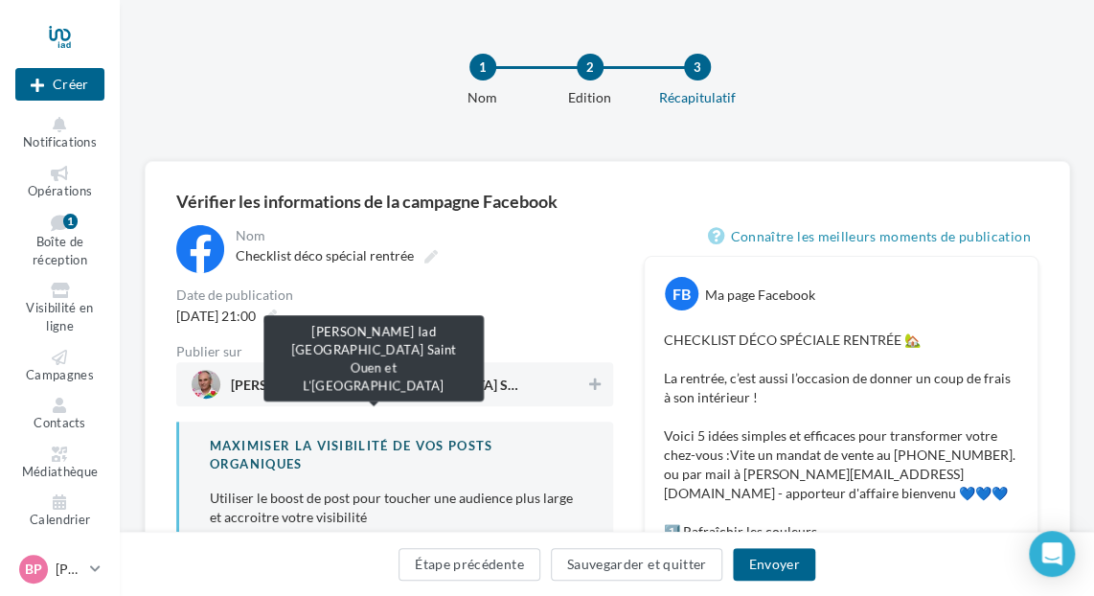
click at [426, 375] on span "Bruno PAPIN Iad France Saint Ouen et L'Ile Saint Denis" at bounding box center [389, 384] width 395 height 29
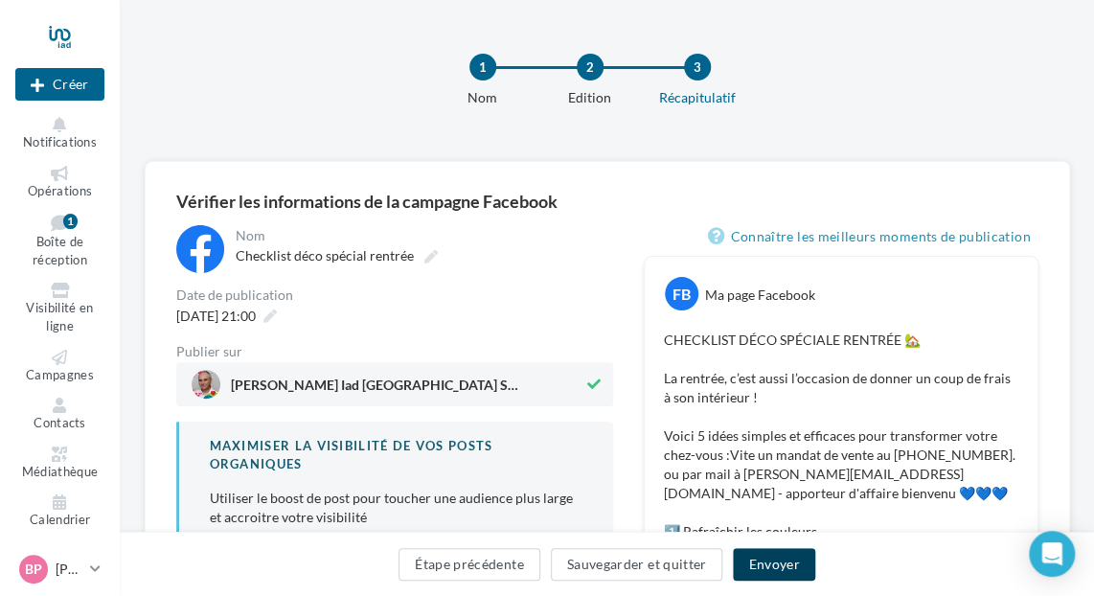
drag, startPoint x: 757, startPoint y: 560, endPoint x: 697, endPoint y: 471, distance: 107.7
click at [756, 560] on button "Envoyer" at bounding box center [773, 564] width 81 height 33
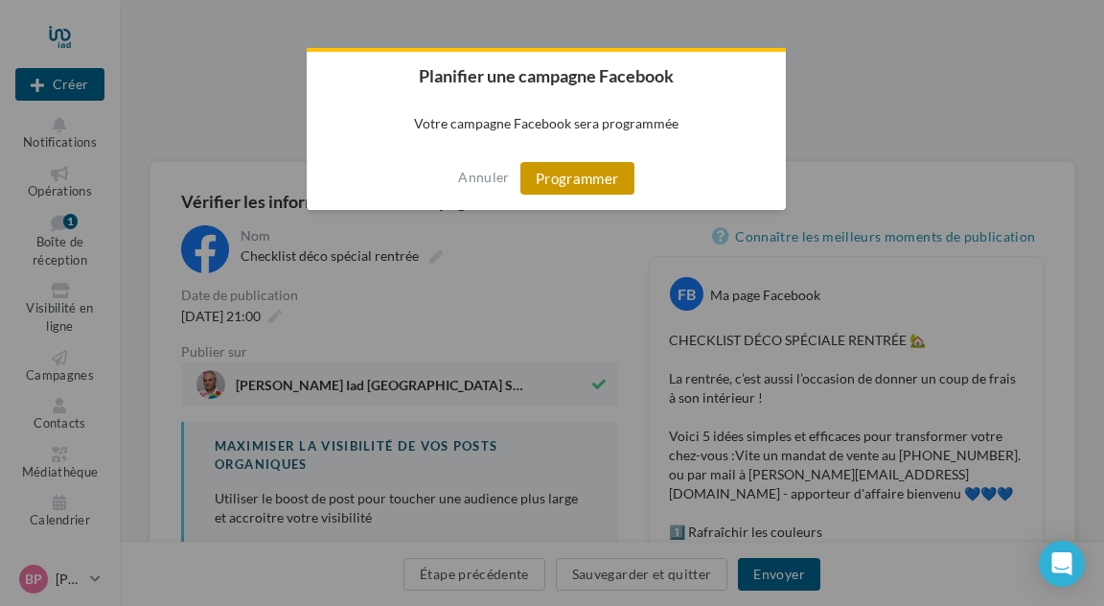
click at [576, 178] on button "Programmer" at bounding box center [577, 178] width 114 height 33
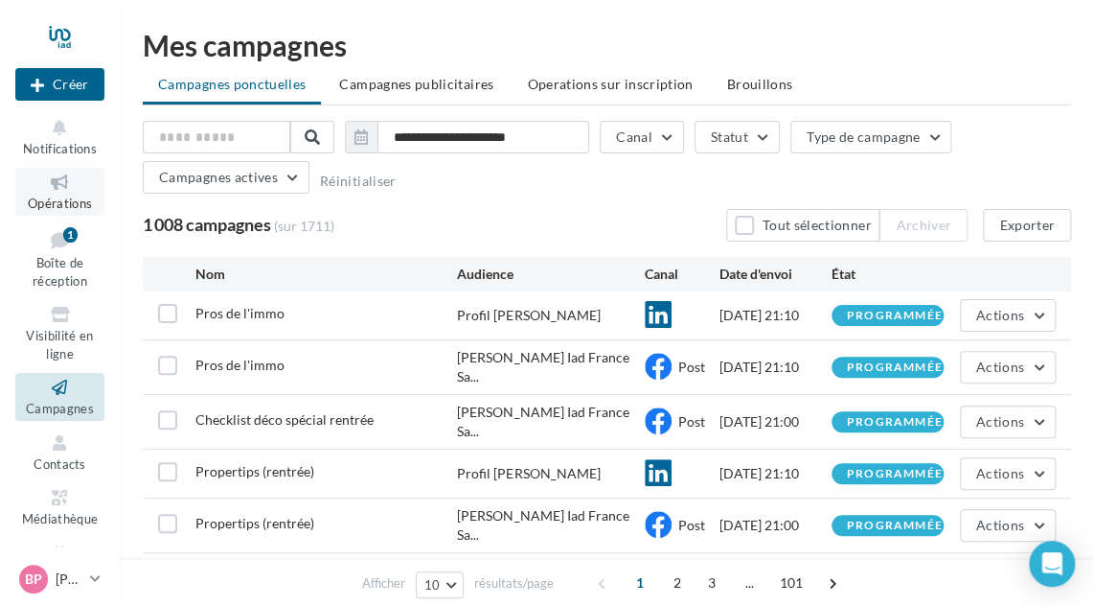
click at [46, 189] on icon at bounding box center [60, 183] width 78 height 22
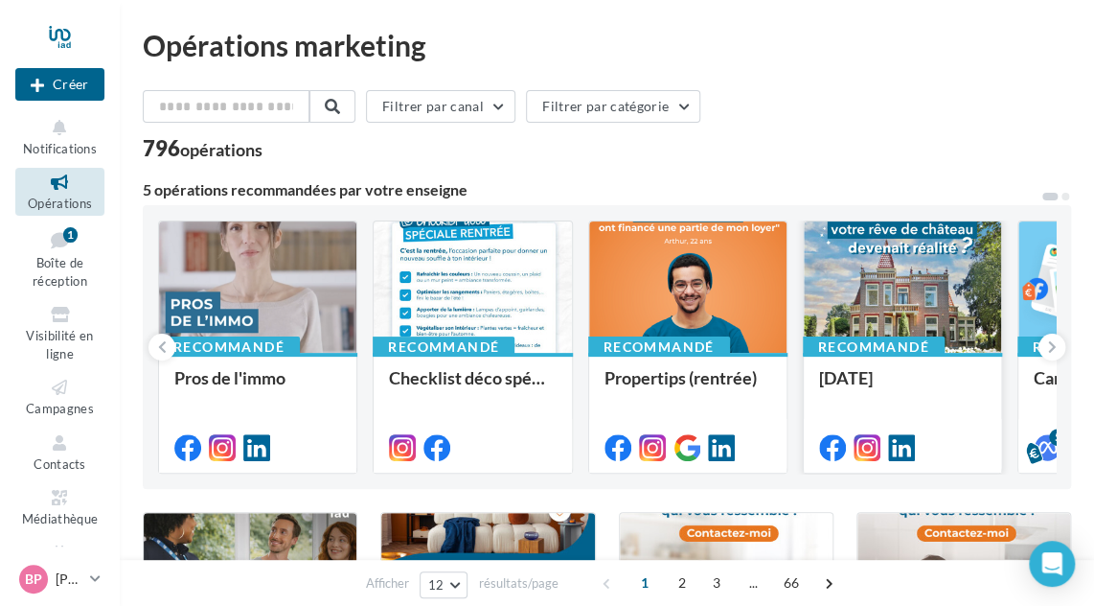
click at [899, 277] on div at bounding box center [902, 287] width 197 height 133
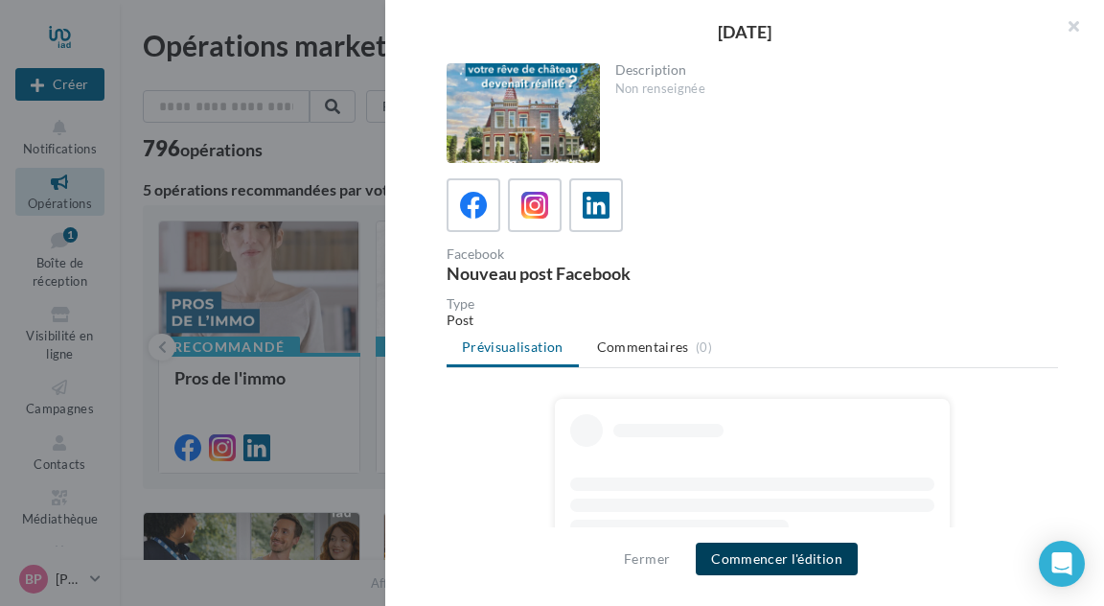
click at [759, 563] on button "Commencer l'édition" at bounding box center [777, 558] width 162 height 33
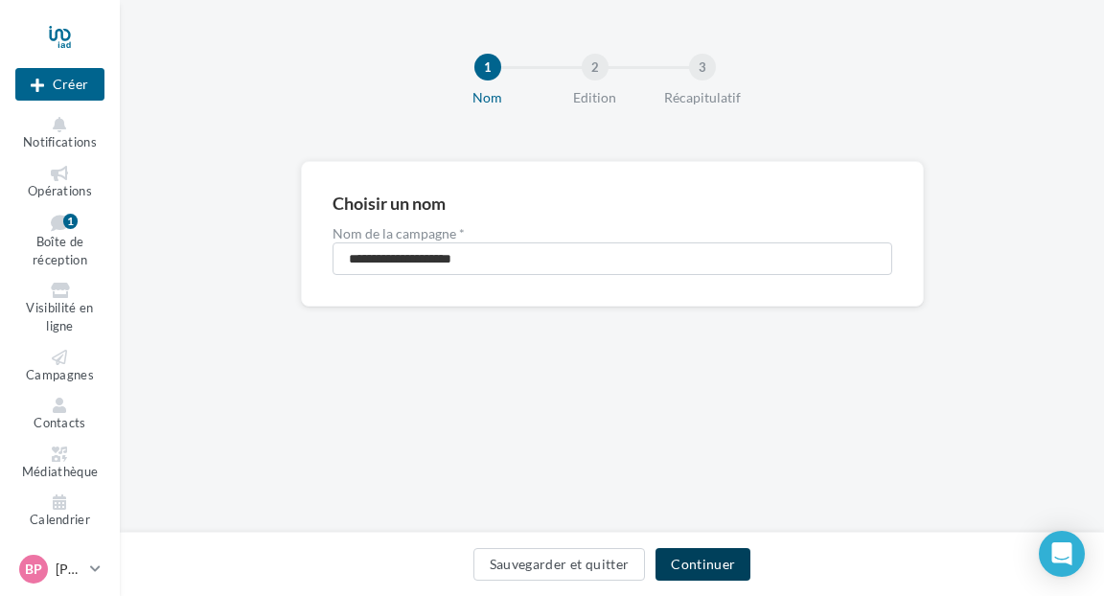
click at [716, 556] on button "Continuer" at bounding box center [703, 564] width 95 height 33
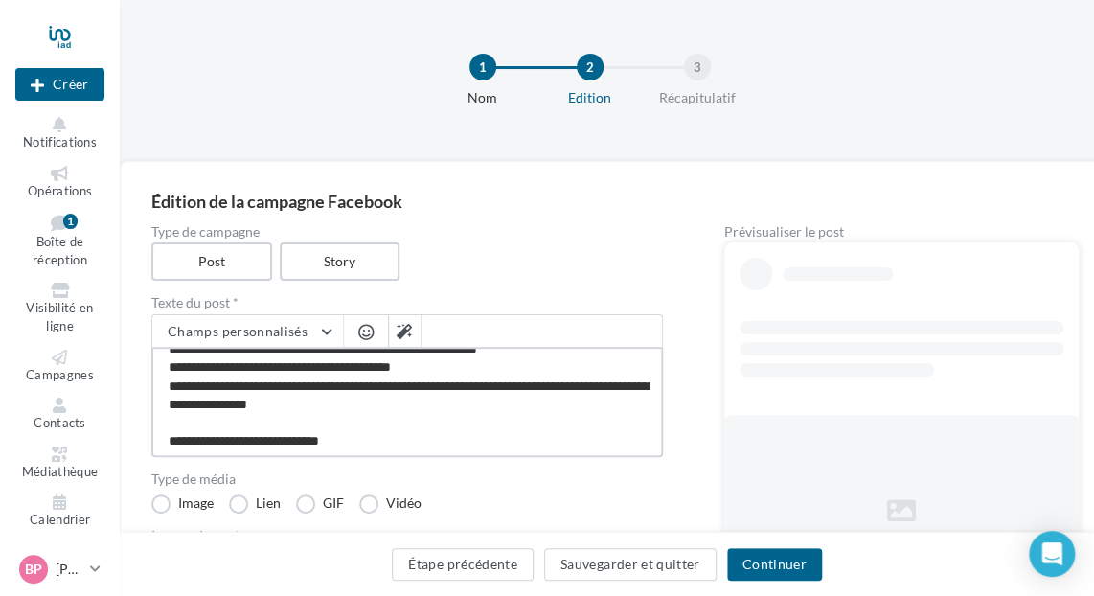
scroll to position [17, 0]
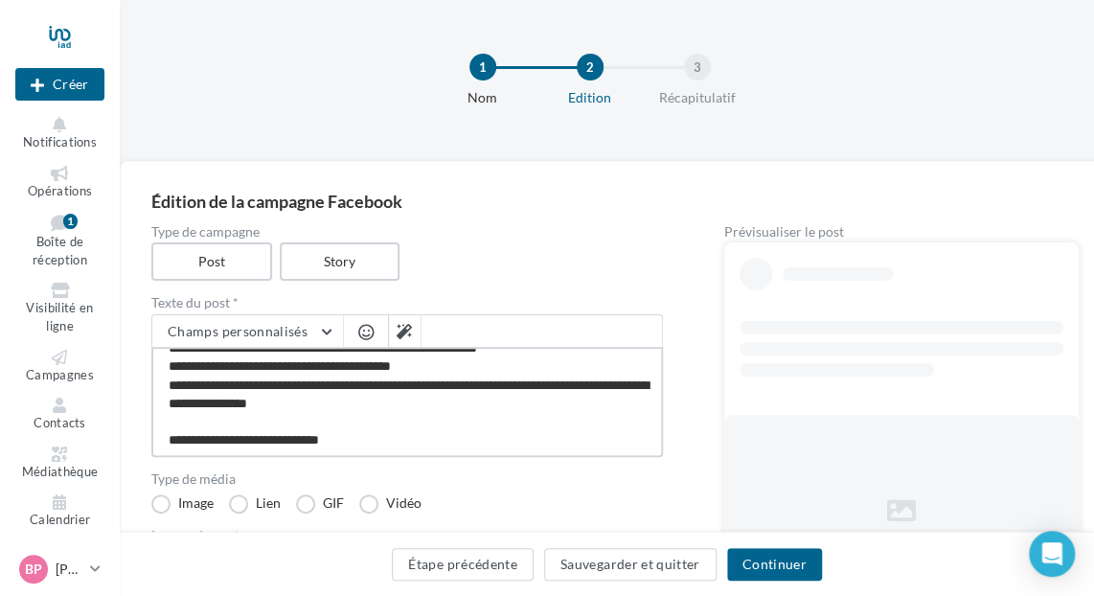
click at [424, 436] on textarea "**********" at bounding box center [407, 402] width 512 height 110
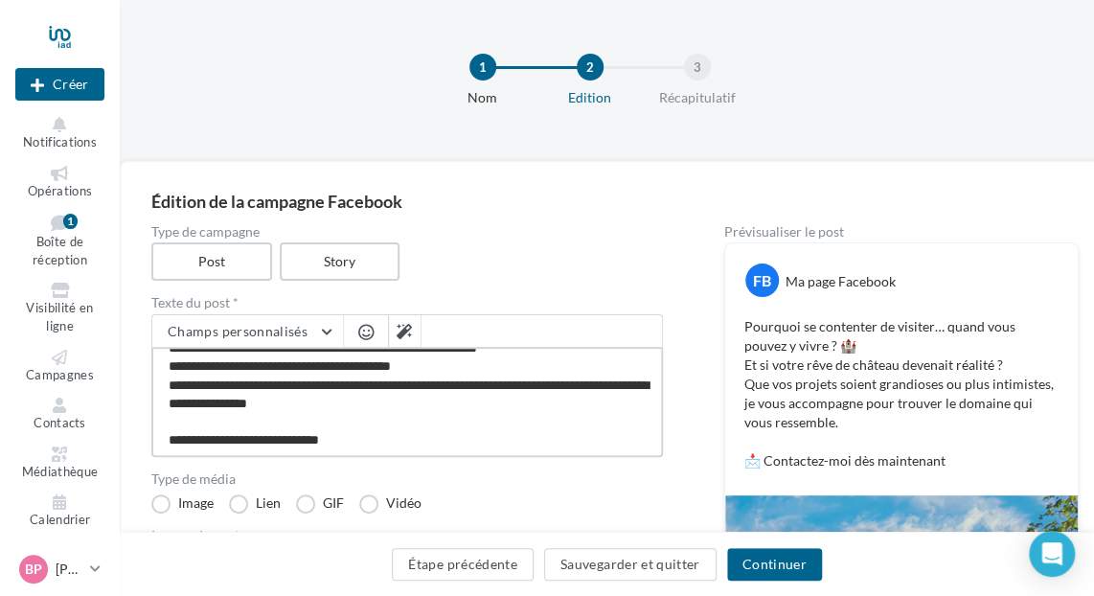
paste textarea "**********"
type textarea "**********"
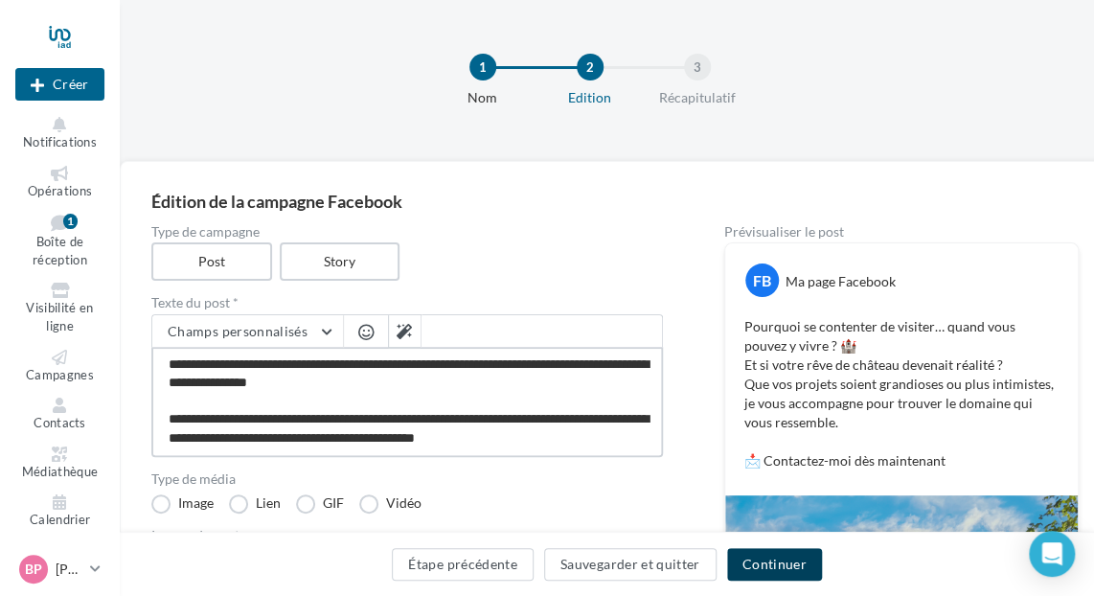
type textarea "**********"
click at [767, 564] on button "Continuer" at bounding box center [774, 564] width 95 height 33
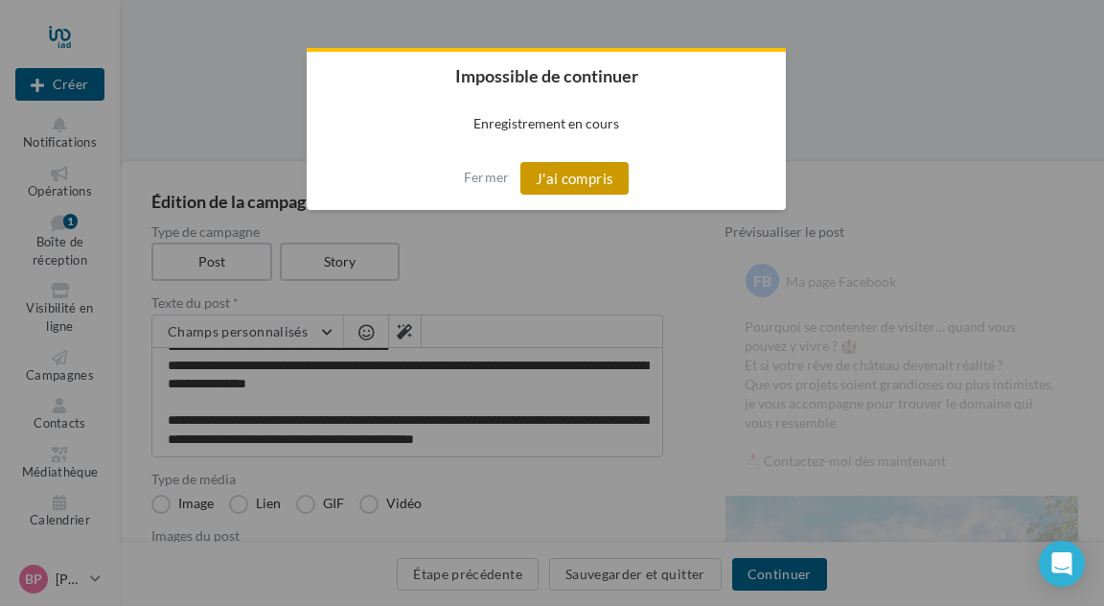
click at [579, 188] on button "J'ai compris" at bounding box center [574, 178] width 109 height 33
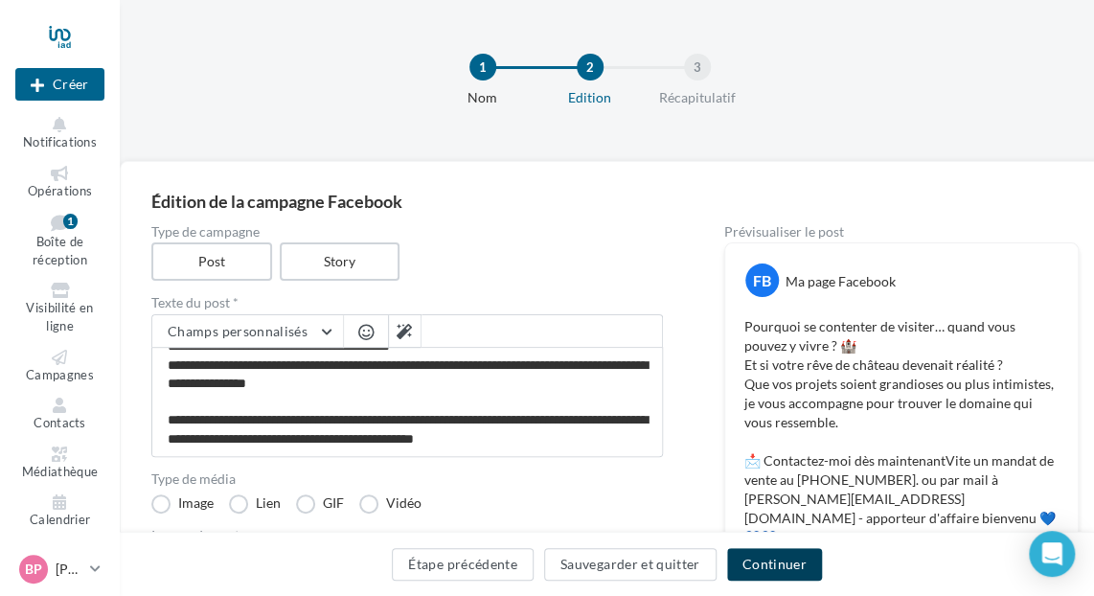
drag, startPoint x: 780, startPoint y: 556, endPoint x: 760, endPoint y: 534, distance: 29.8
click at [779, 556] on button "Continuer" at bounding box center [774, 564] width 95 height 33
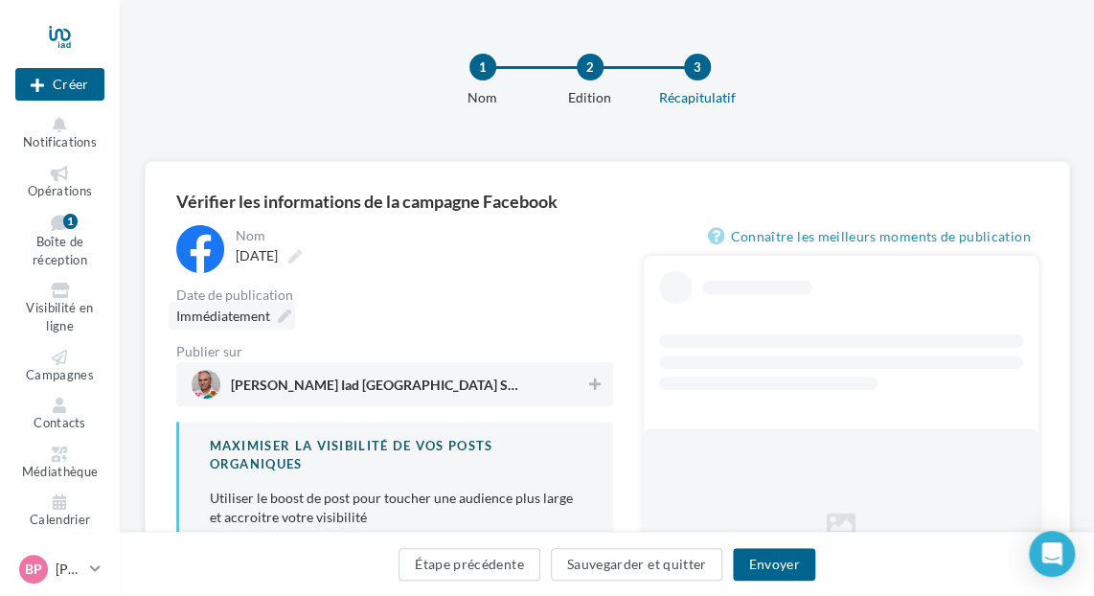
click at [292, 315] on div "Immédiatement" at bounding box center [232, 316] width 127 height 28
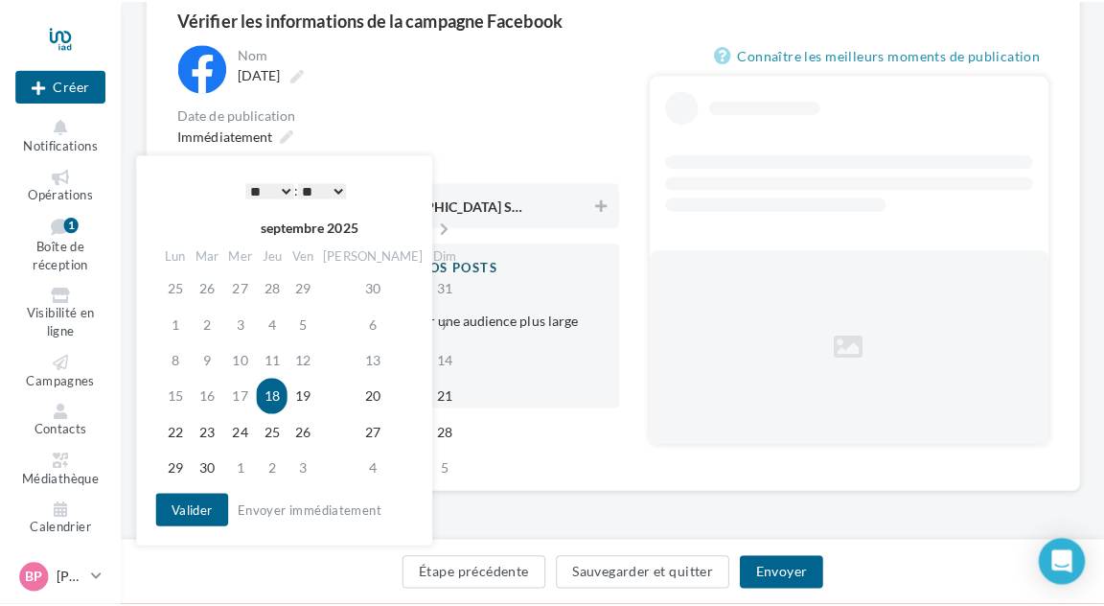
scroll to position [184, 0]
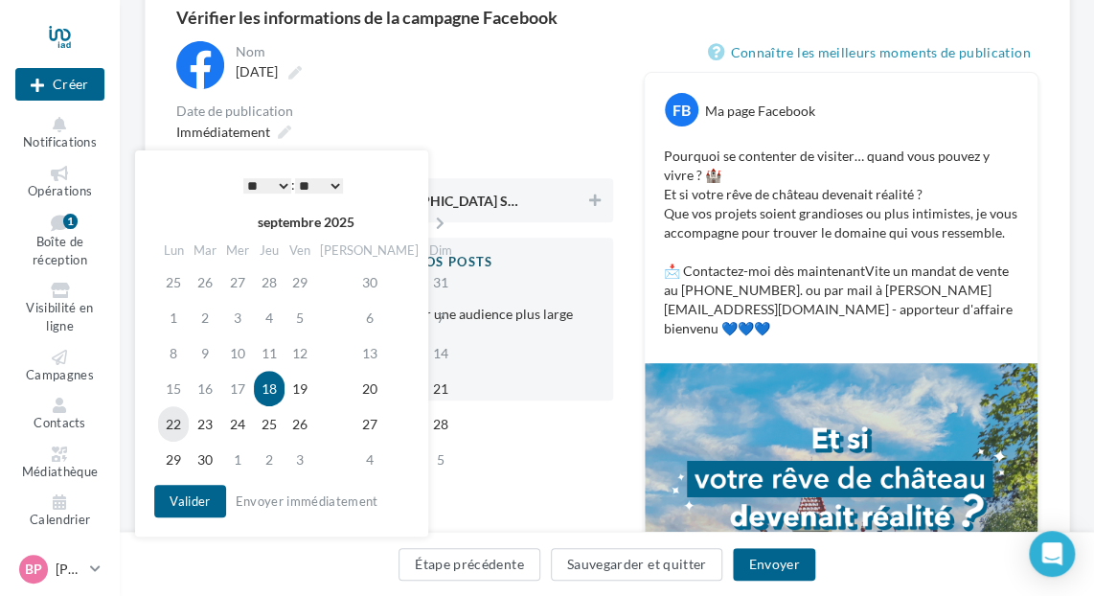
click at [183, 418] on td "22" at bounding box center [173, 423] width 31 height 35
click at [196, 503] on button "Valider" at bounding box center [189, 501] width 71 height 33
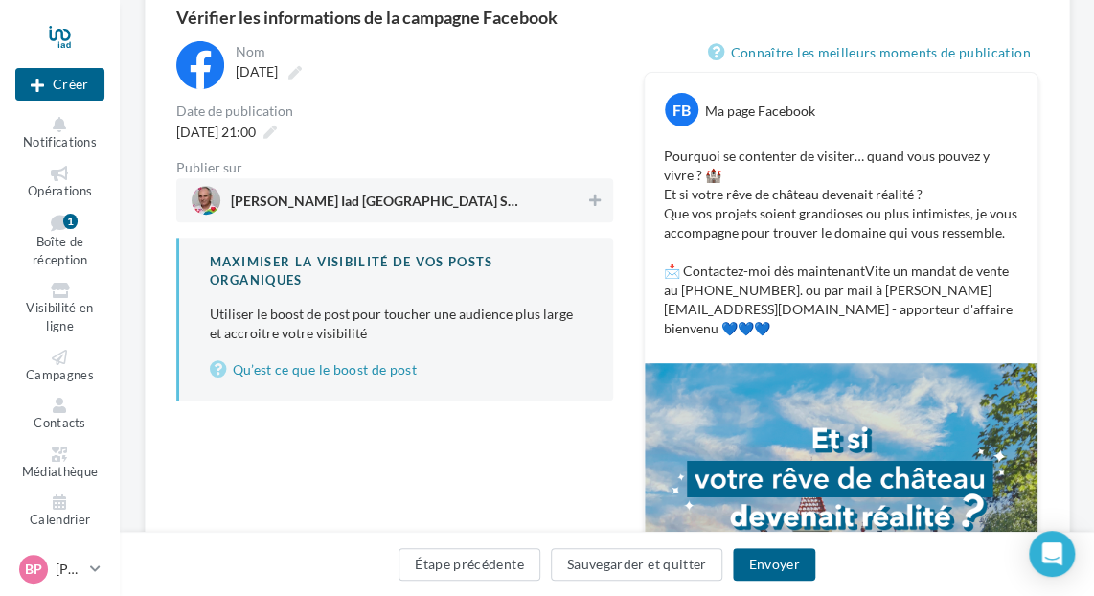
click at [567, 201] on span "Bruno PAPIN Iad France Saint Ouen et L'Ile Saint Denis" at bounding box center [389, 200] width 395 height 29
click at [758, 568] on button "Envoyer" at bounding box center [773, 564] width 81 height 33
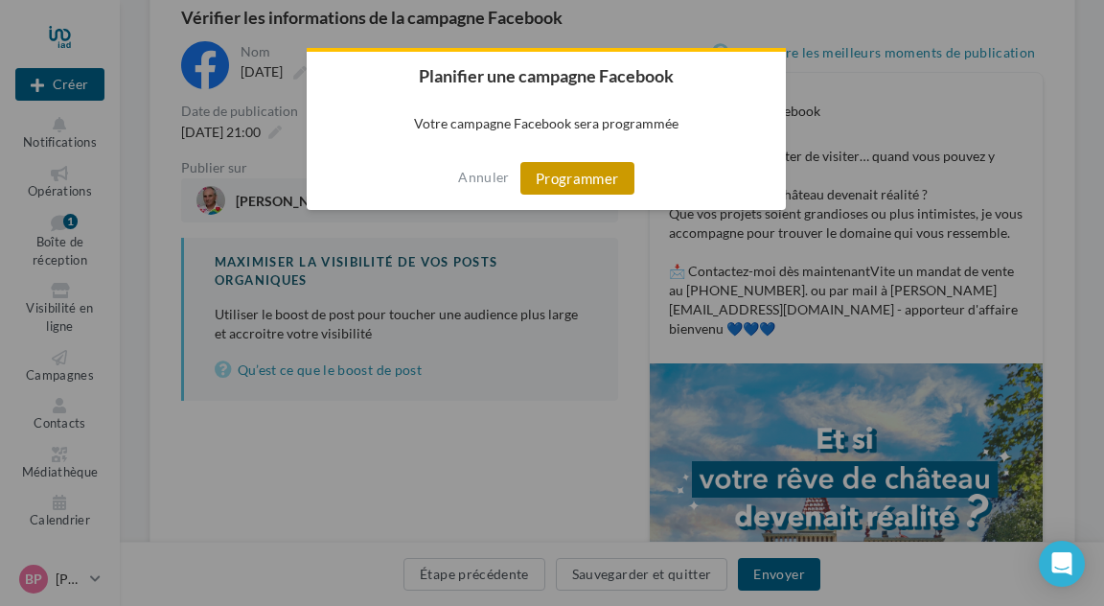
click at [563, 178] on button "Programmer" at bounding box center [577, 178] width 114 height 33
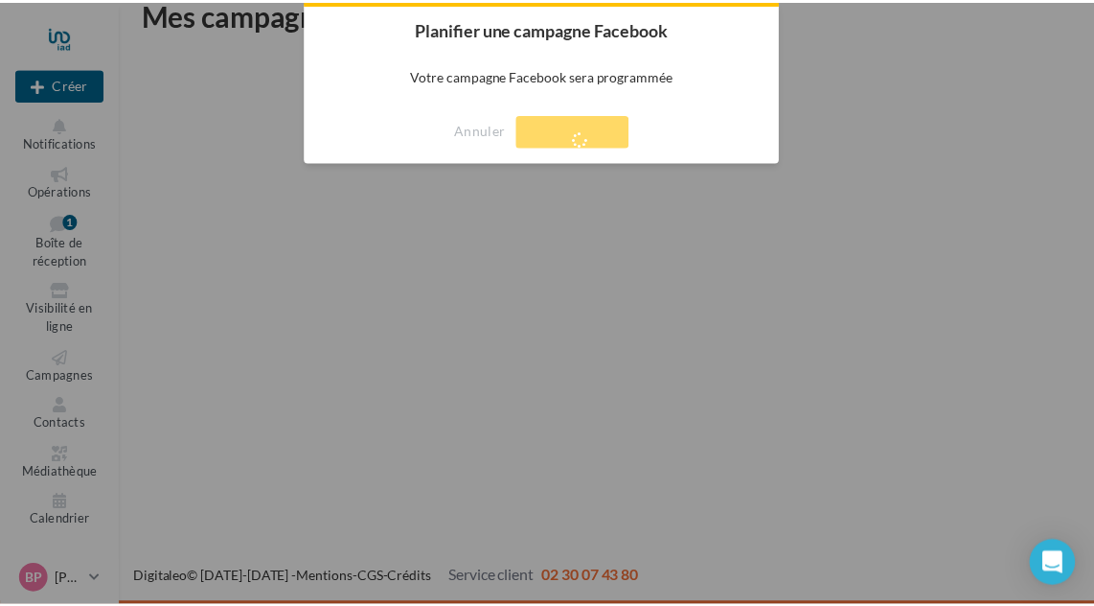
scroll to position [31, 0]
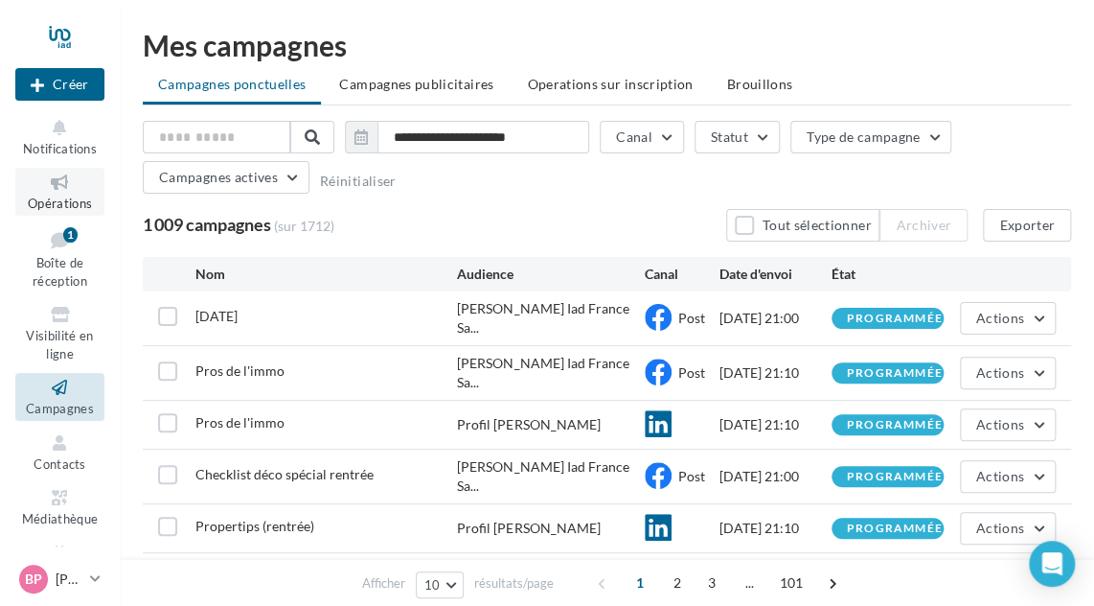
click at [53, 193] on icon at bounding box center [60, 183] width 78 height 22
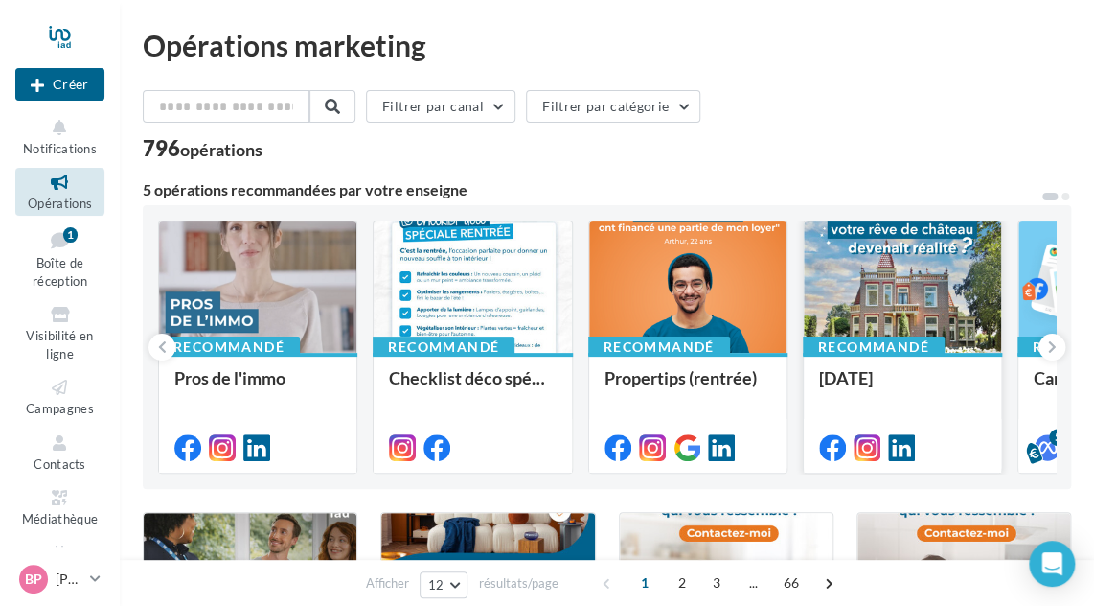
click at [863, 288] on div at bounding box center [902, 287] width 197 height 133
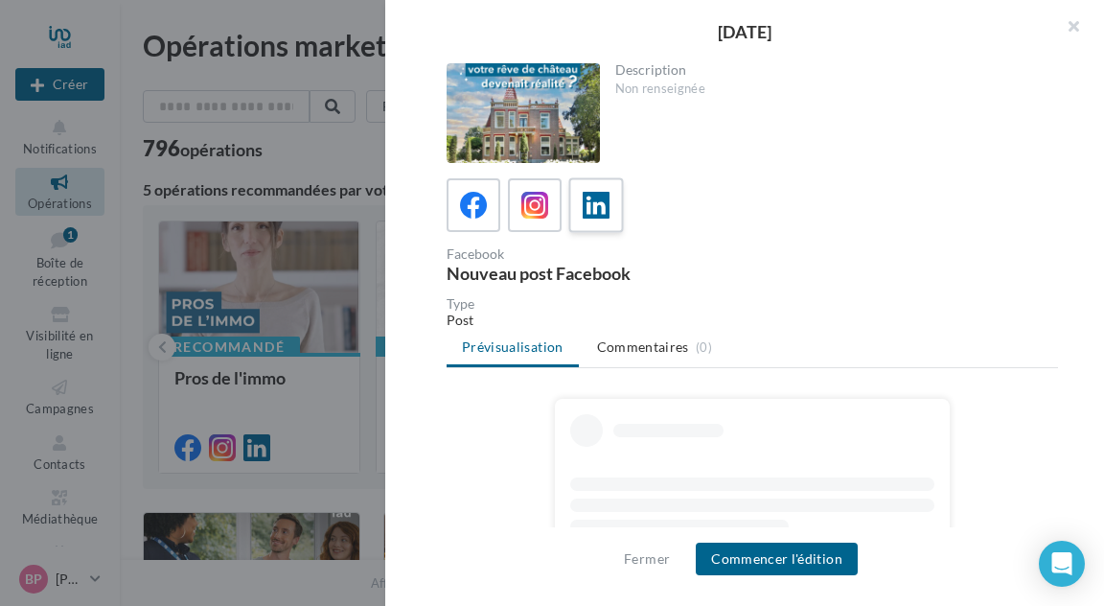
click at [602, 206] on icon at bounding box center [597, 206] width 28 height 28
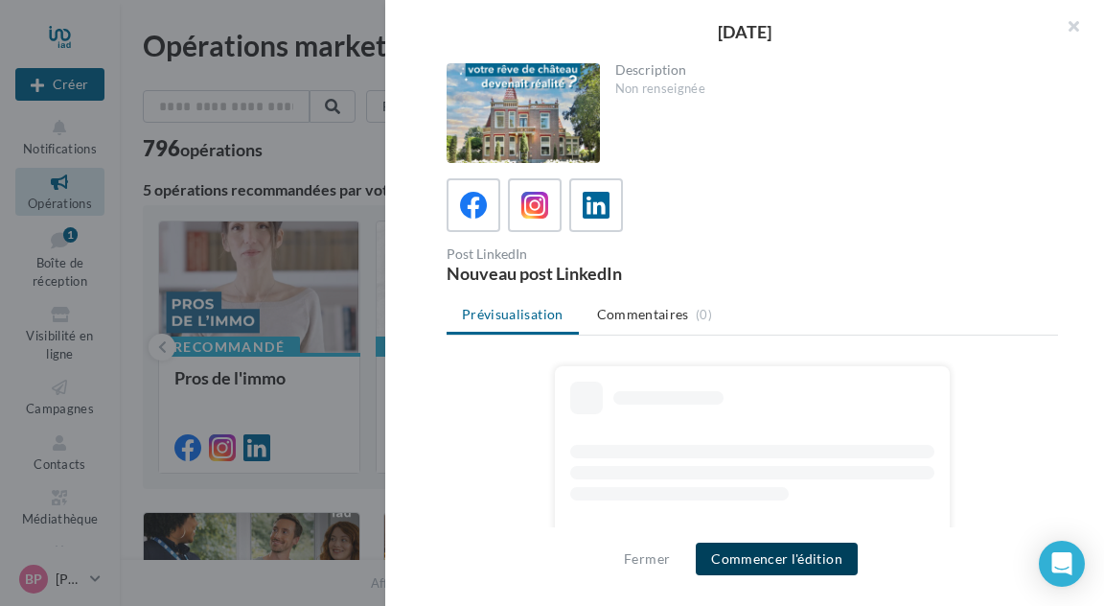
click at [764, 553] on button "Commencer l'édition" at bounding box center [777, 558] width 162 height 33
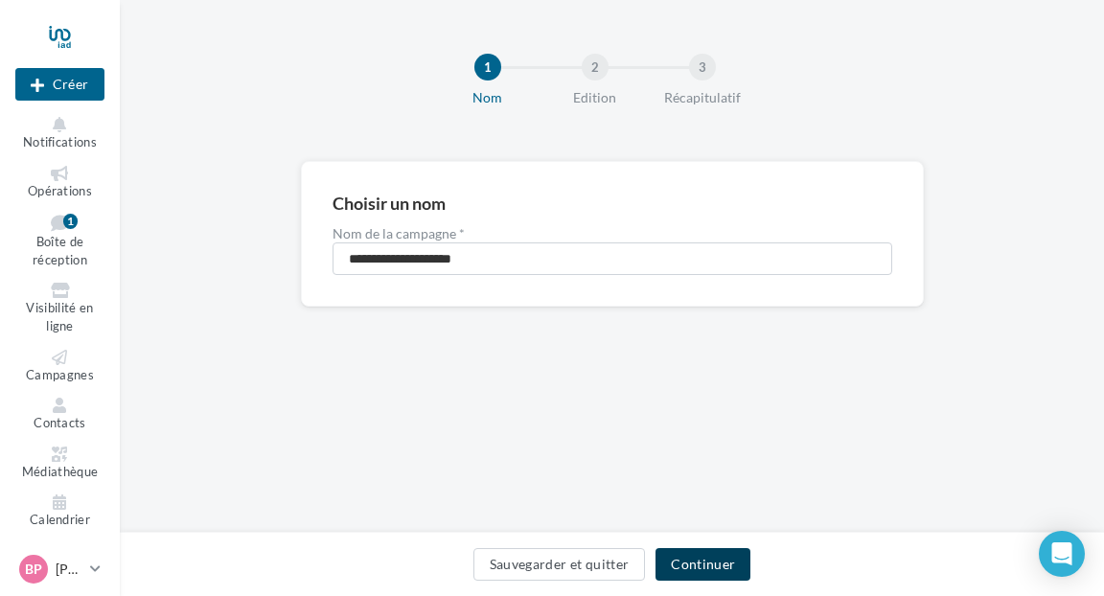
click at [708, 565] on button "Continuer" at bounding box center [703, 564] width 95 height 33
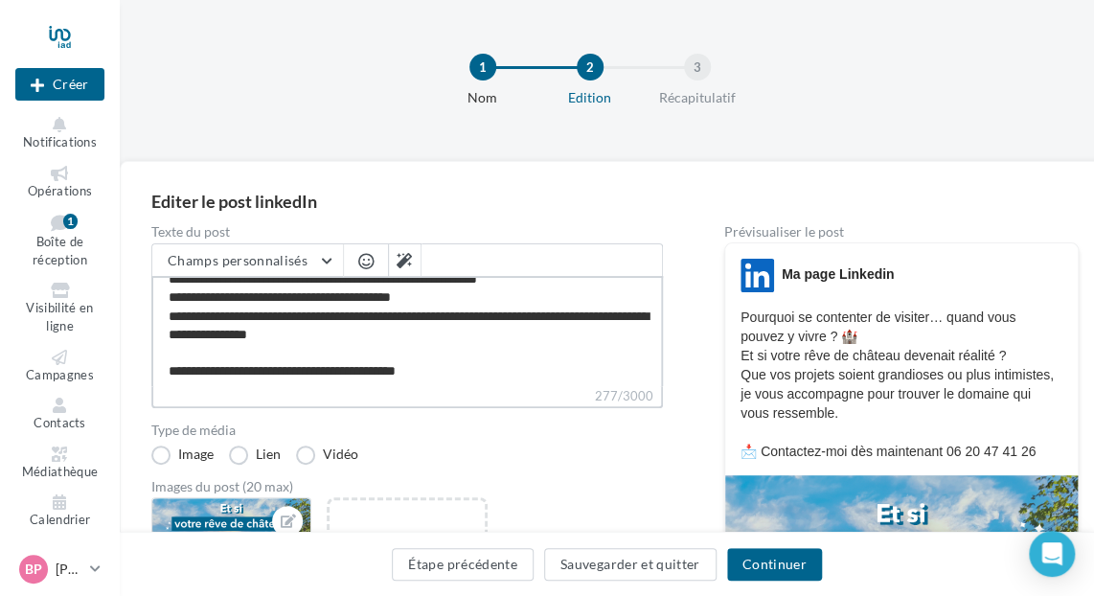
scroll to position [16, 0]
click at [495, 361] on textarea "**********" at bounding box center [407, 331] width 512 height 110
paste textarea "**********"
type textarea "**********"
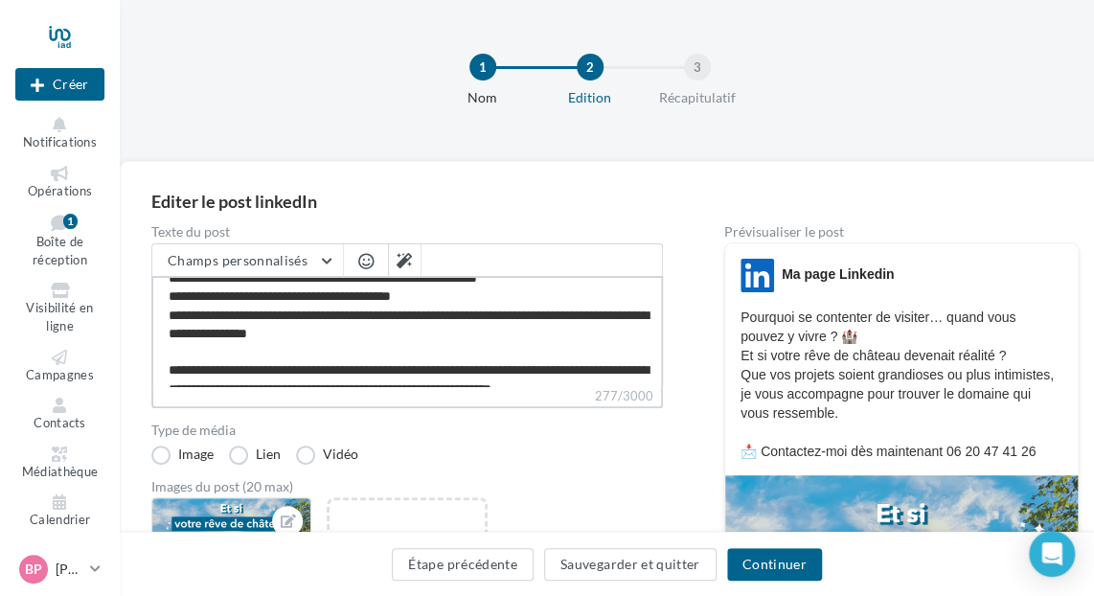
scroll to position [64, 0]
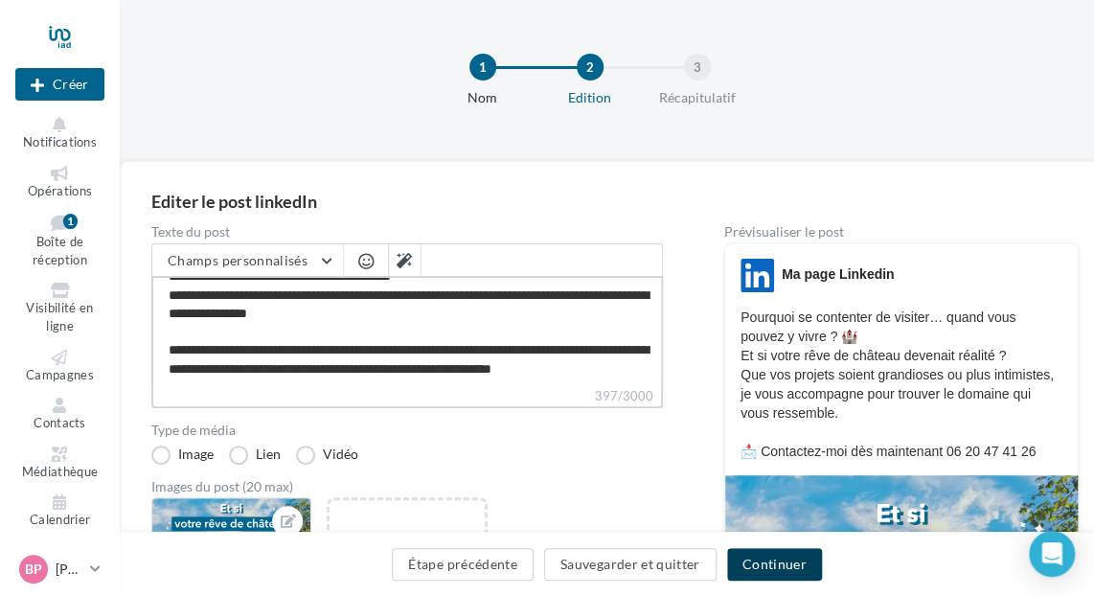
type textarea "**********"
click at [782, 559] on button "Continuer" at bounding box center [774, 564] width 95 height 33
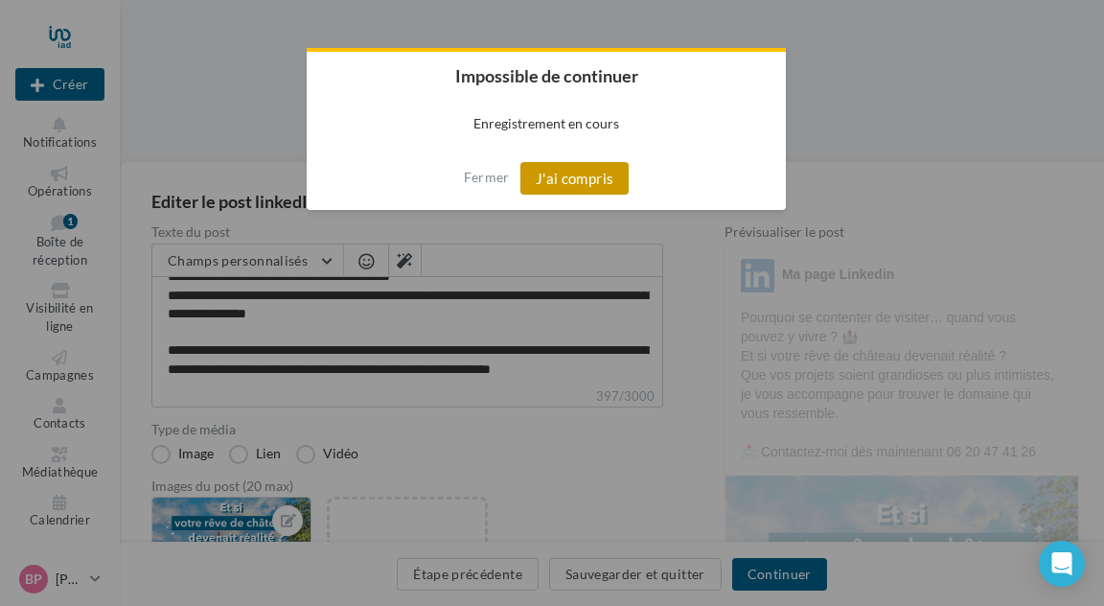
click at [550, 186] on button "J'ai compris" at bounding box center [574, 178] width 109 height 33
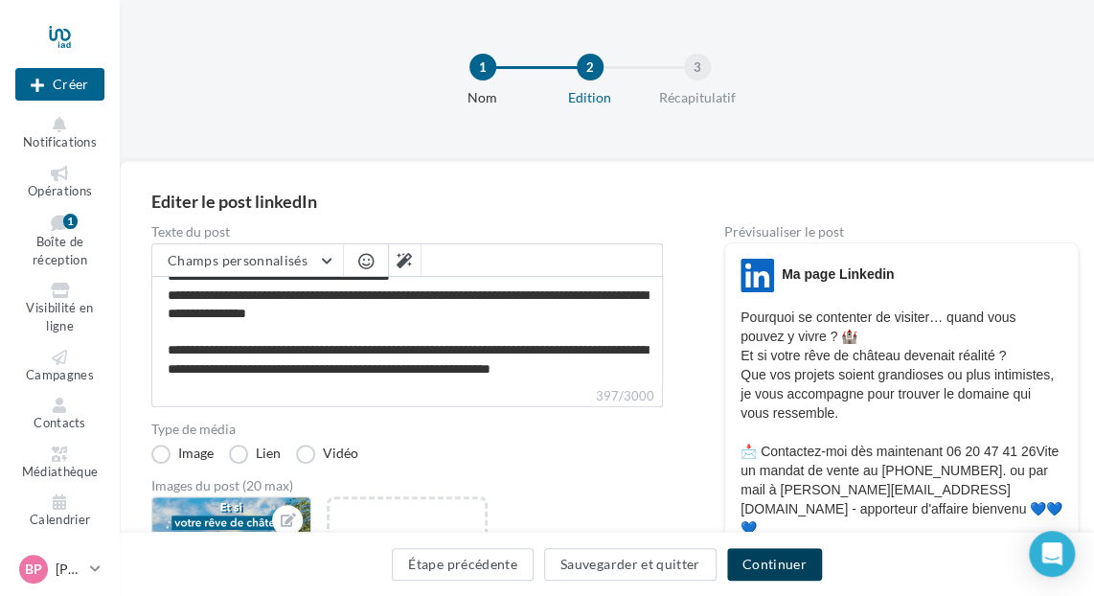
drag, startPoint x: 765, startPoint y: 556, endPoint x: 765, endPoint y: 543, distance: 12.5
click at [765, 556] on button "Continuer" at bounding box center [774, 564] width 95 height 33
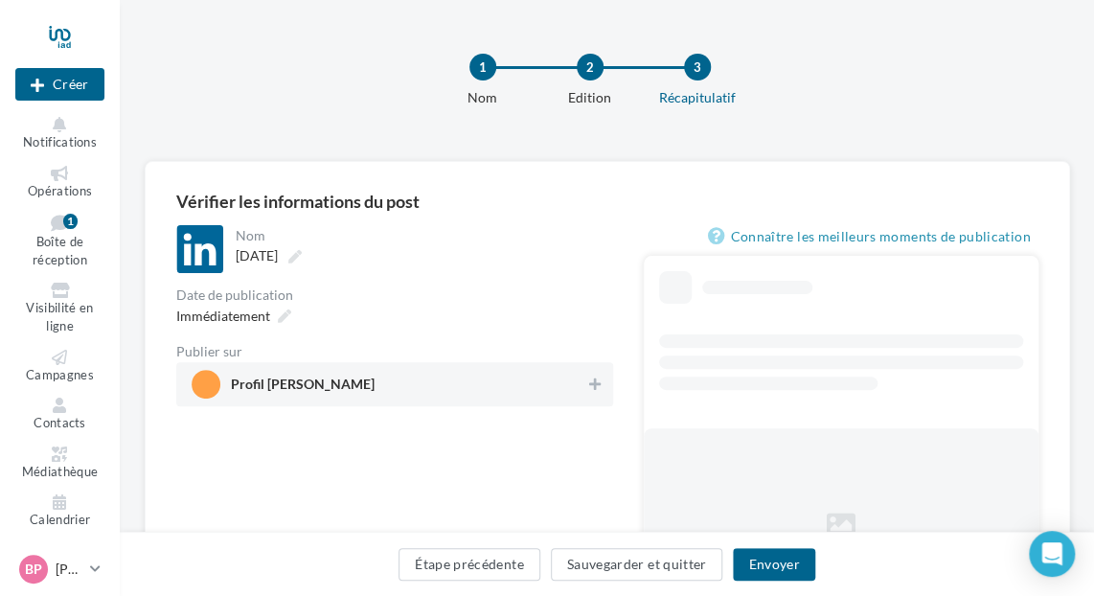
click at [343, 379] on span "Profil [PERSON_NAME]" at bounding box center [303, 388] width 144 height 21
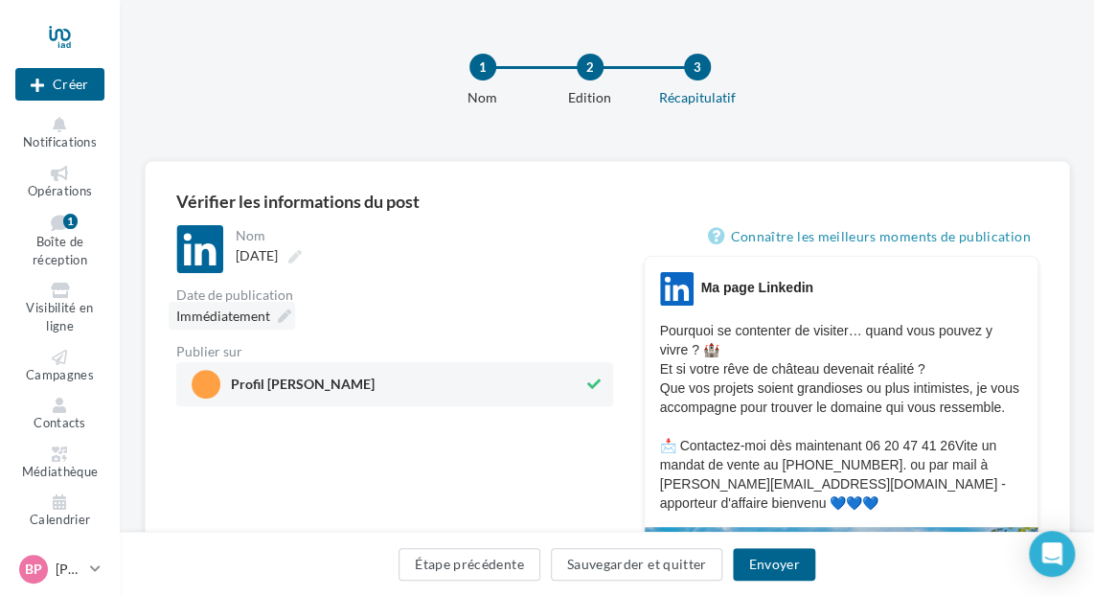
click at [280, 312] on icon at bounding box center [284, 316] width 13 height 13
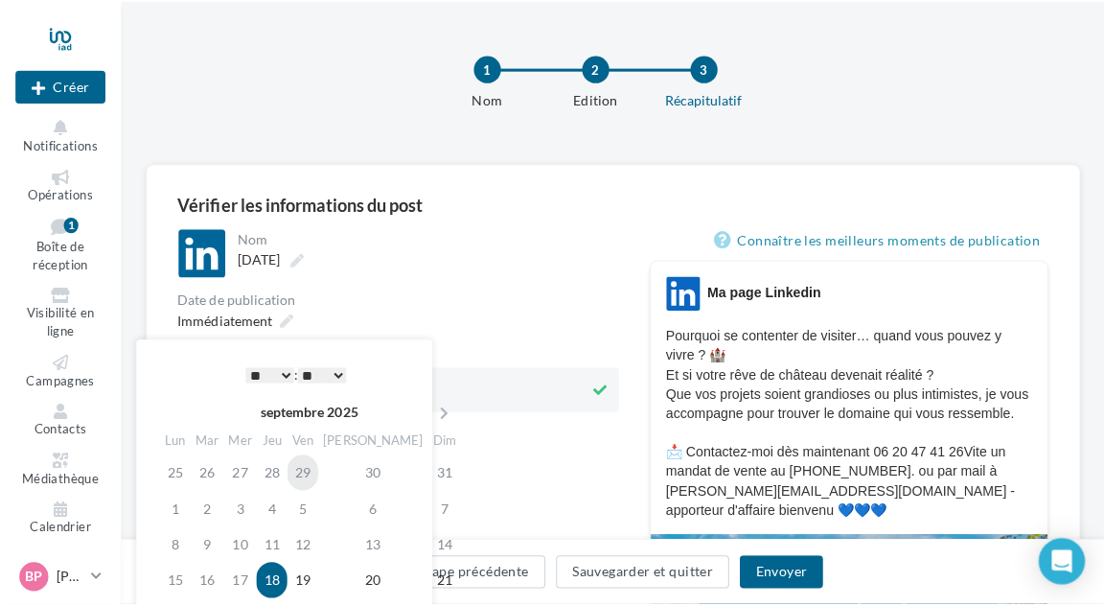
scroll to position [192, 0]
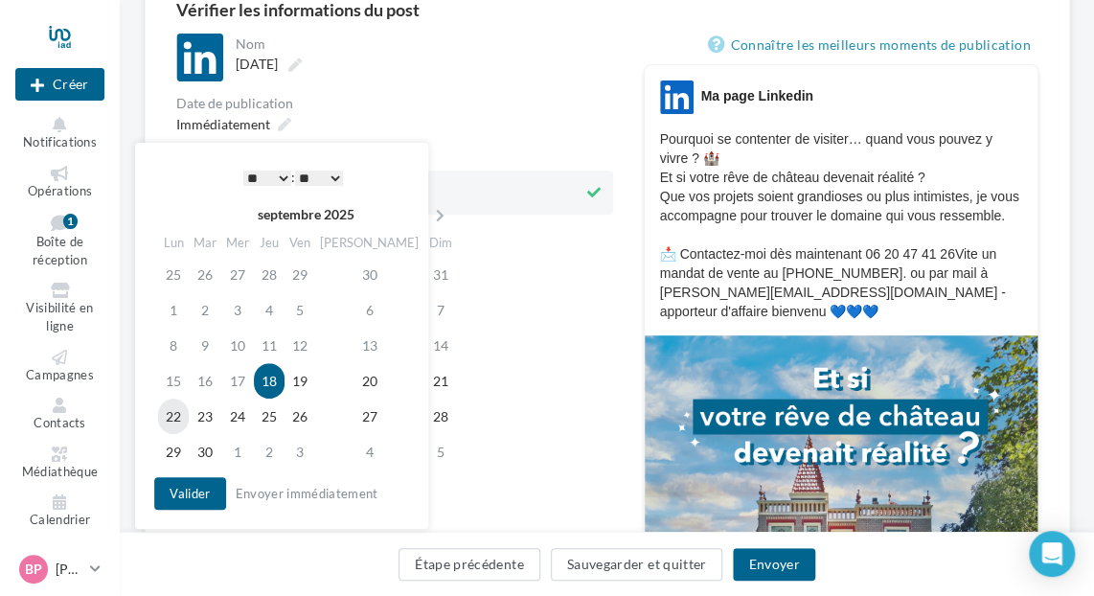
click at [176, 411] on td "22" at bounding box center [173, 416] width 31 height 35
drag, startPoint x: 186, startPoint y: 499, endPoint x: 263, endPoint y: 515, distance: 78.2
click at [187, 499] on button "Valider" at bounding box center [189, 493] width 71 height 33
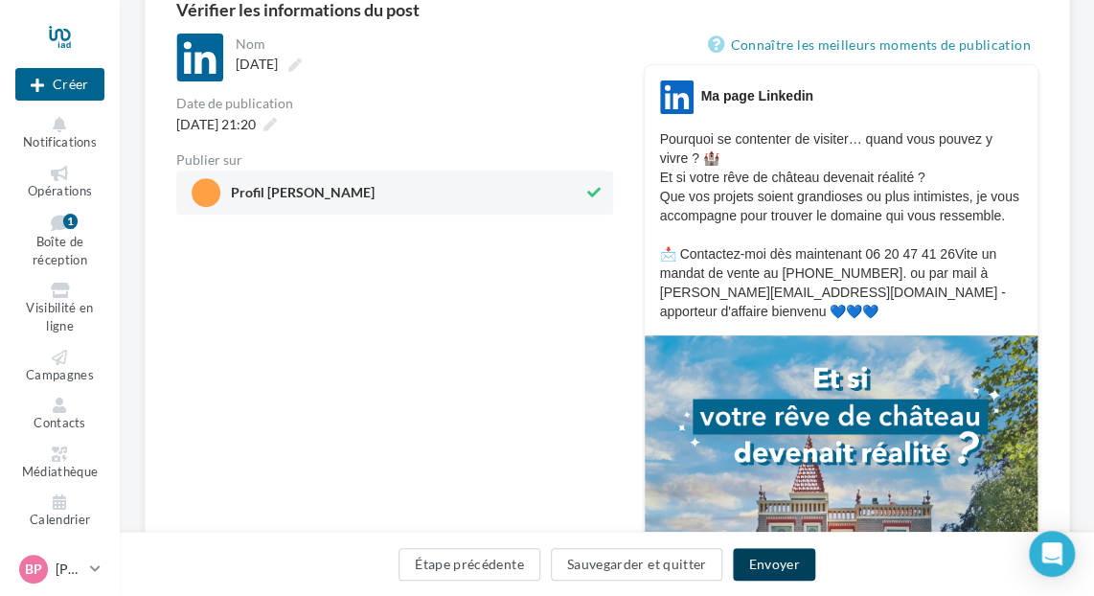
click at [782, 564] on button "Envoyer" at bounding box center [773, 564] width 81 height 33
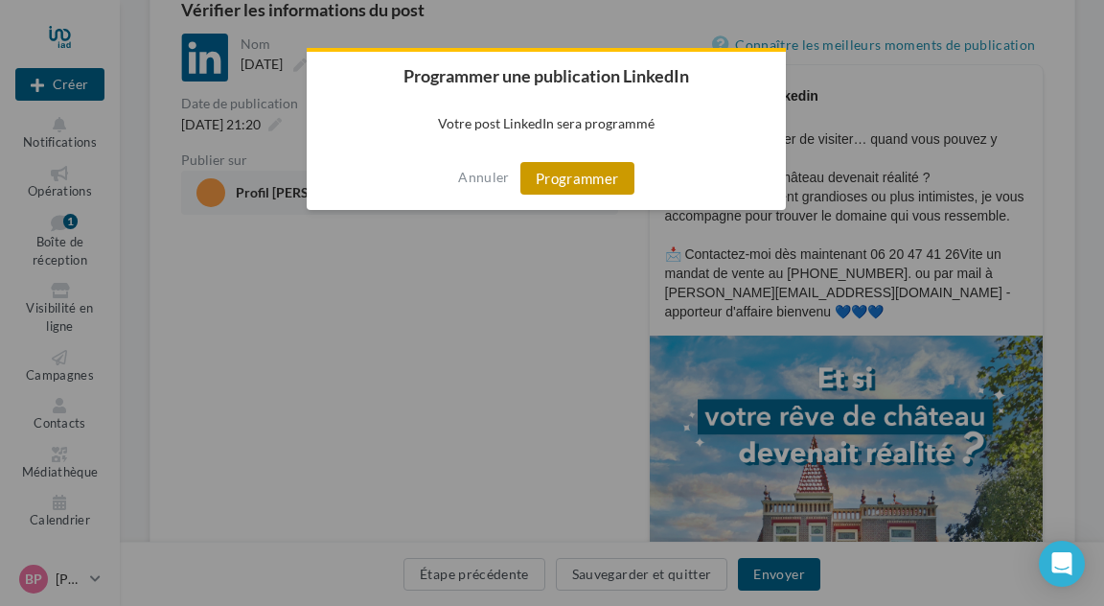
click at [584, 183] on button "Programmer" at bounding box center [577, 178] width 114 height 33
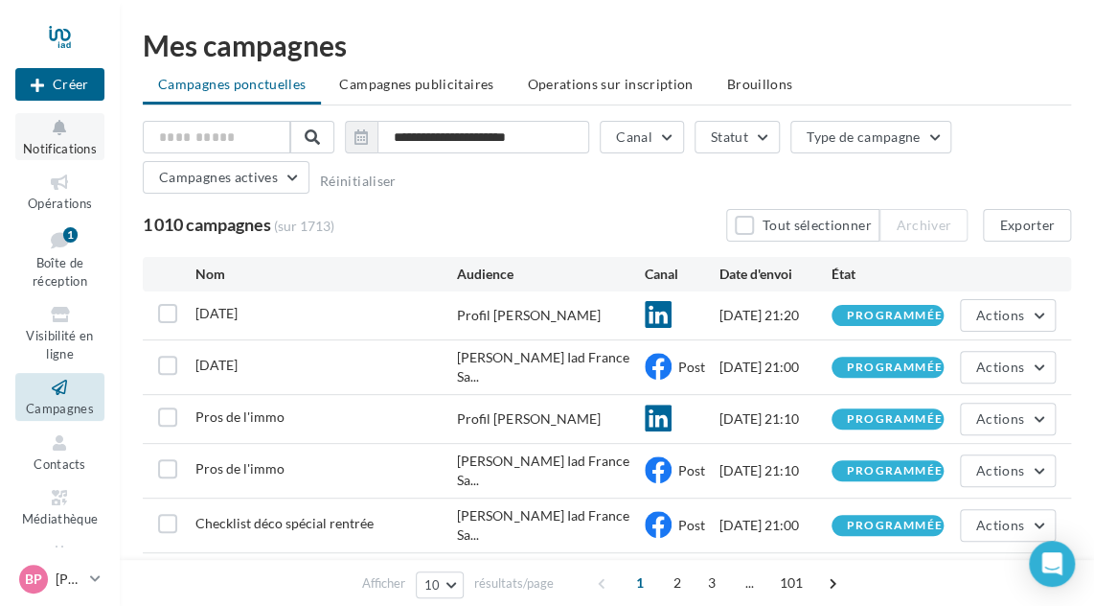
click at [65, 121] on icon at bounding box center [60, 128] width 78 height 22
